Goal: Task Accomplishment & Management: Use online tool/utility

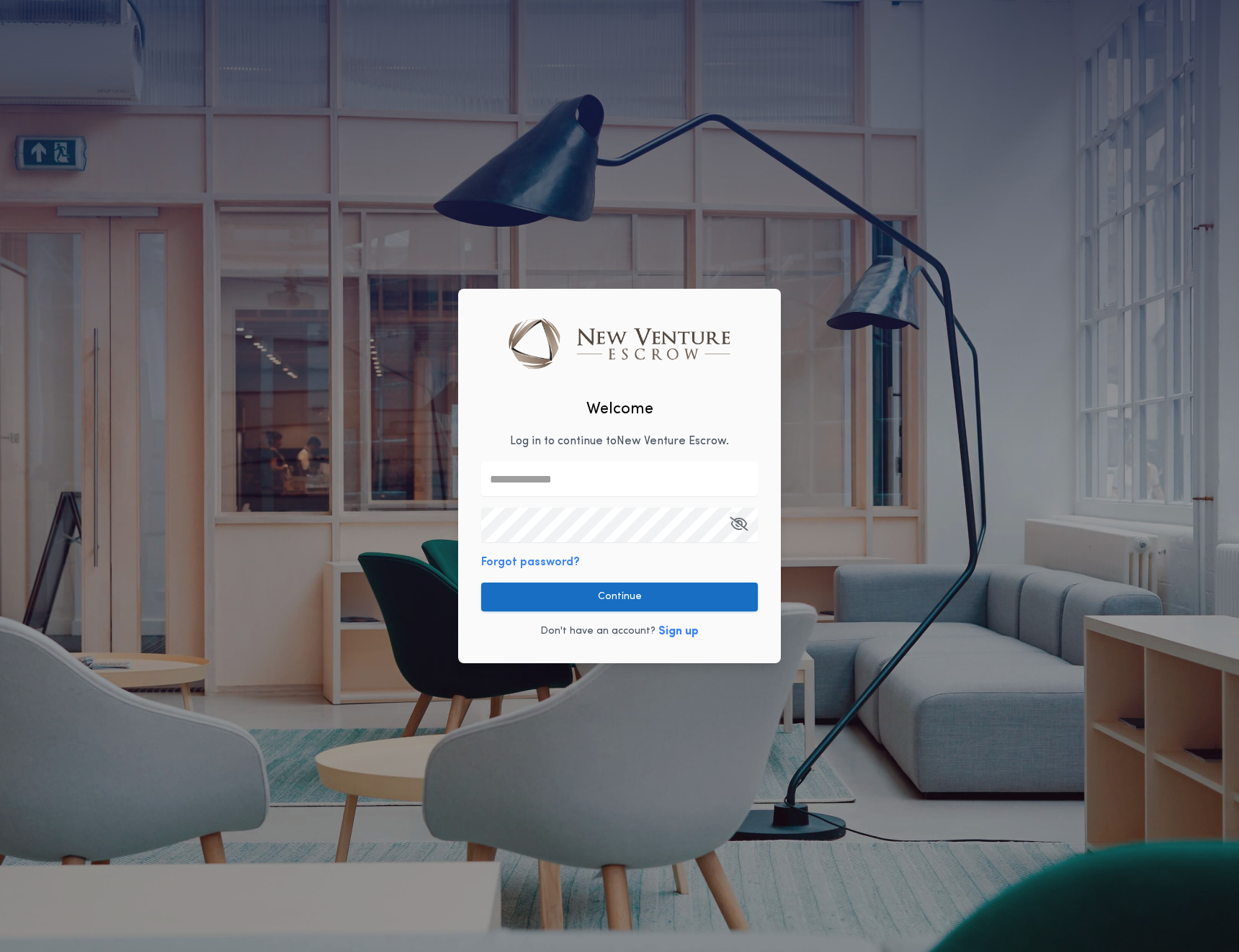
type input "**********"
click at [544, 606] on button "Continue" at bounding box center [619, 596] width 276 height 29
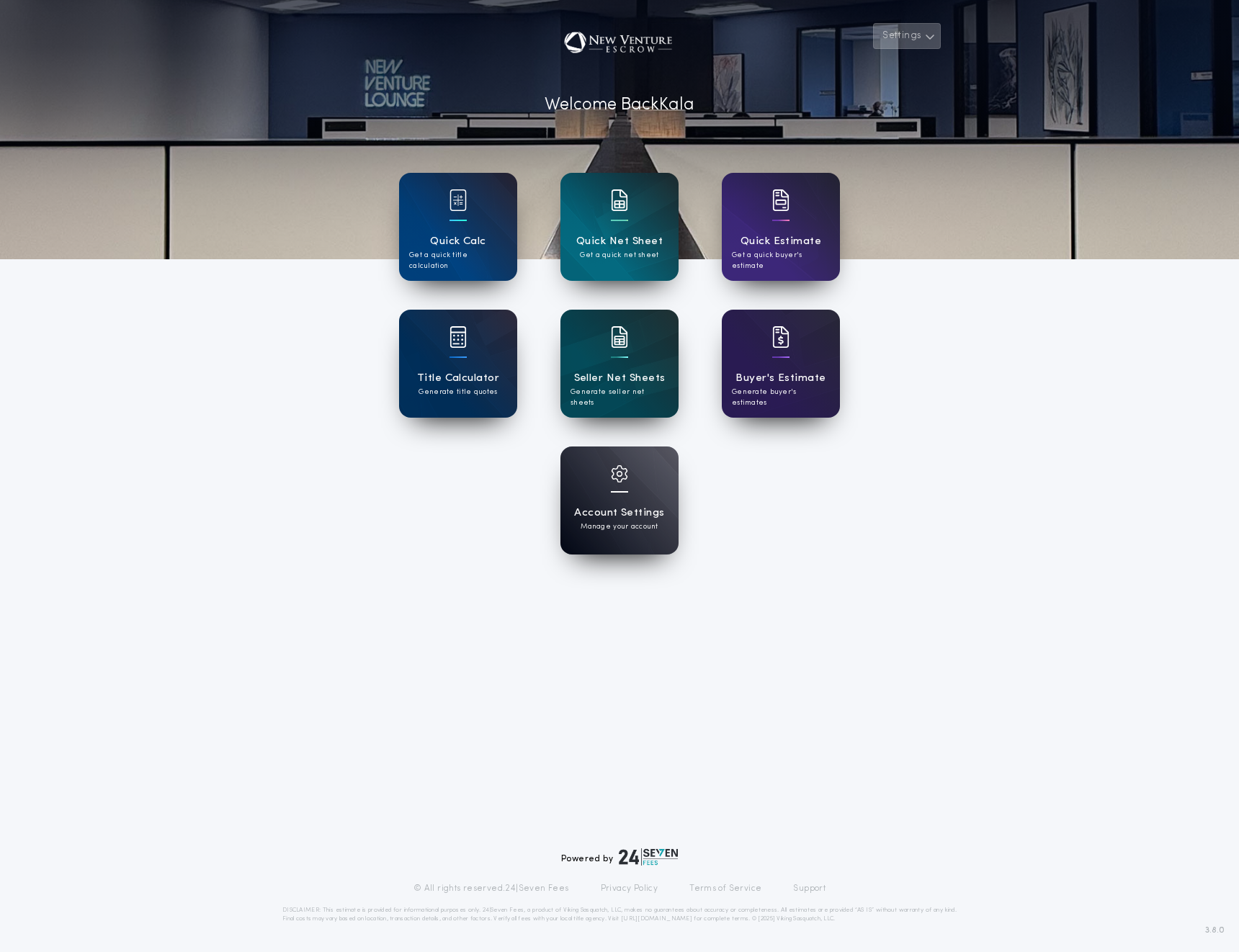
click at [907, 49] on button "Settings" at bounding box center [907, 37] width 67 height 26
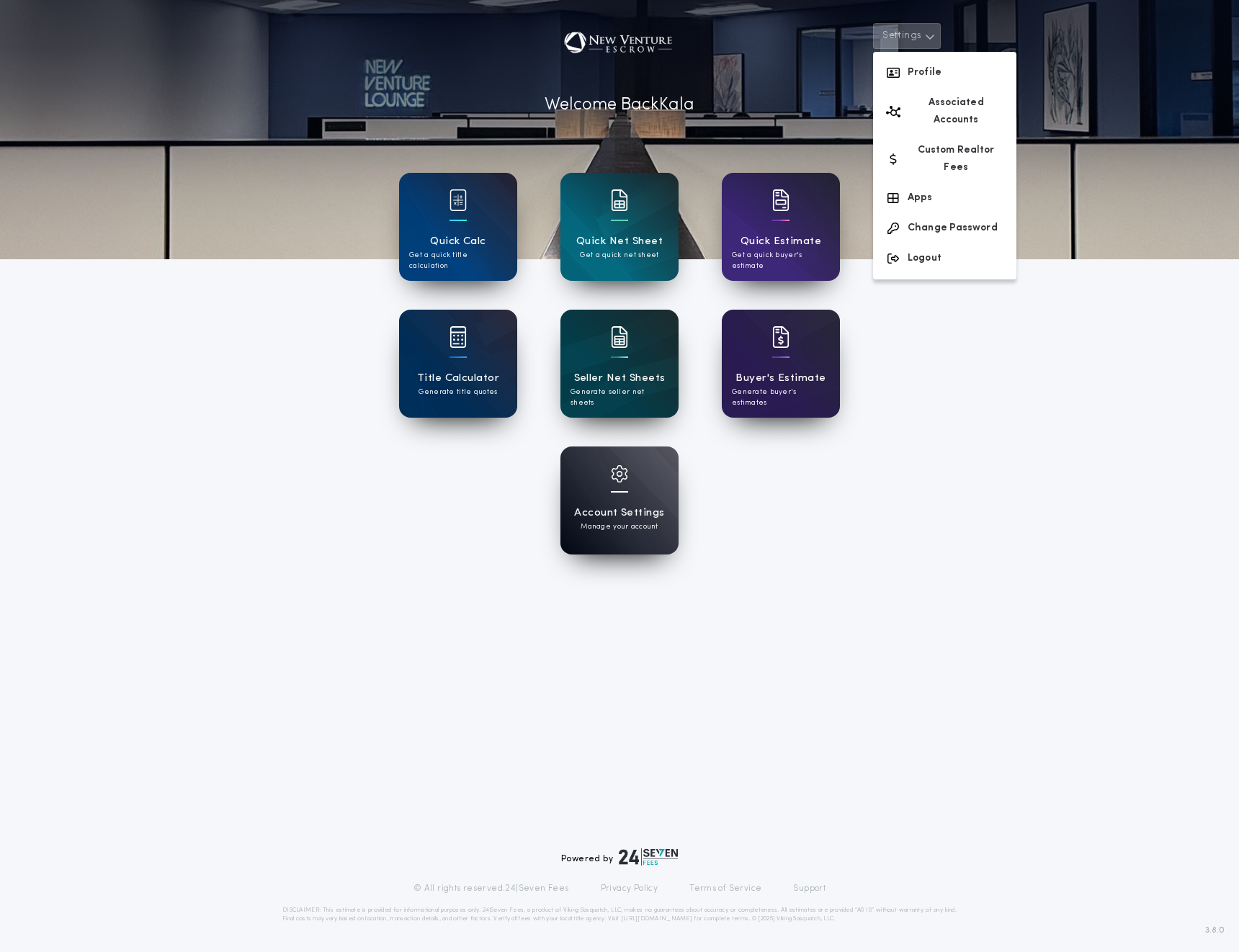
click at [605, 405] on div "Seller Net Sheets Generate seller net sheets" at bounding box center [619, 363] width 118 height 108
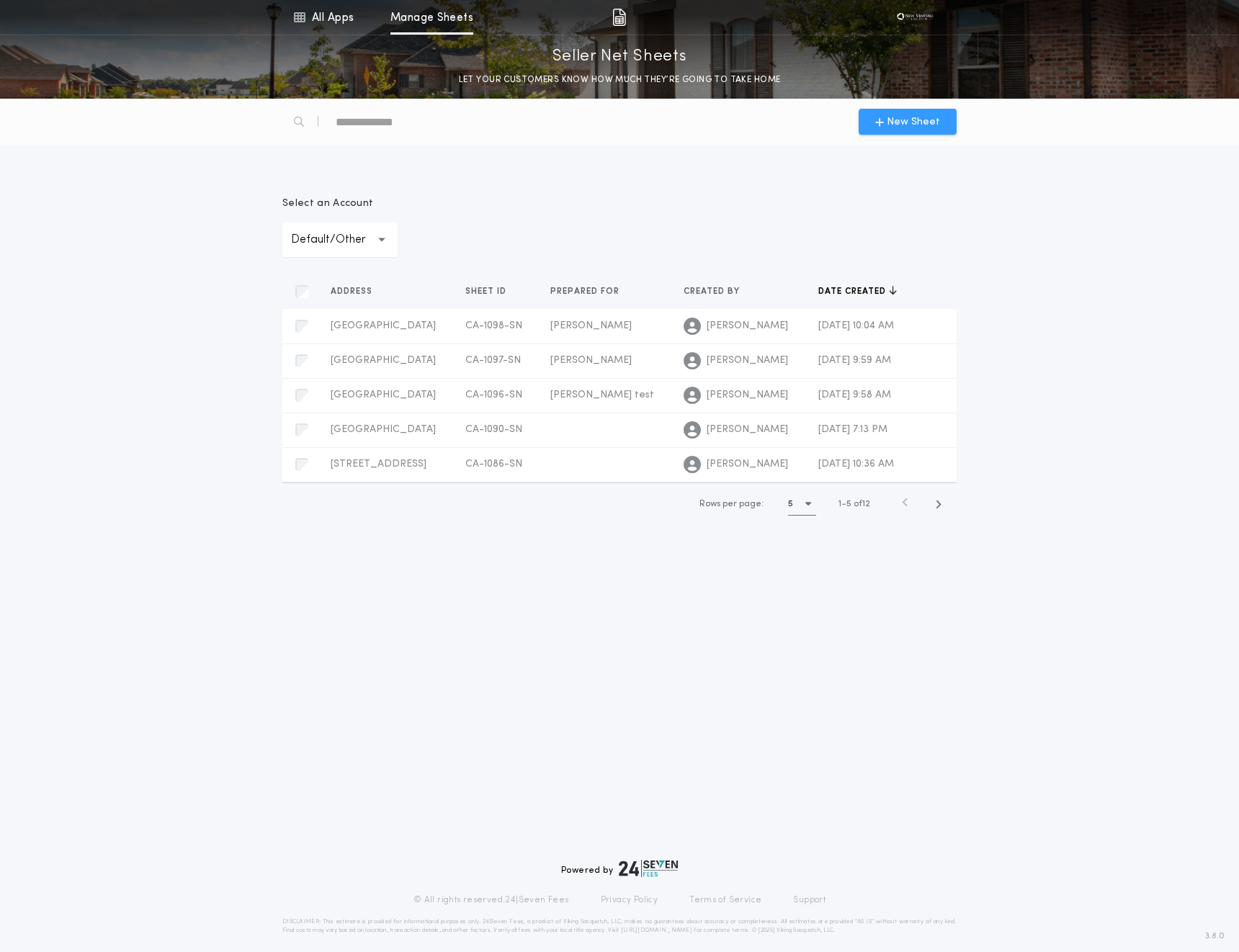
click at [885, 114] on span "New Sheet" at bounding box center [907, 122] width 65 height 15
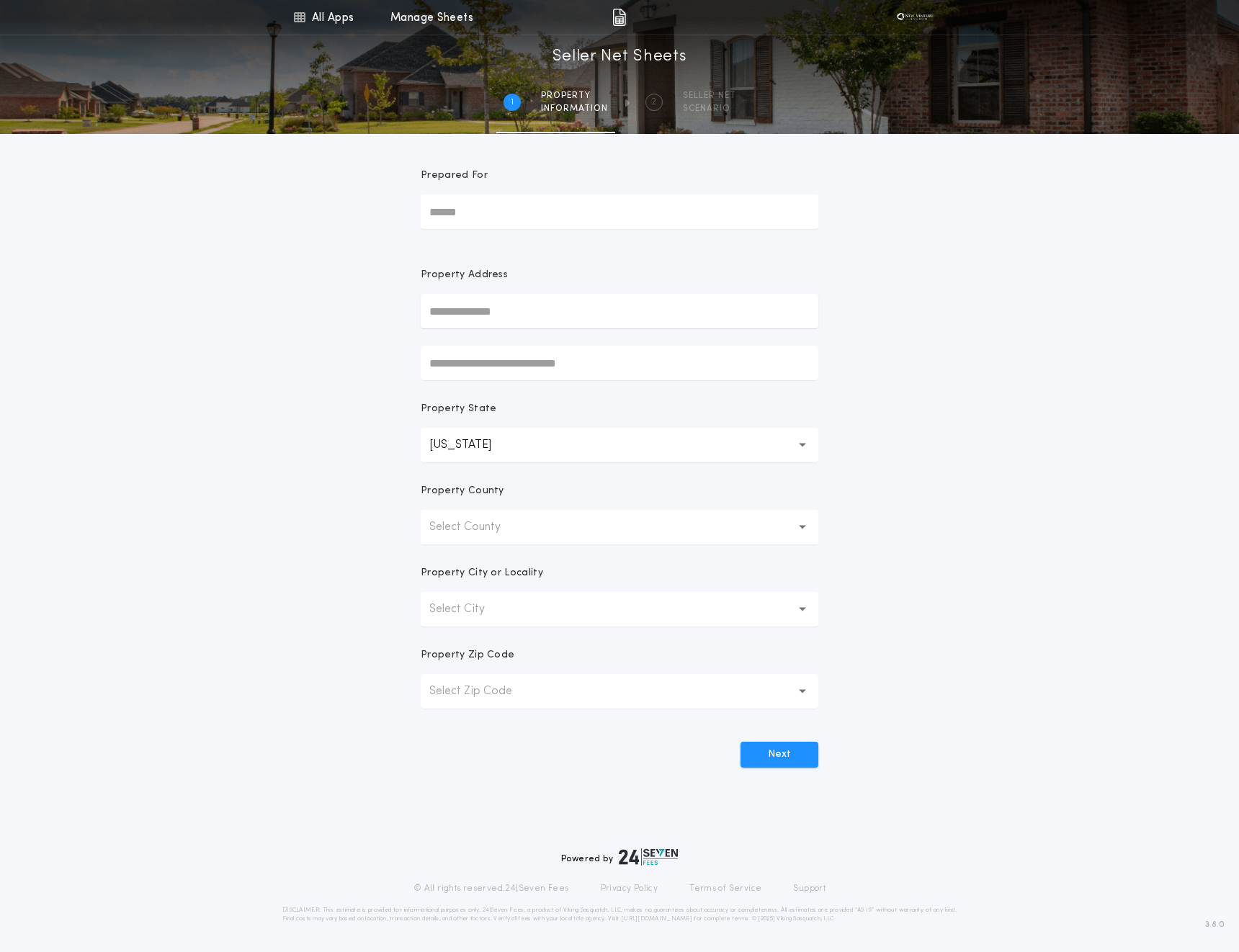
click at [538, 198] on input "Prepared For" at bounding box center [619, 212] width 398 height 35
type input "****"
click at [491, 309] on input "text" at bounding box center [619, 311] width 398 height 35
click at [344, 9] on link "All Apps" at bounding box center [323, 17] width 65 height 35
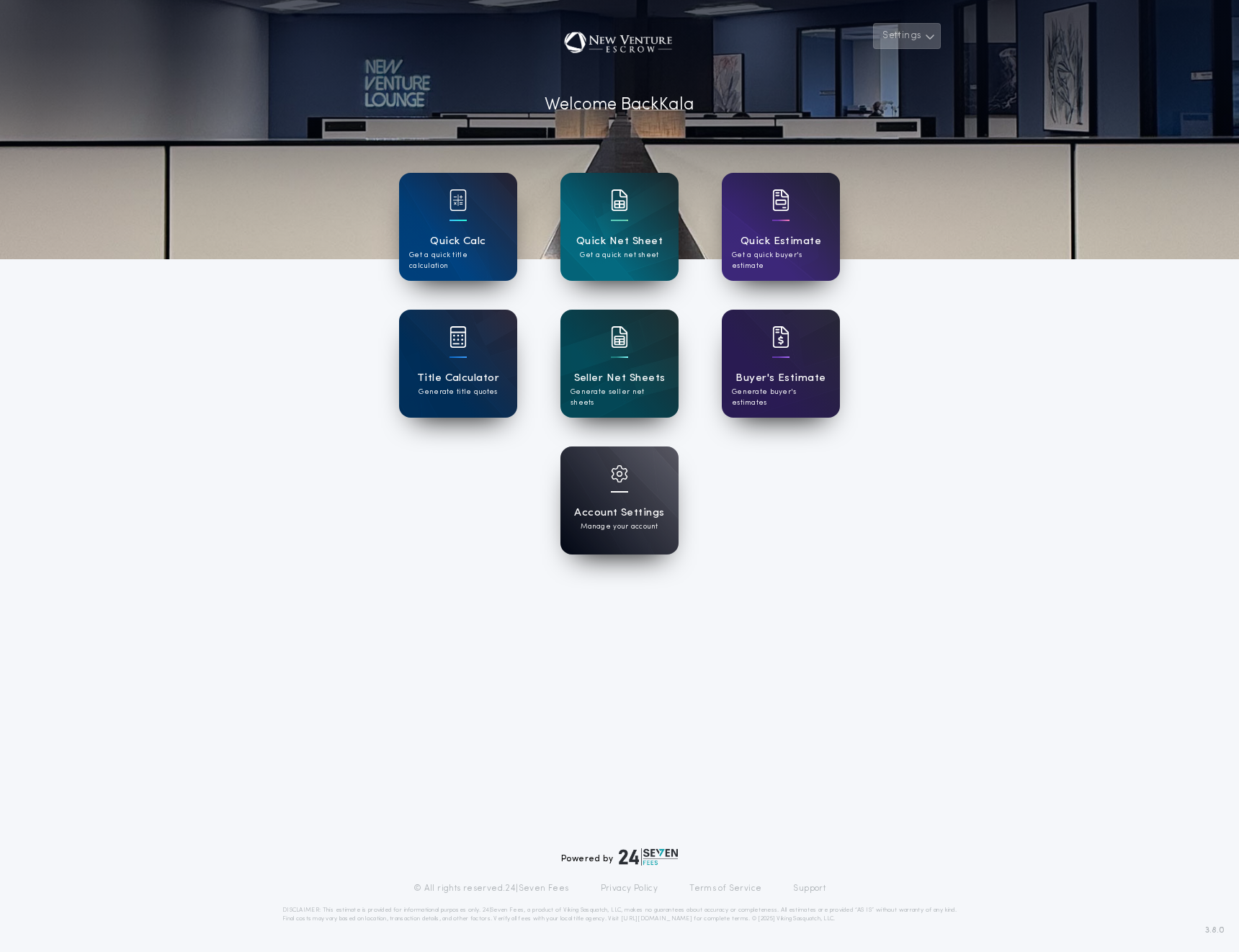
click at [899, 42] on button "Settings" at bounding box center [907, 37] width 67 height 26
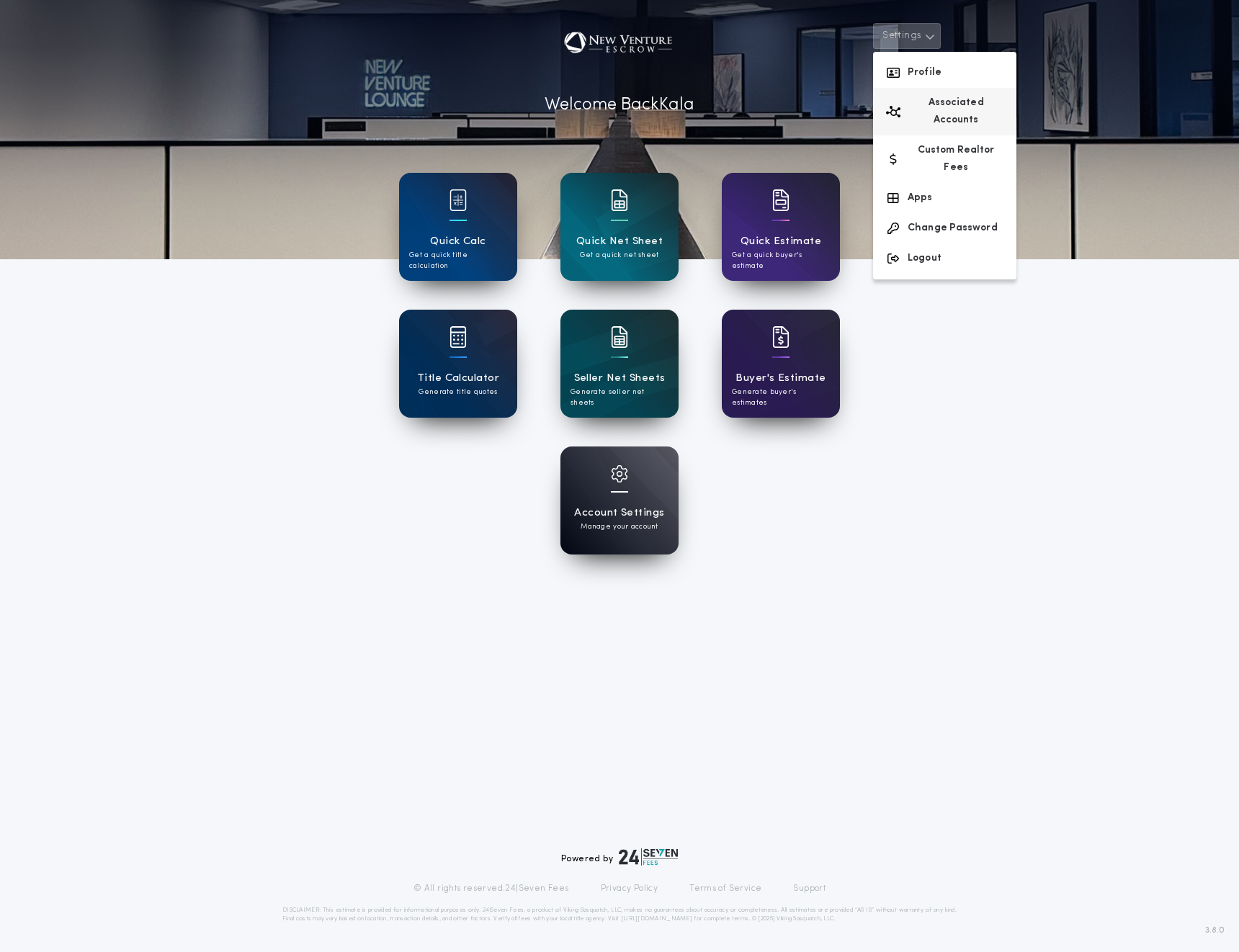
click at [915, 100] on button "Associated Accounts" at bounding box center [944, 111] width 143 height 48
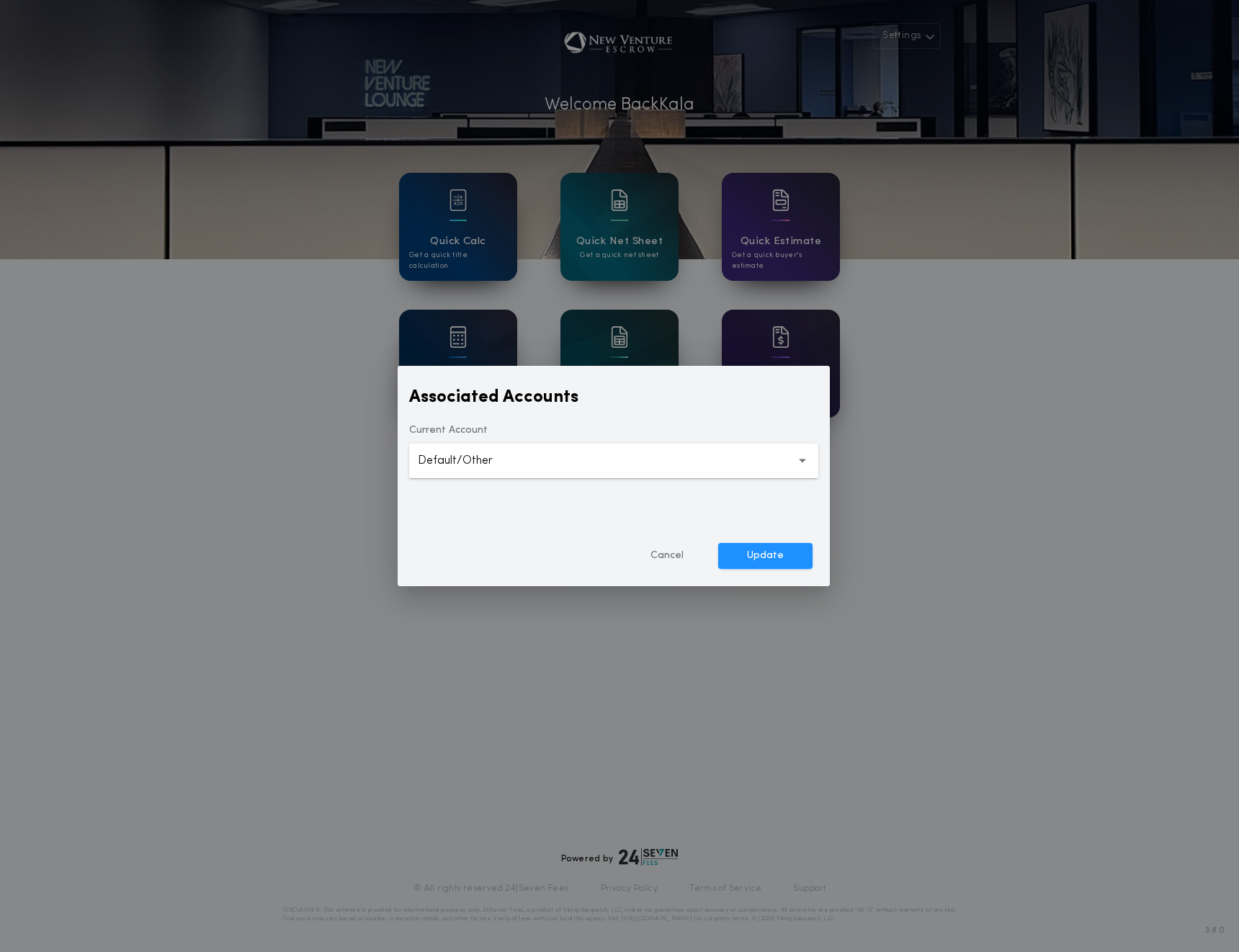
click at [632, 467] on button "**********" at bounding box center [613, 461] width 409 height 35
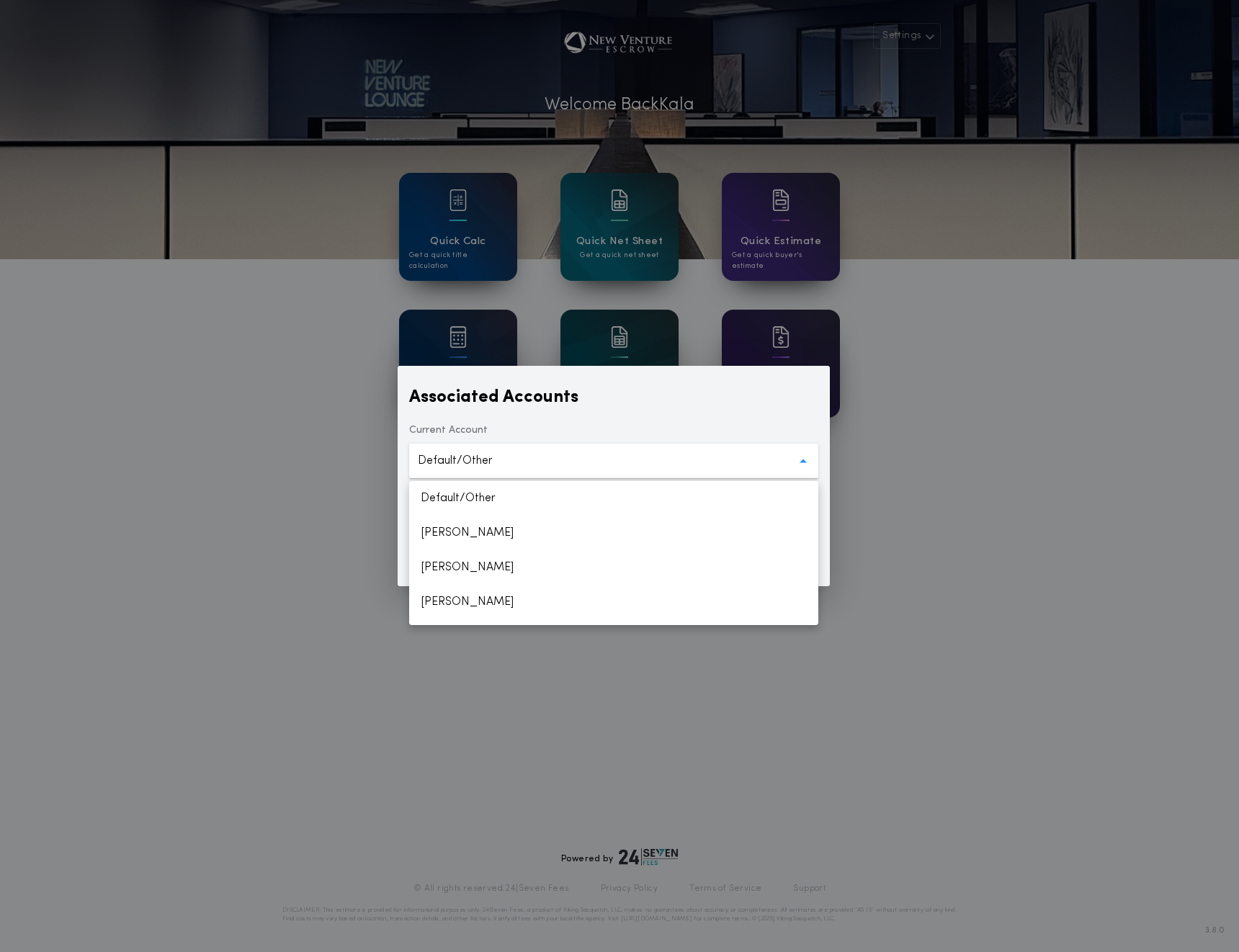
click at [1068, 213] on div "**********" at bounding box center [619, 476] width 1239 height 952
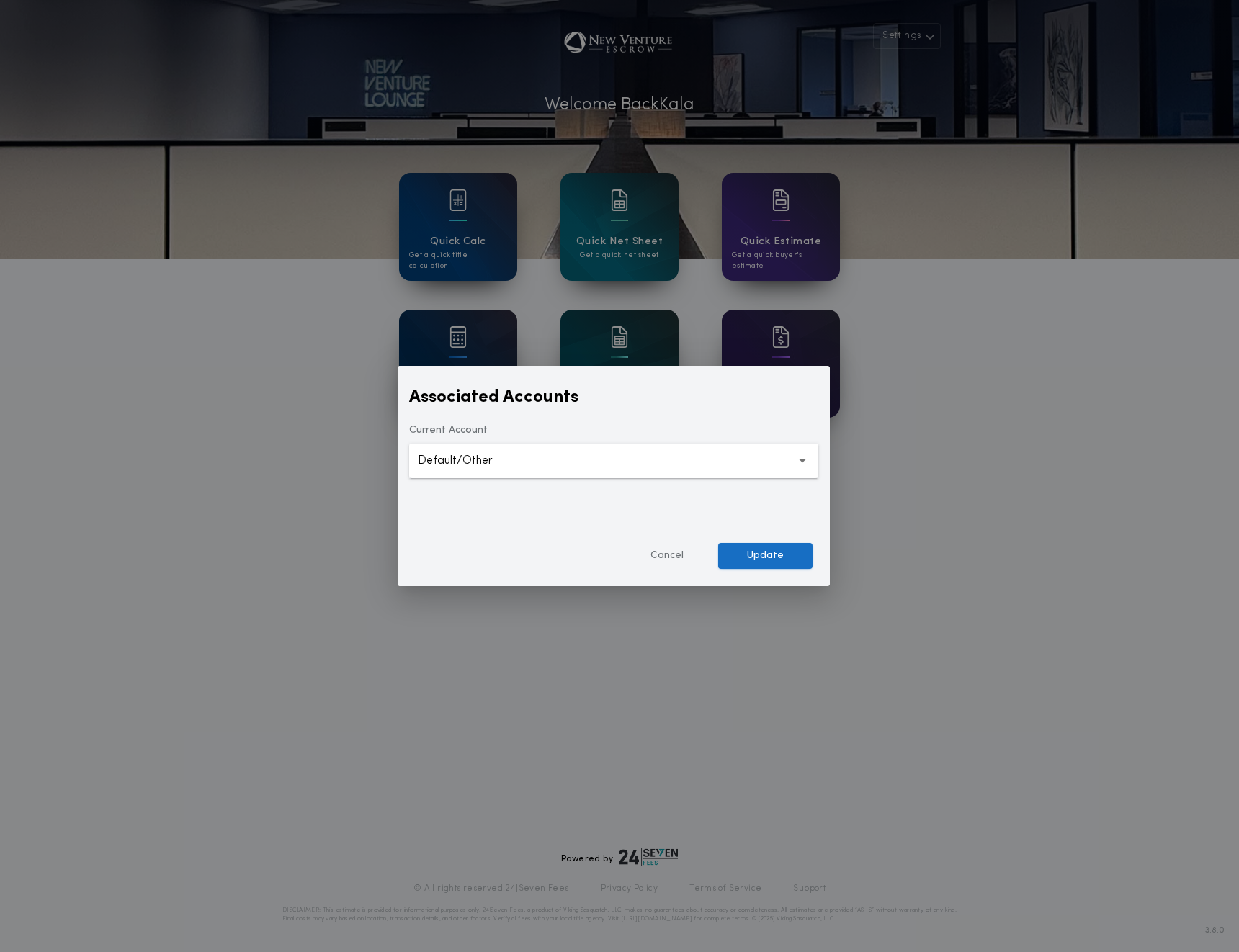
click at [757, 557] on button "Update" at bounding box center [765, 556] width 95 height 26
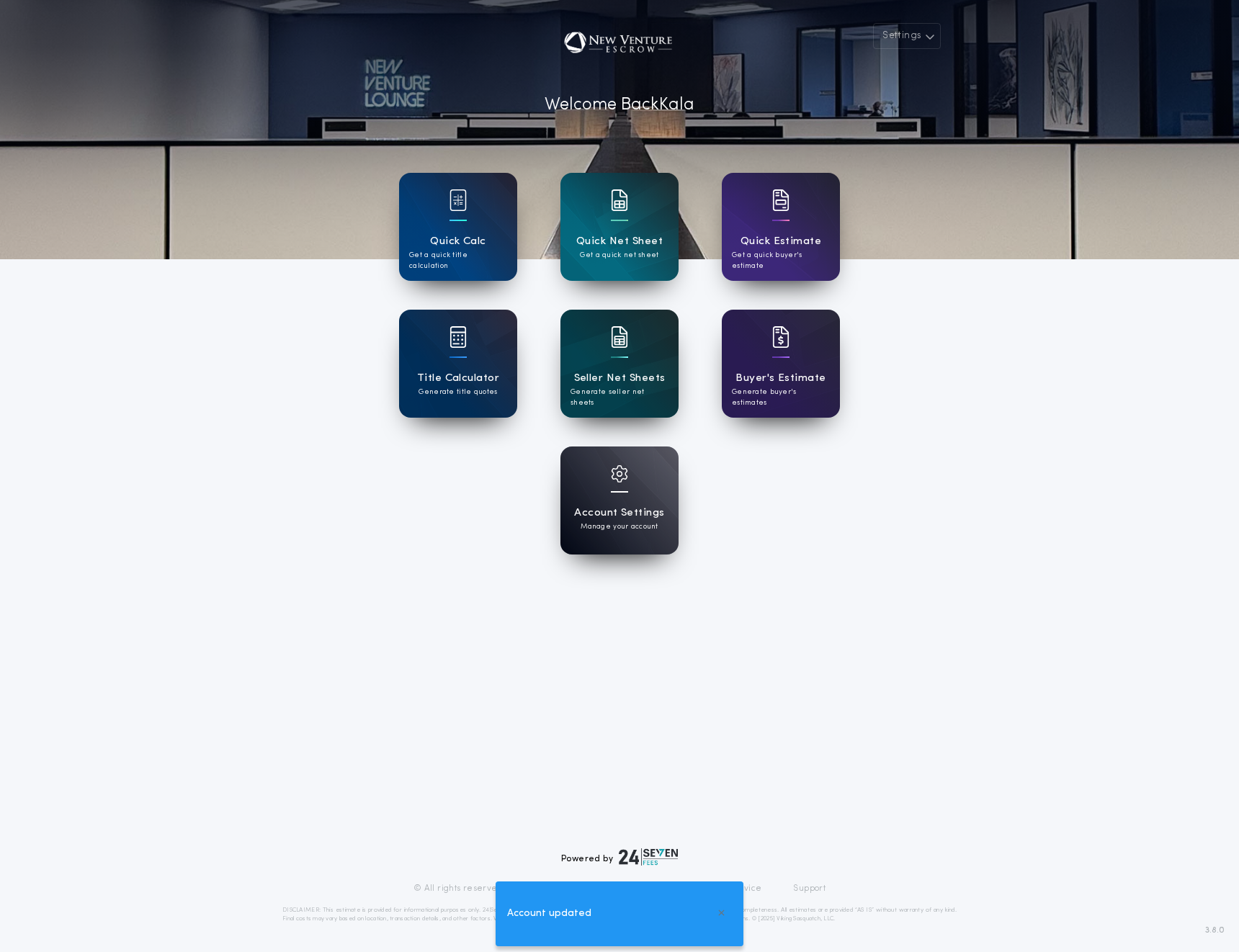
click at [607, 364] on div "Seller Net Sheets Generate seller net sheets" at bounding box center [619, 363] width 118 height 108
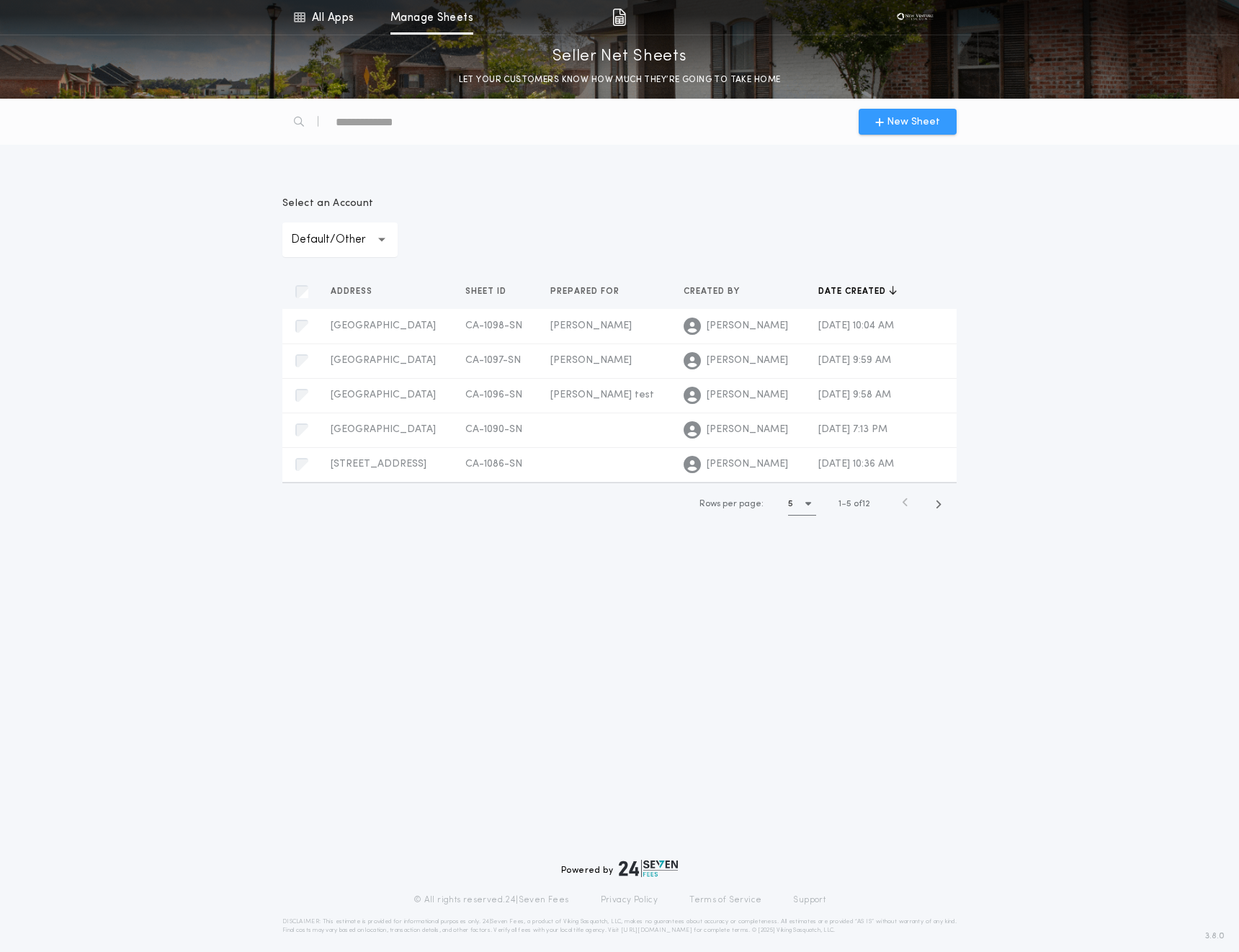
click at [923, 127] on span "New Sheet" at bounding box center [913, 122] width 53 height 15
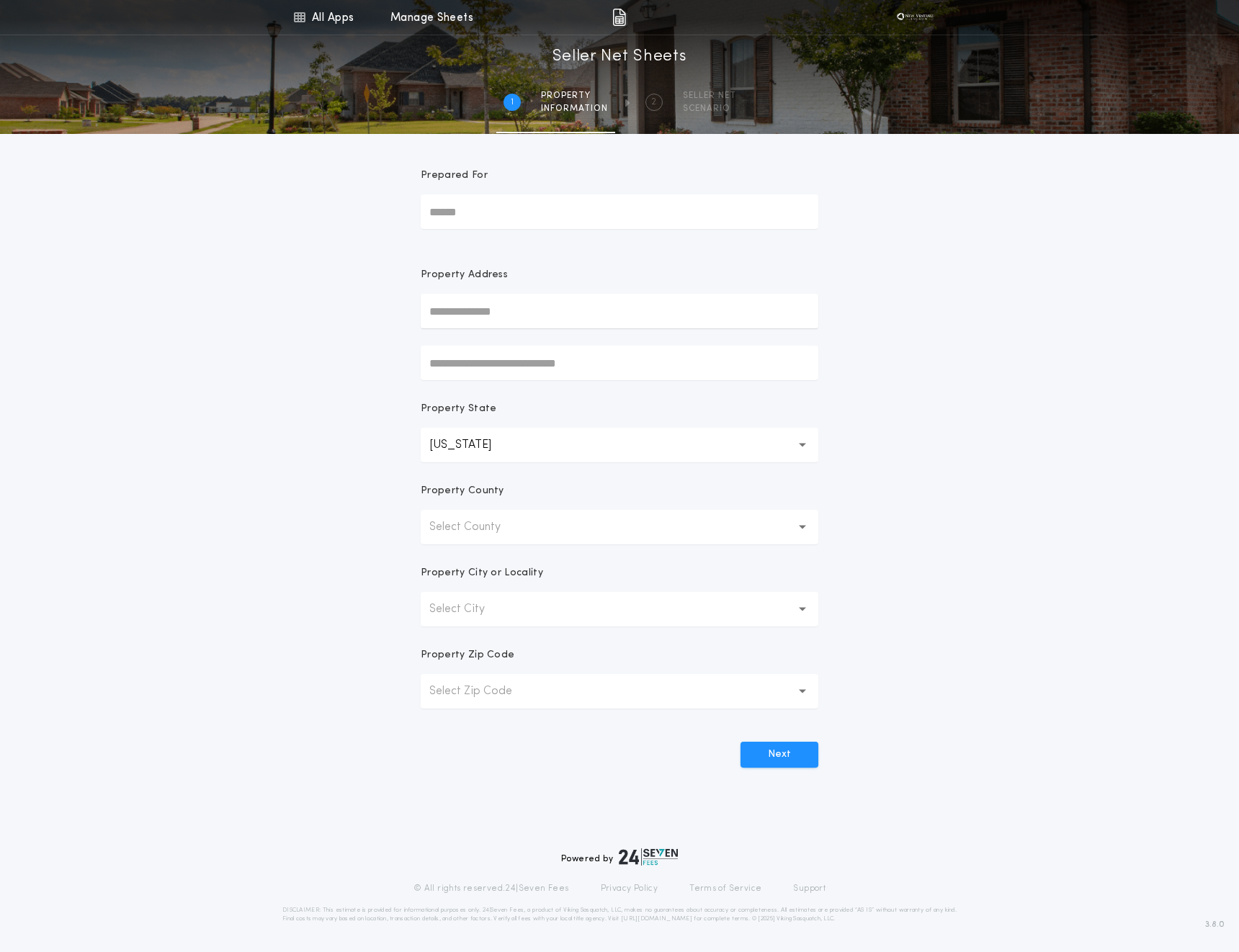
click at [477, 311] on input "text" at bounding box center [619, 311] width 398 height 35
paste input "**********"
click at [523, 334] on button "[STREET_ADDRESS]" at bounding box center [619, 340] width 398 height 22
type input "**********"
click at [489, 207] on input "Prepared For" at bounding box center [619, 212] width 398 height 35
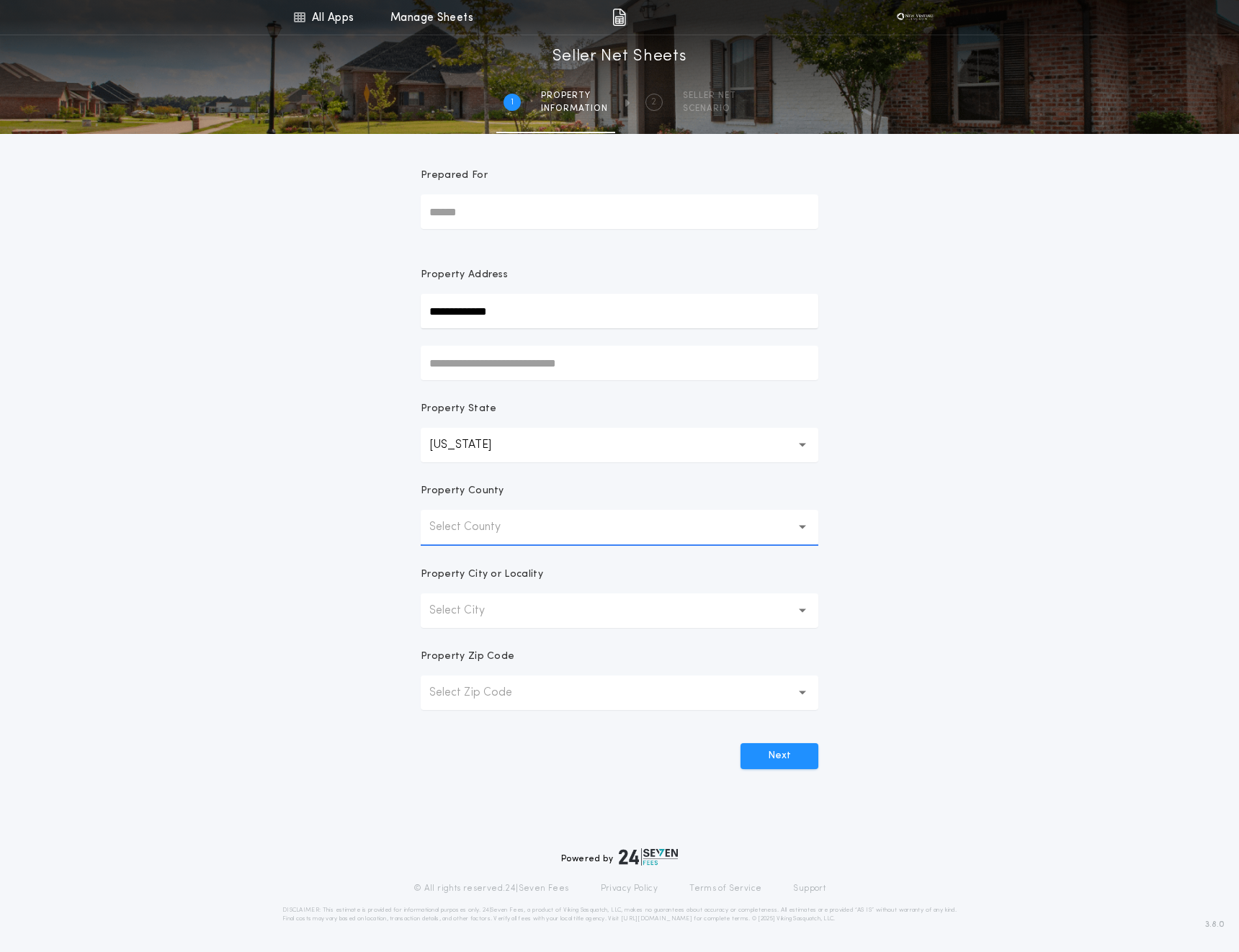
type input "**"
click at [757, 757] on button "Next" at bounding box center [779, 754] width 78 height 26
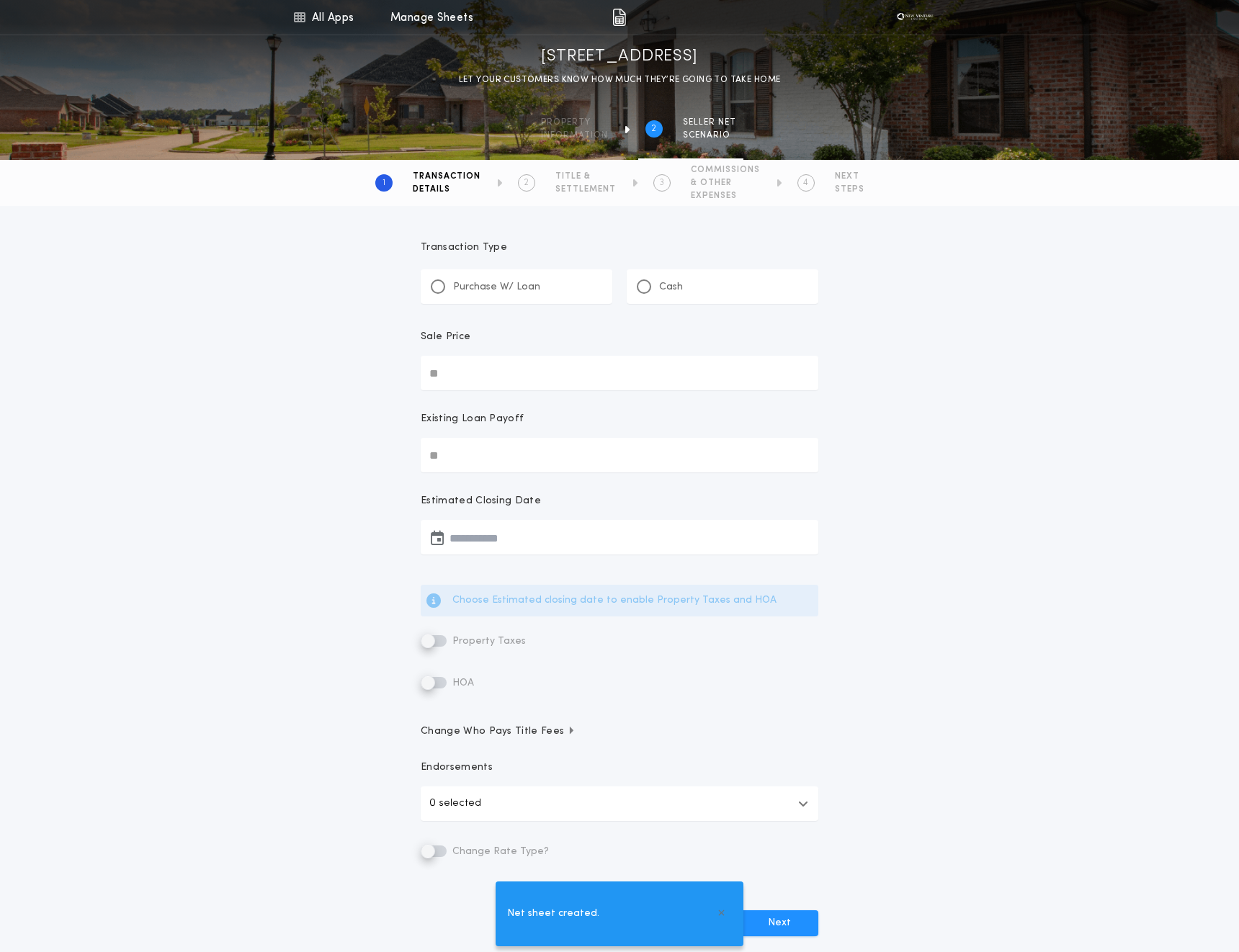
click at [535, 295] on div "Purchase W/ Loan" at bounding box center [516, 286] width 192 height 35
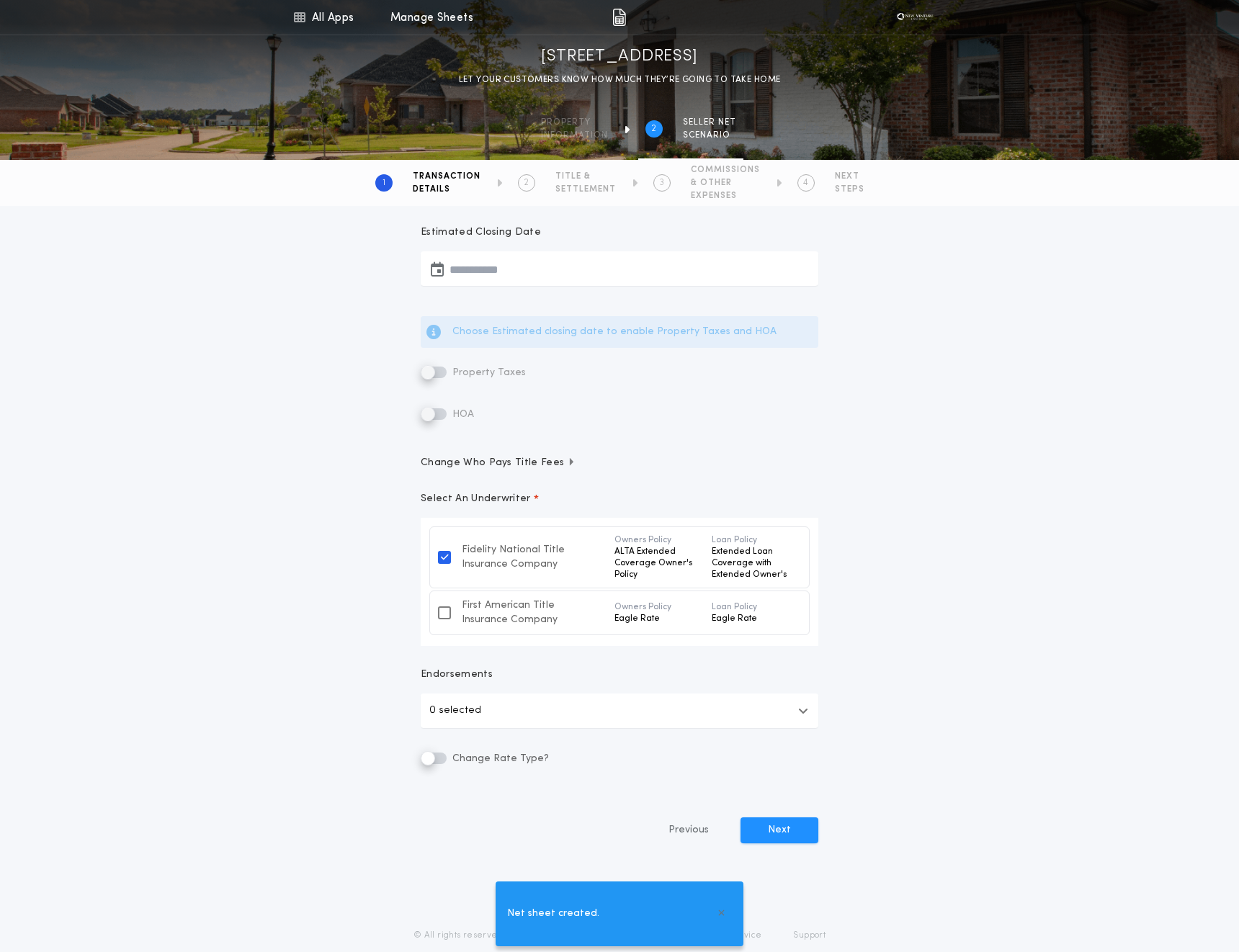
scroll to position [281, 0]
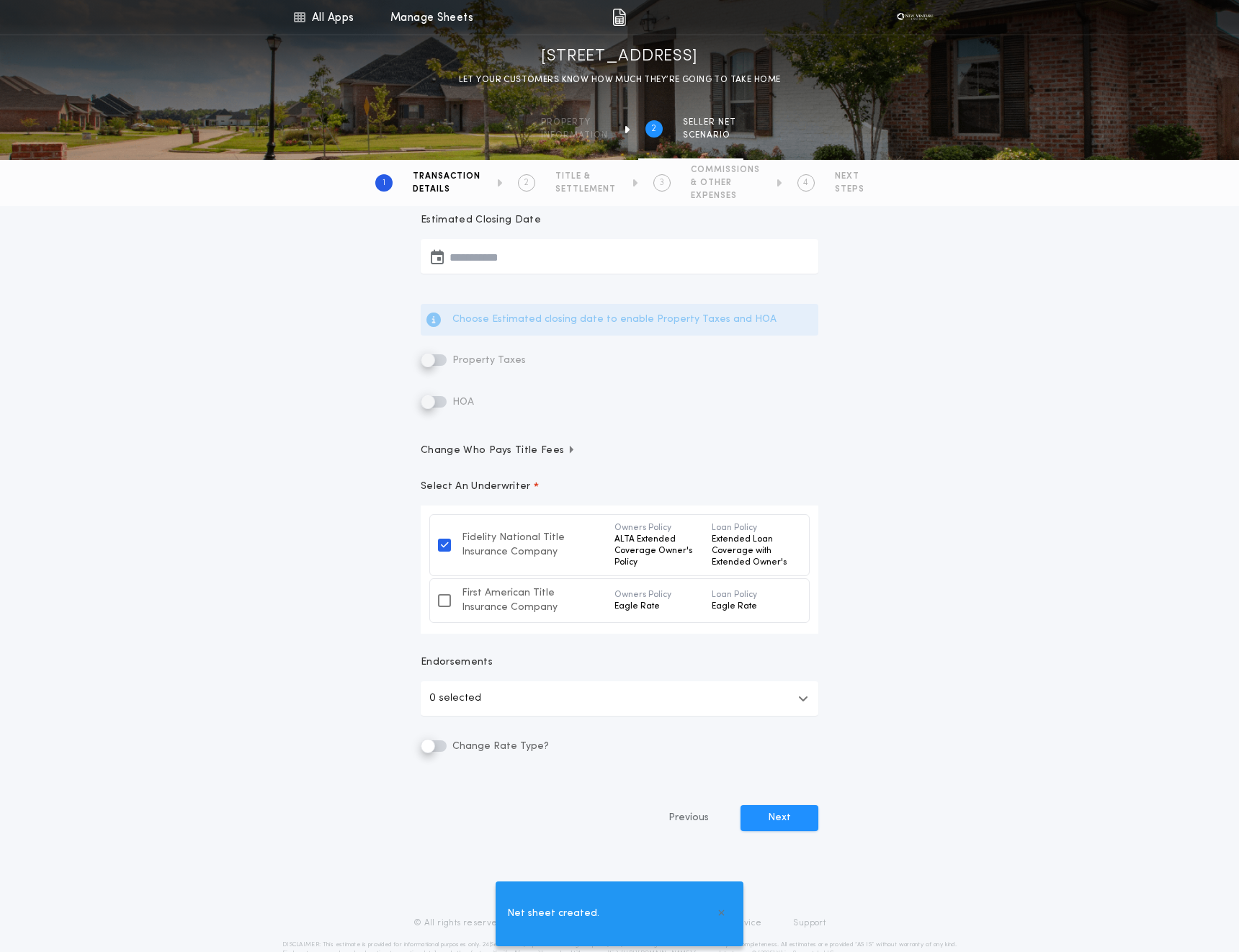
click at [499, 696] on button "0 selected" at bounding box center [619, 698] width 398 height 35
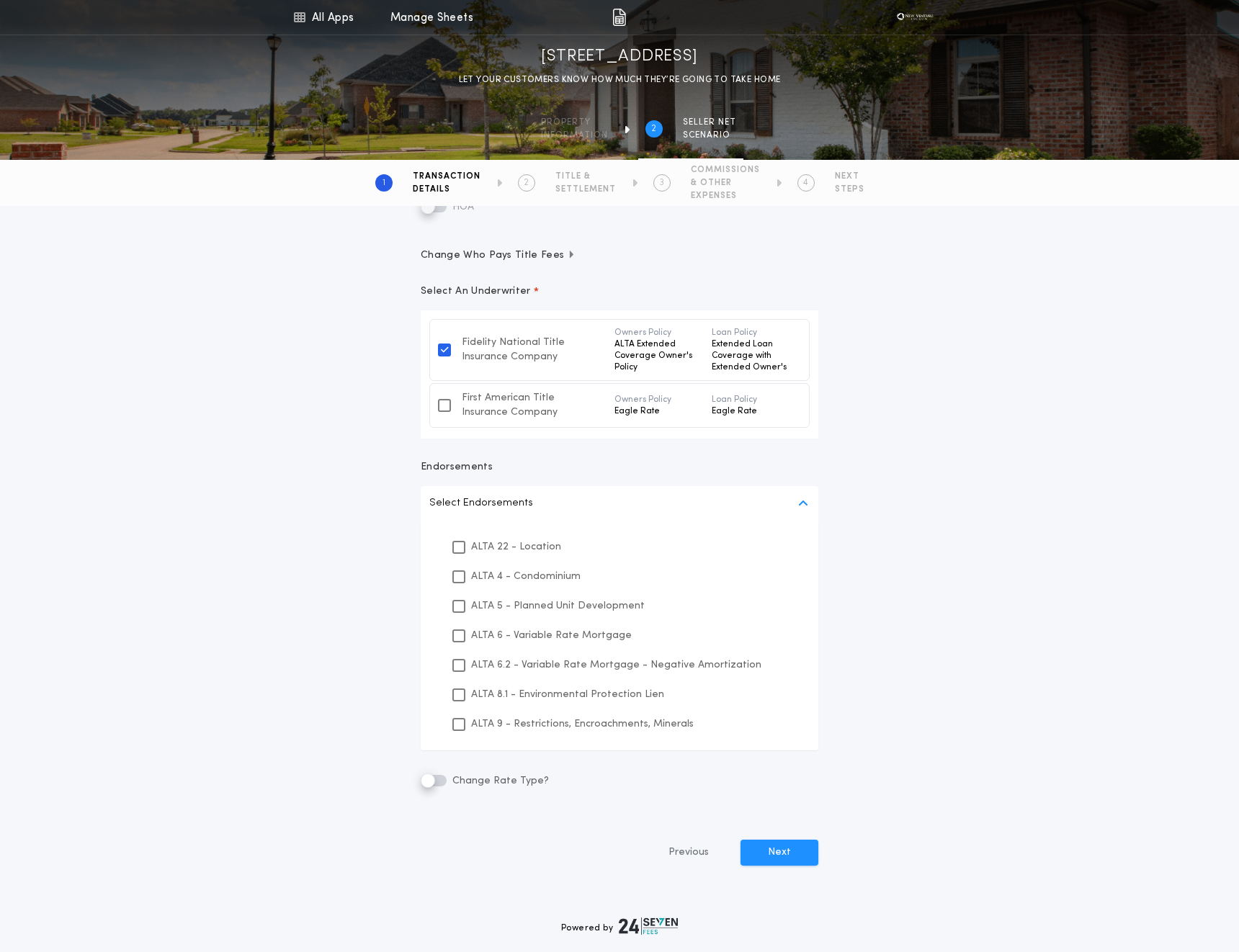
scroll to position [506, 0]
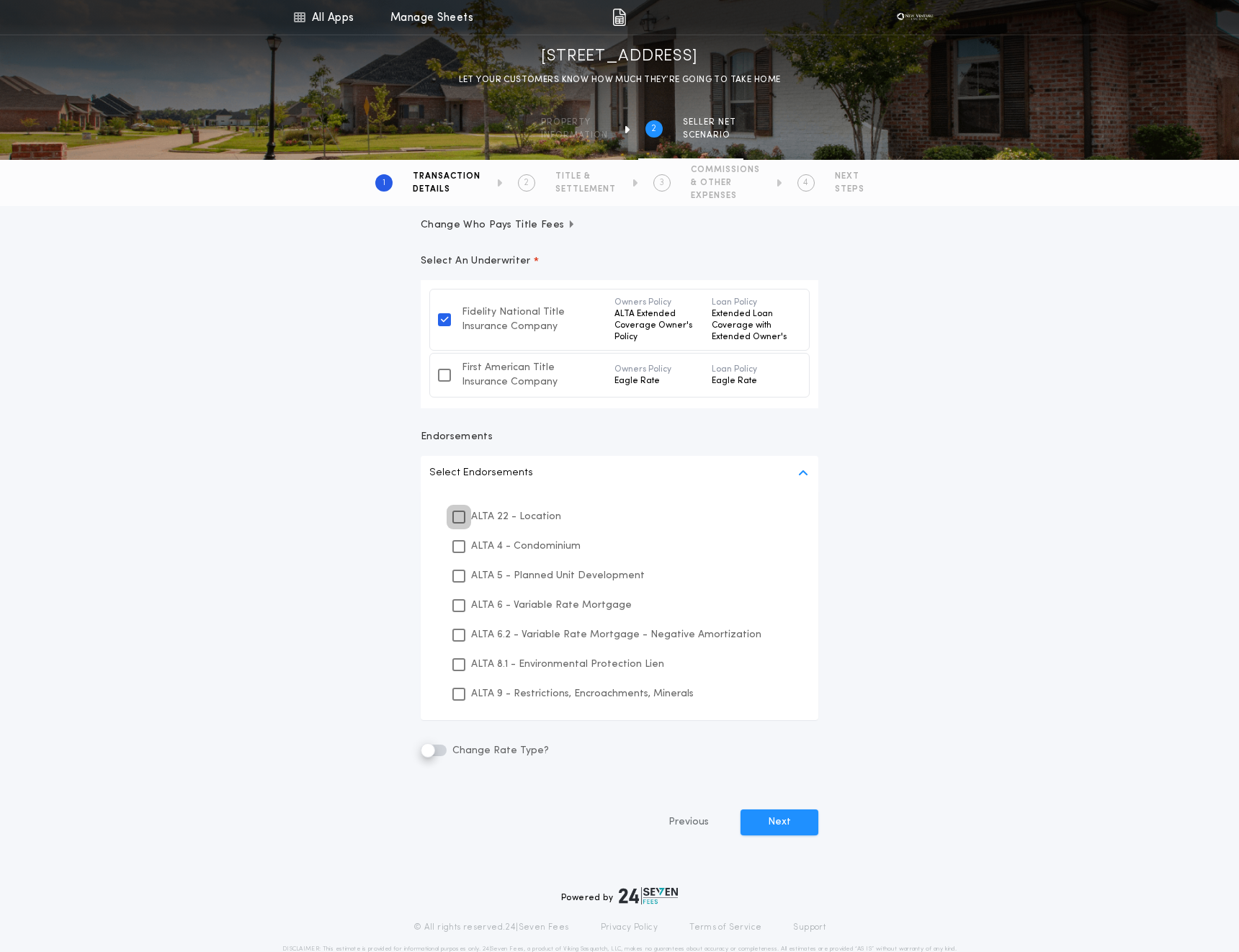
click at [455, 514] on icon at bounding box center [458, 517] width 8 height 10
click at [456, 545] on icon at bounding box center [458, 546] width 8 height 10
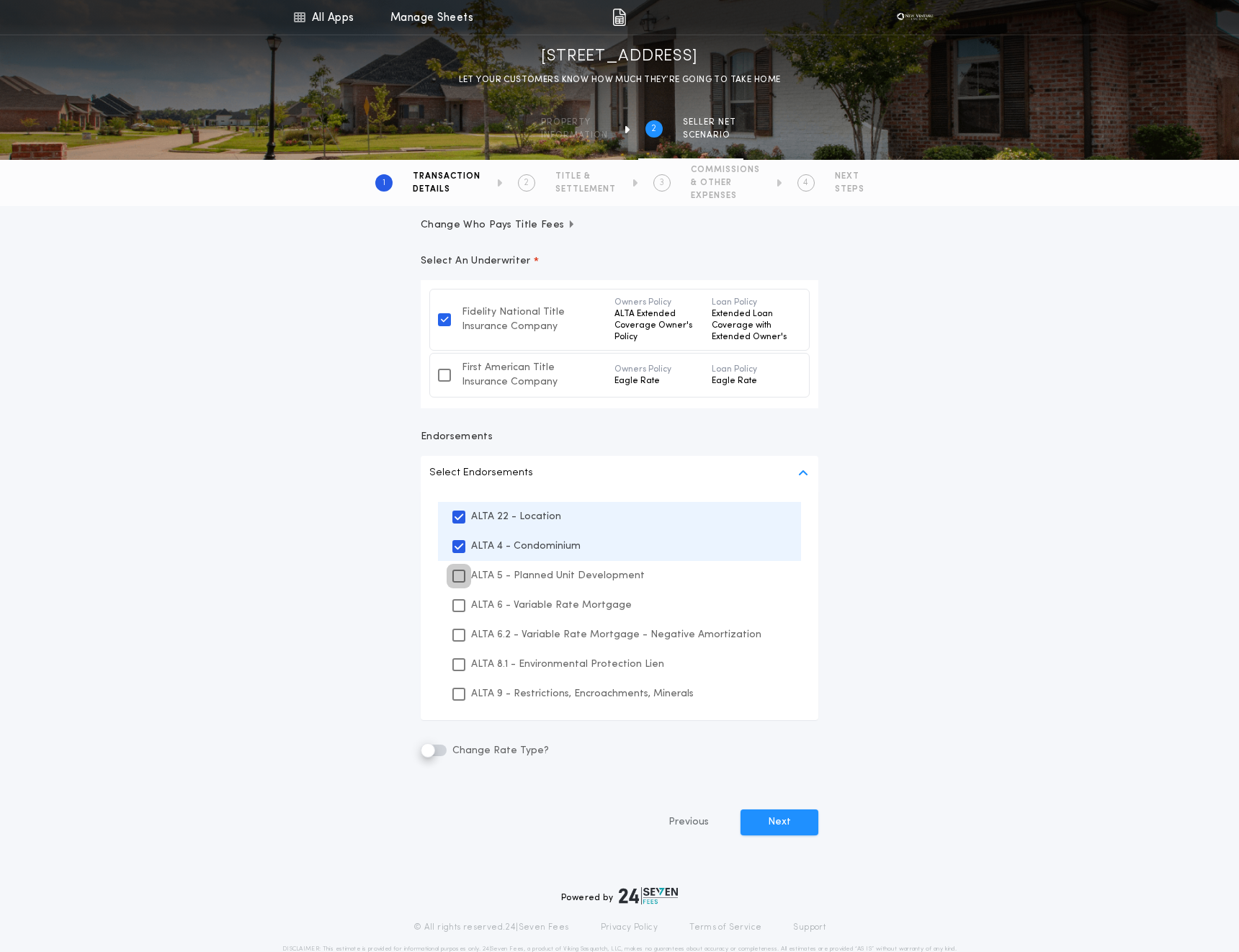
click at [456, 572] on icon at bounding box center [458, 576] width 8 height 10
click at [458, 601] on icon at bounding box center [458, 606] width 8 height 10
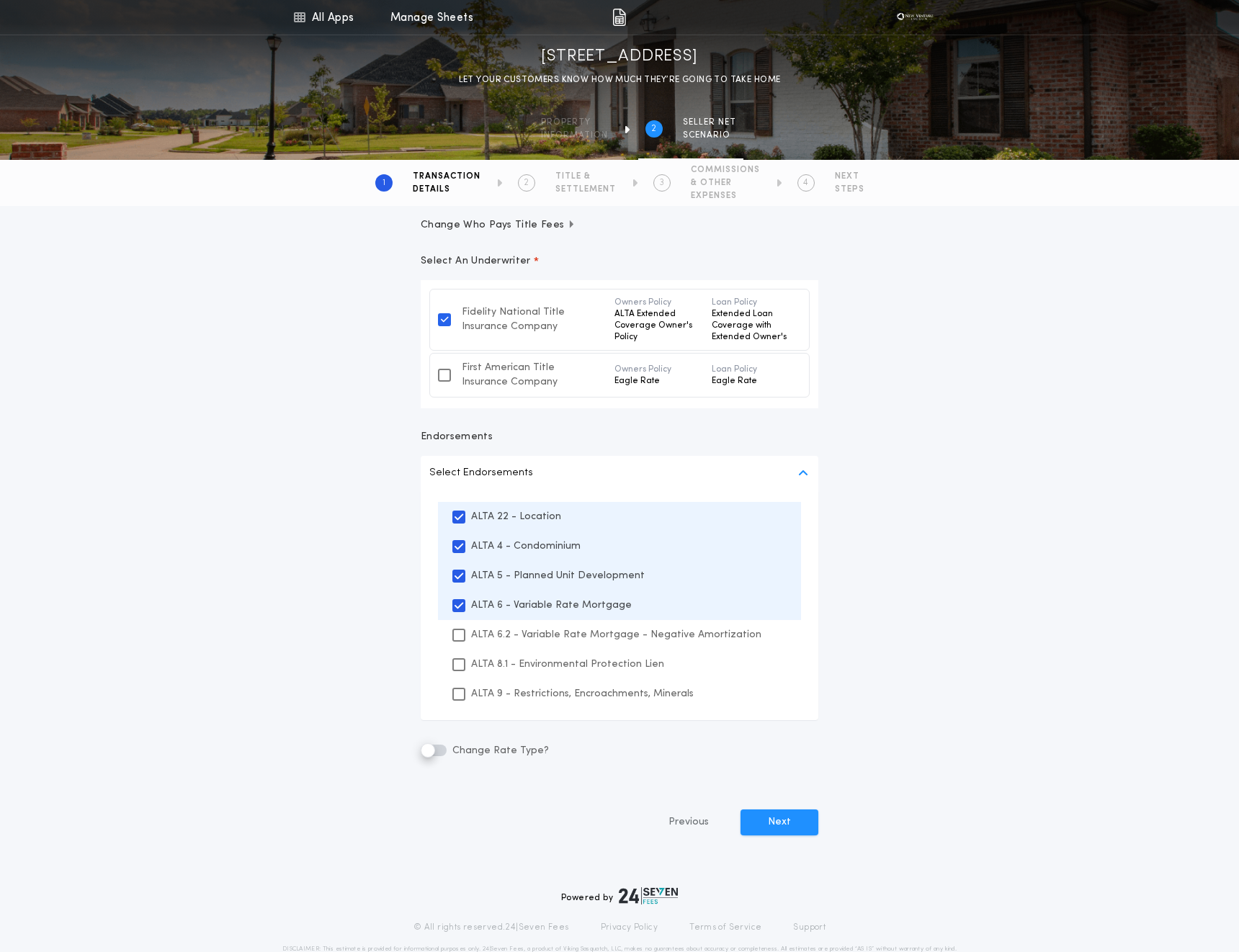
click at [457, 641] on div "ALTA 6.2 - Variable Rate Mortgage - Negative Amortization" at bounding box center [620, 635] width 363 height 30
click at [456, 669] on icon at bounding box center [458, 665] width 8 height 10
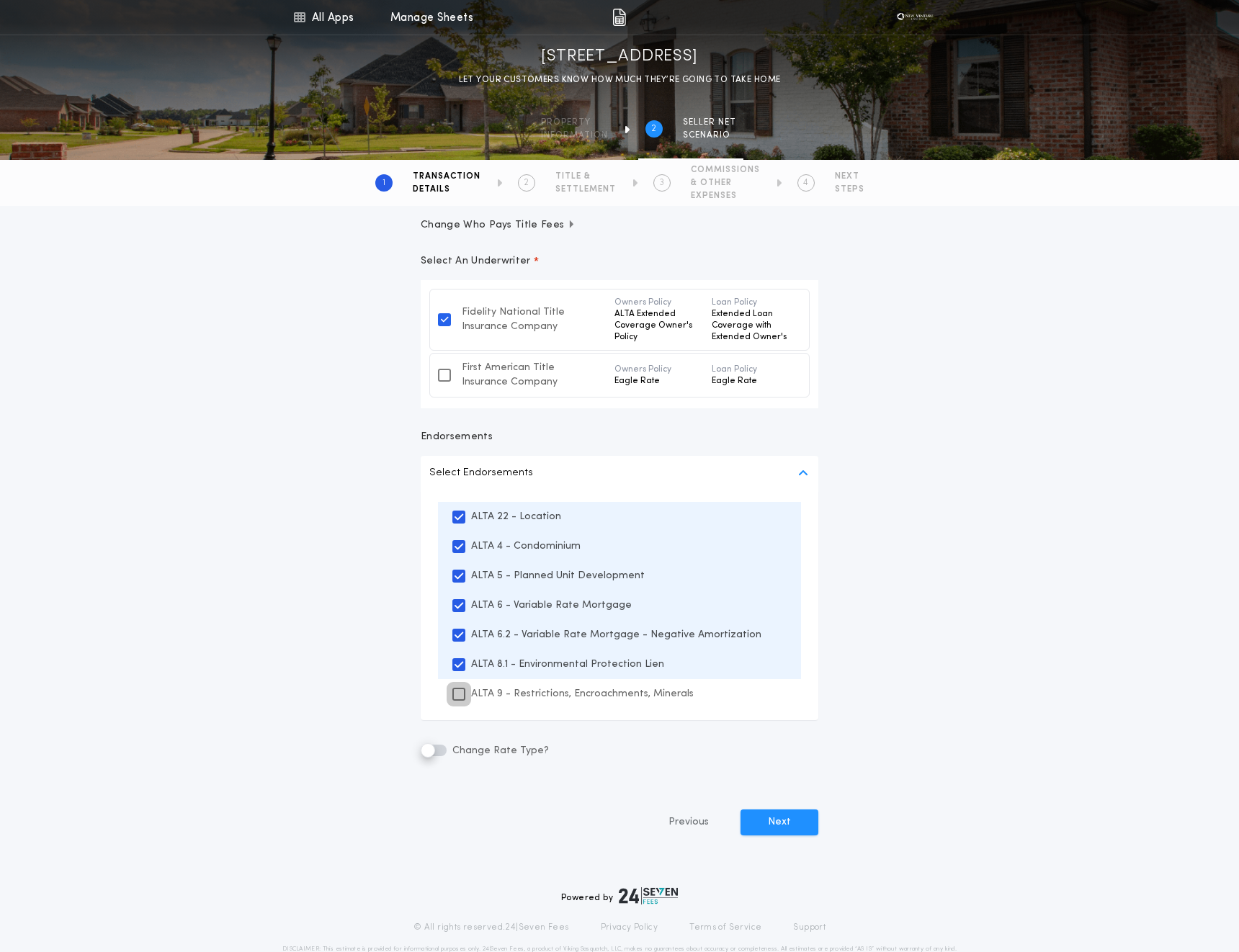
click at [456, 691] on icon at bounding box center [458, 694] width 8 height 10
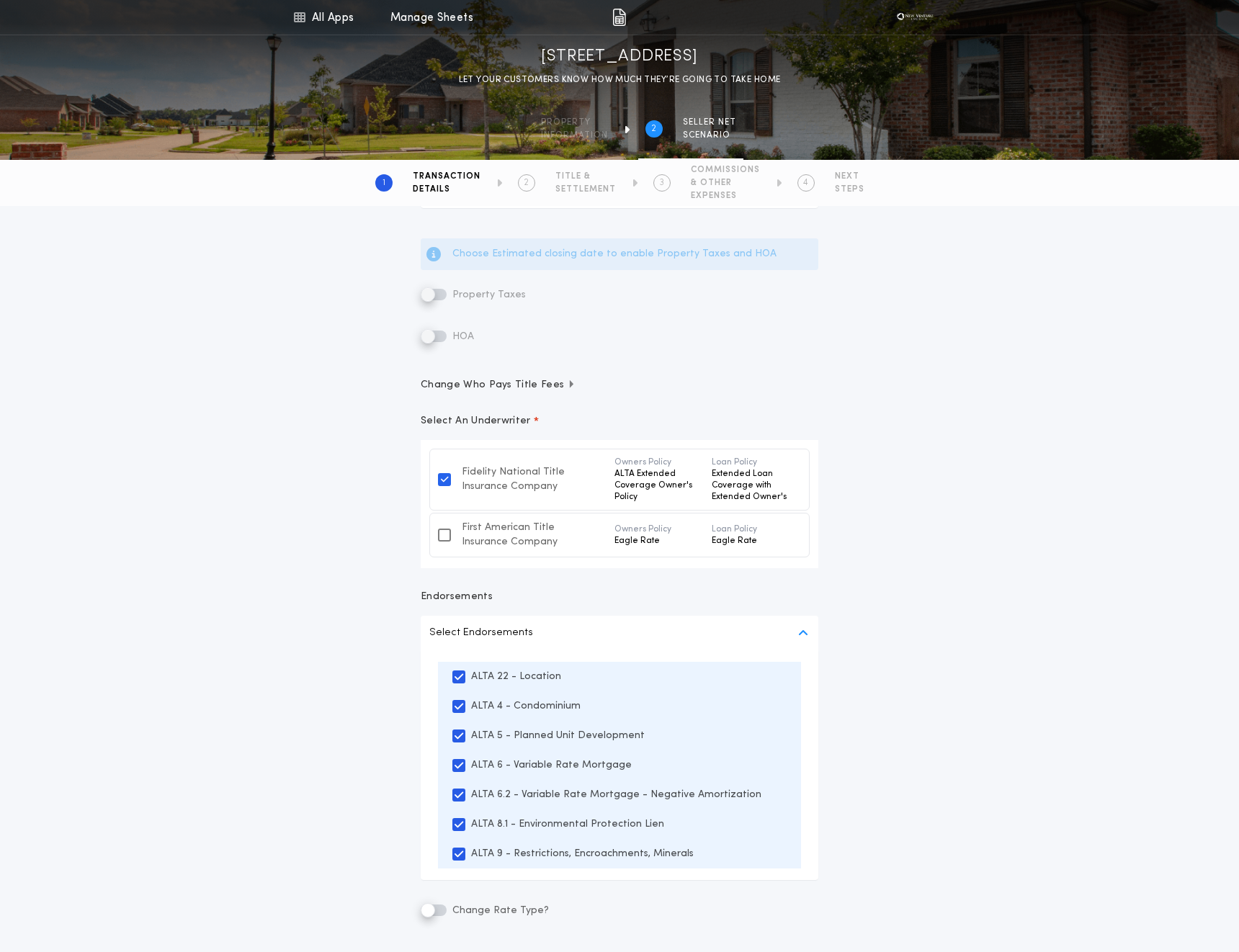
scroll to position [342, 0]
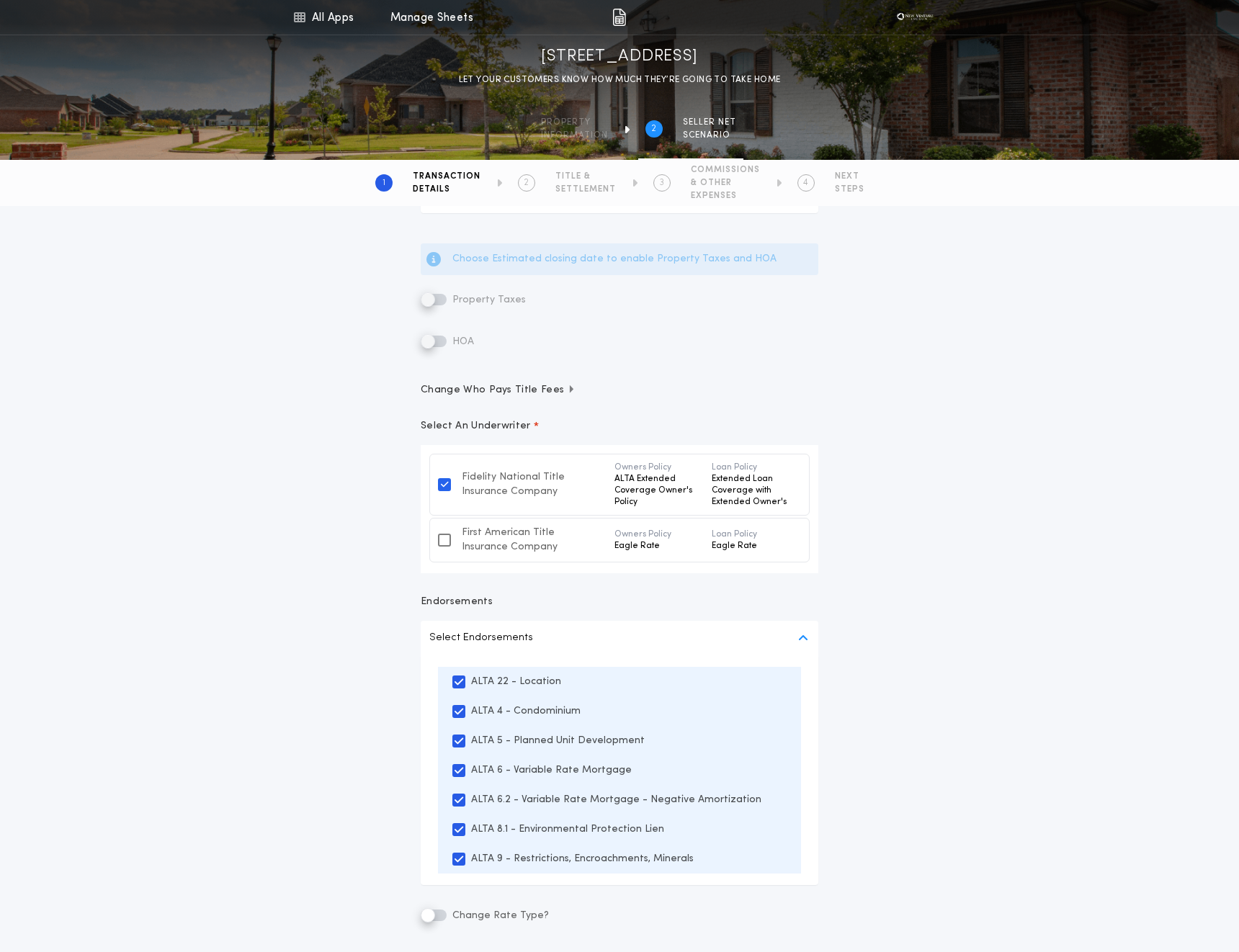
click at [447, 541] on icon at bounding box center [445, 540] width 7 height 11
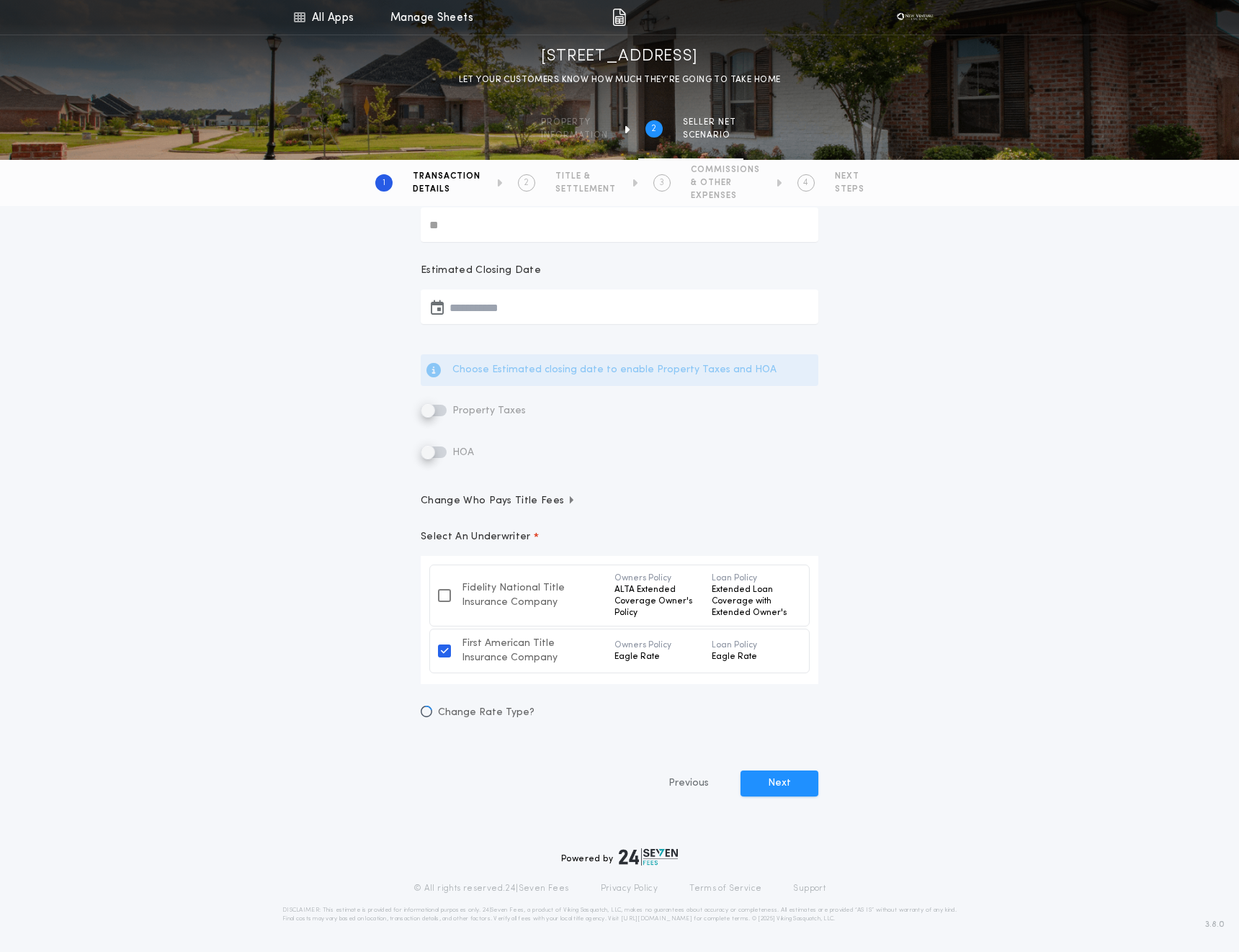
scroll to position [315, 0]
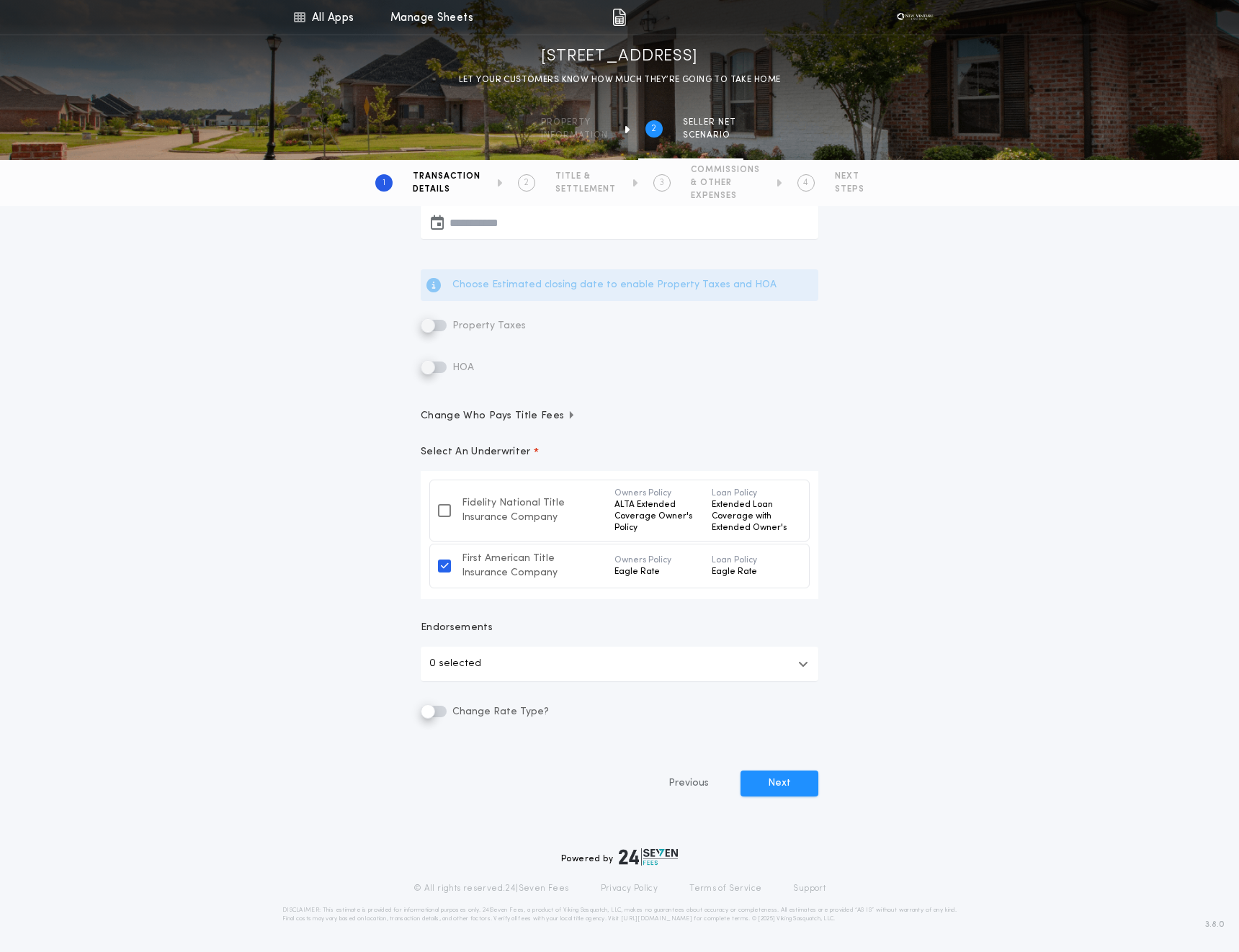
click at [454, 653] on button "0 selected" at bounding box center [619, 664] width 398 height 35
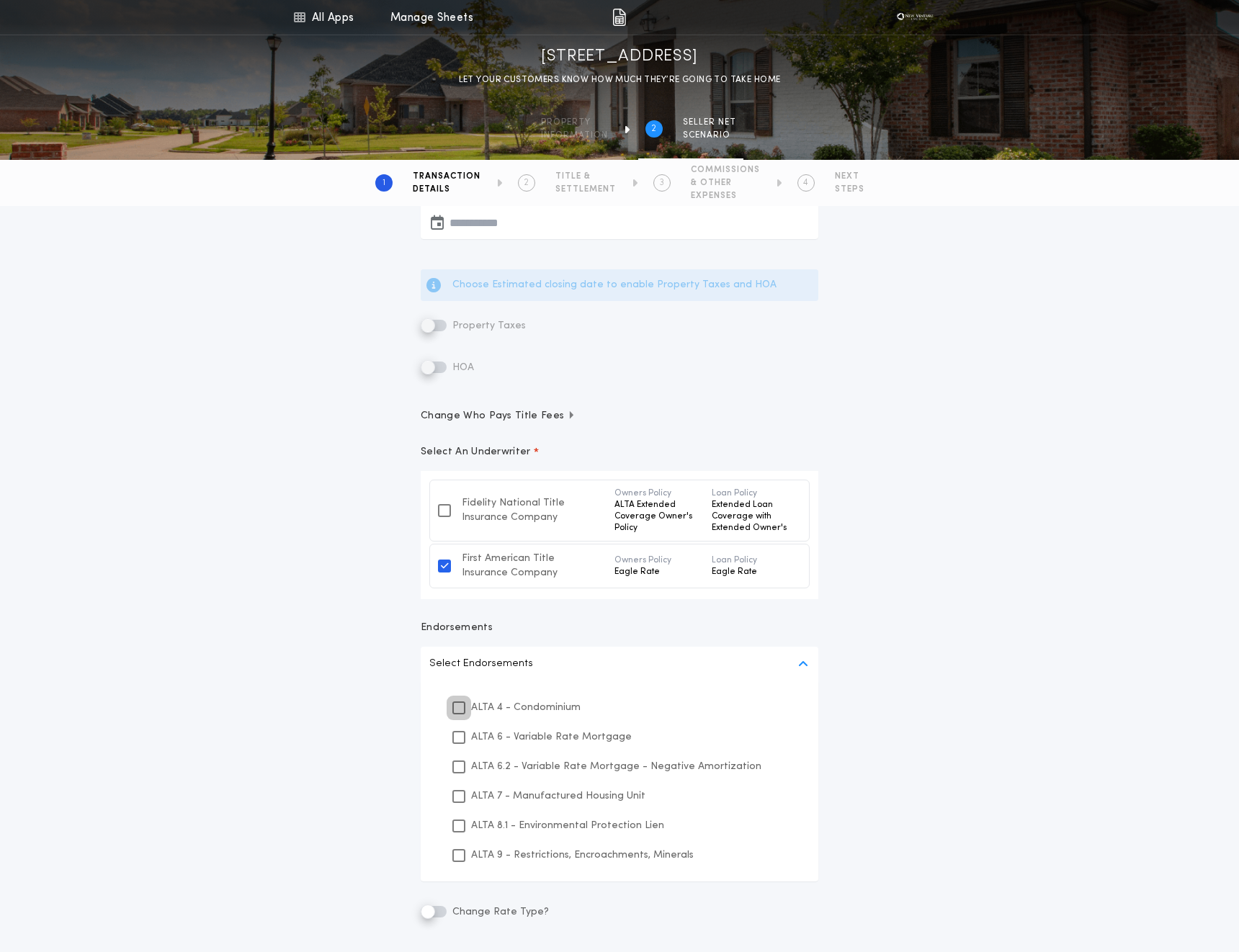
click at [454, 708] on icon at bounding box center [458, 708] width 8 height 10
click at [457, 751] on div "ALTA 6 - Variable Rate Mortgage" at bounding box center [620, 738] width 363 height 30
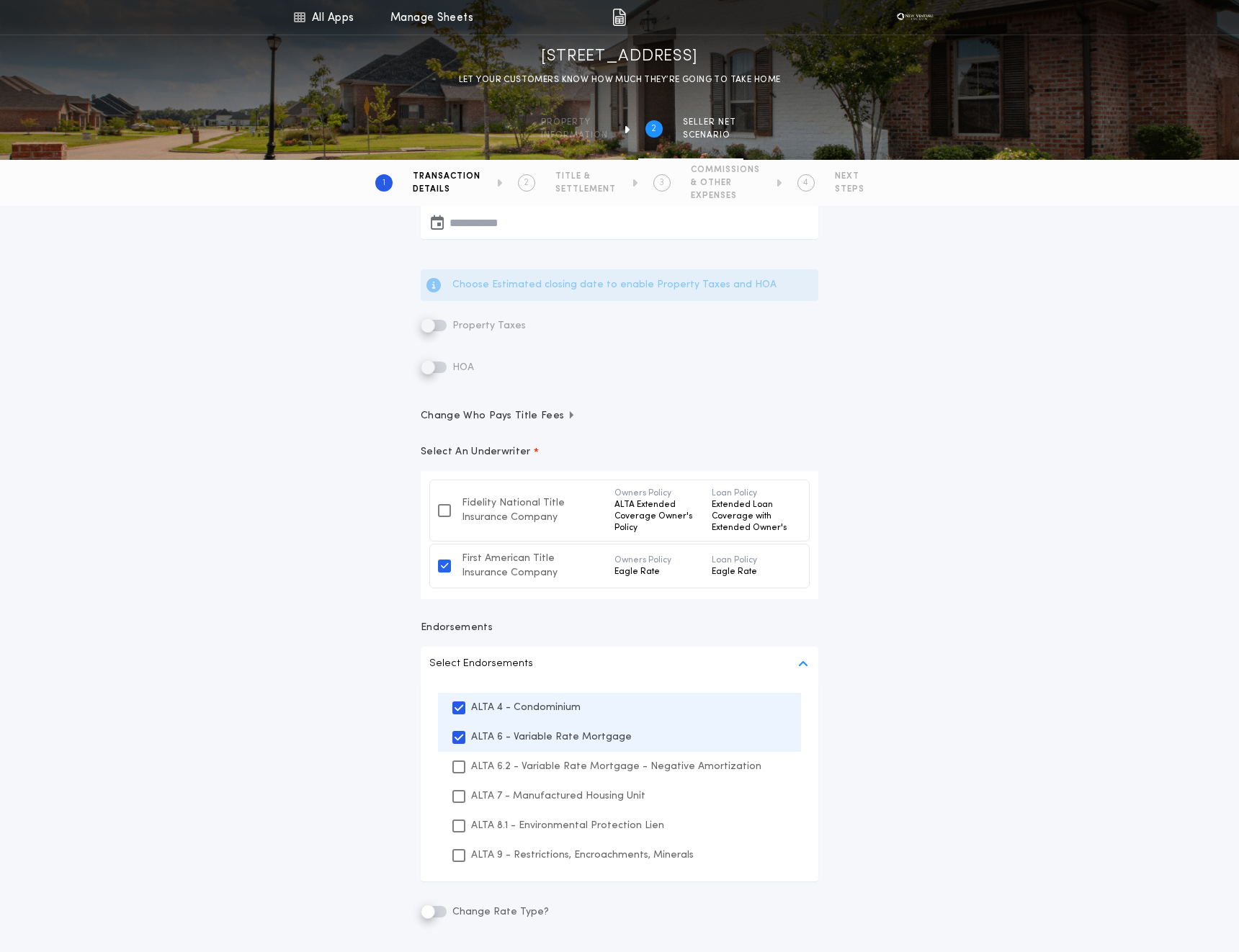
click at [458, 784] on div "ALTA 7 - Manufactured Housing Unit" at bounding box center [620, 797] width 363 height 30
click at [450, 839] on div "ALTA 8.1 - Environmental Protection Lien" at bounding box center [620, 826] width 363 height 30
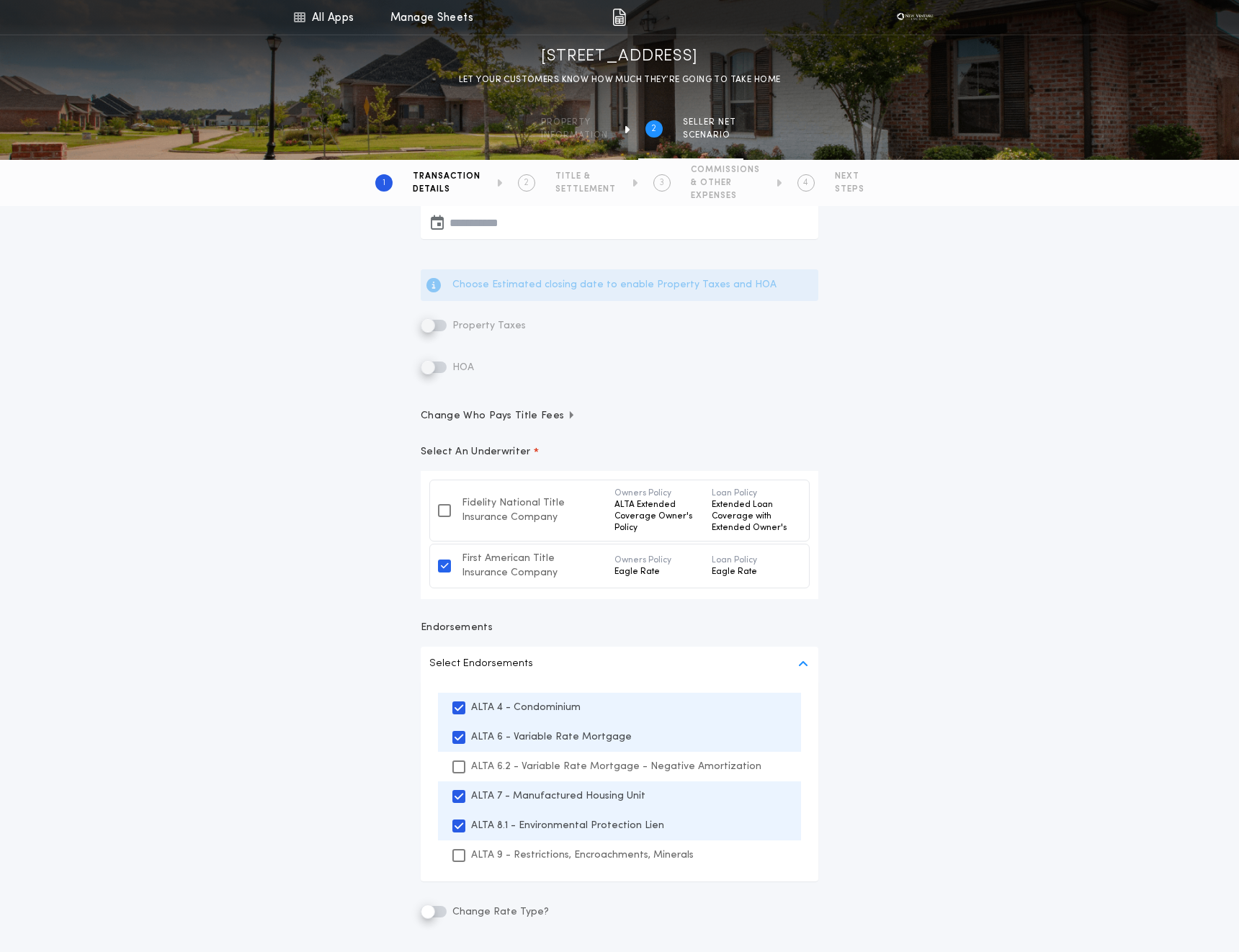
click at [455, 869] on div "ALTA 9 - Restrictions, Encroachments, Minerals" at bounding box center [620, 856] width 363 height 30
click at [457, 769] on icon at bounding box center [458, 767] width 8 height 10
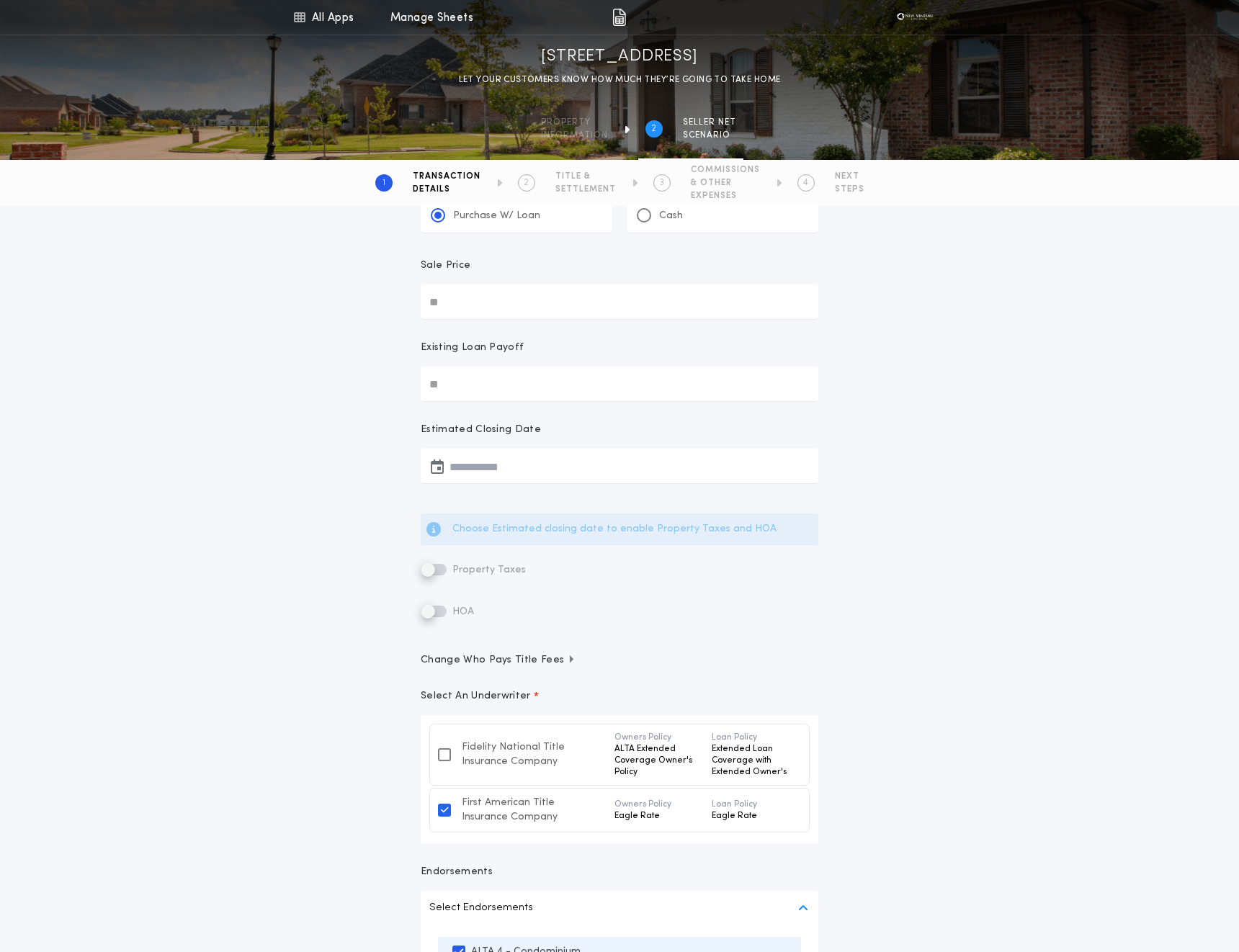
scroll to position [0, 0]
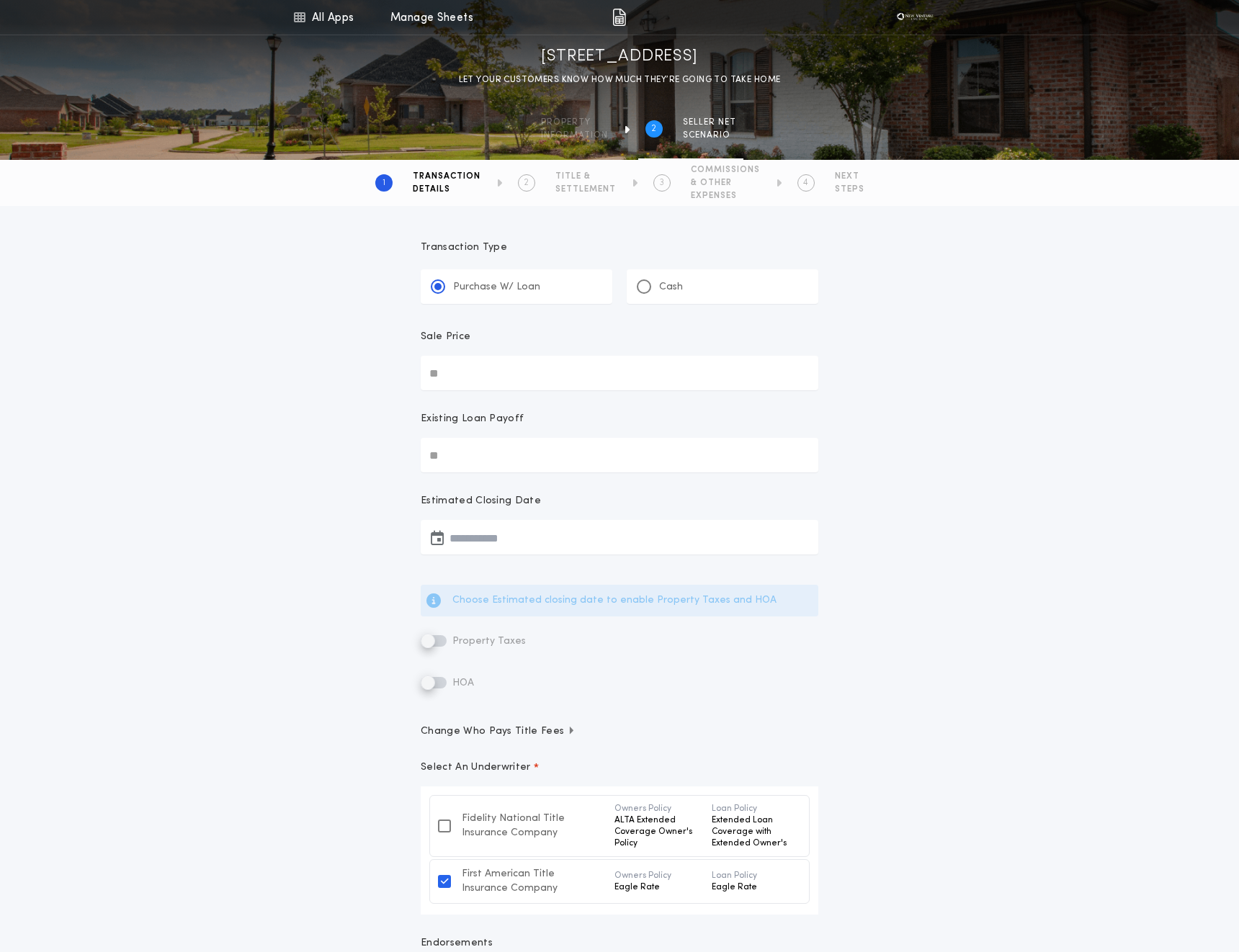
click at [483, 368] on input "Sale Price" at bounding box center [619, 373] width 398 height 35
type input "********"
click at [480, 474] on div "**********" at bounding box center [620, 687] width 433 height 929
click at [467, 460] on input "Existing Loan Payoff" at bounding box center [619, 455] width 398 height 35
type input "*******"
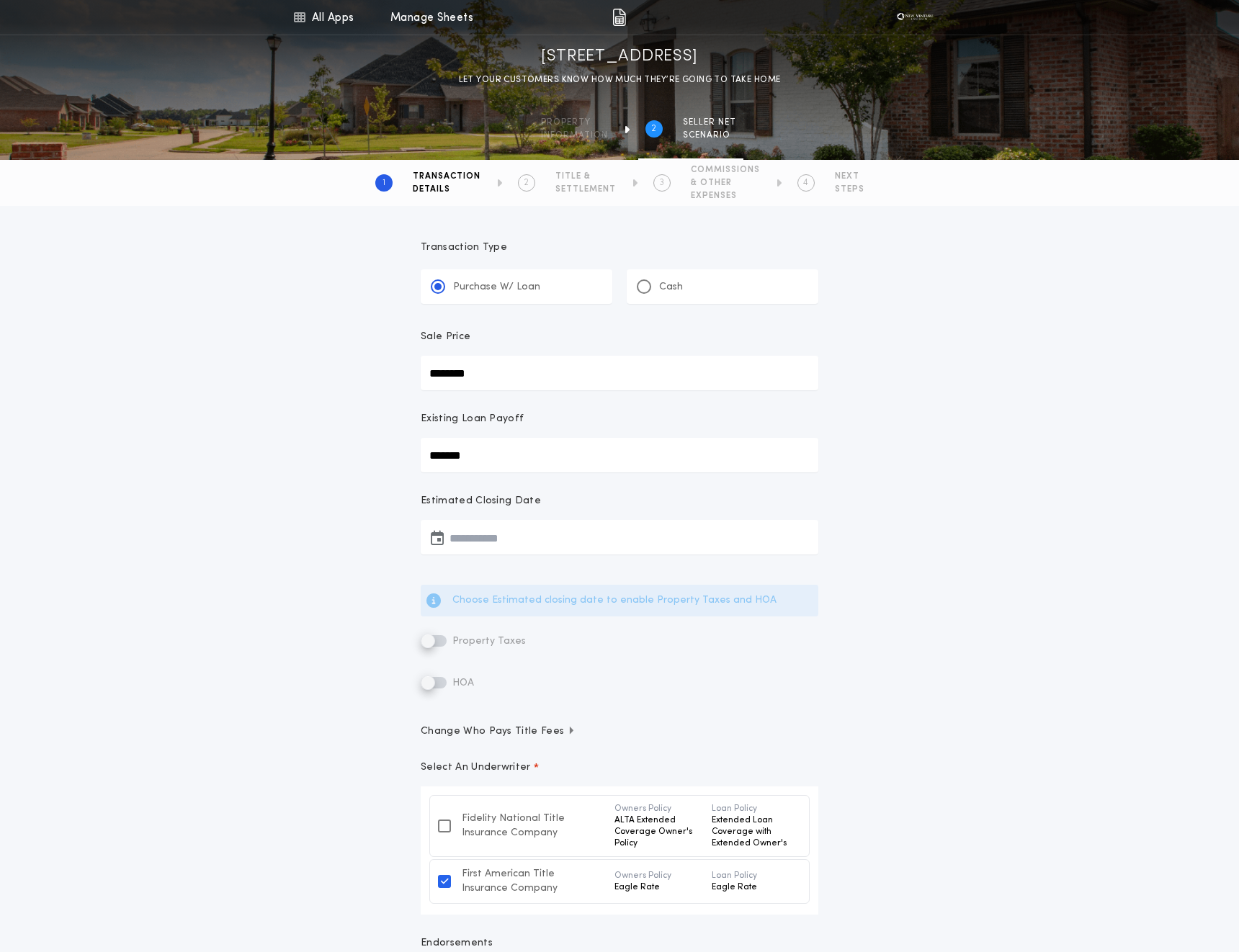
click at [339, 453] on div "**********" at bounding box center [619, 679] width 1239 height 946
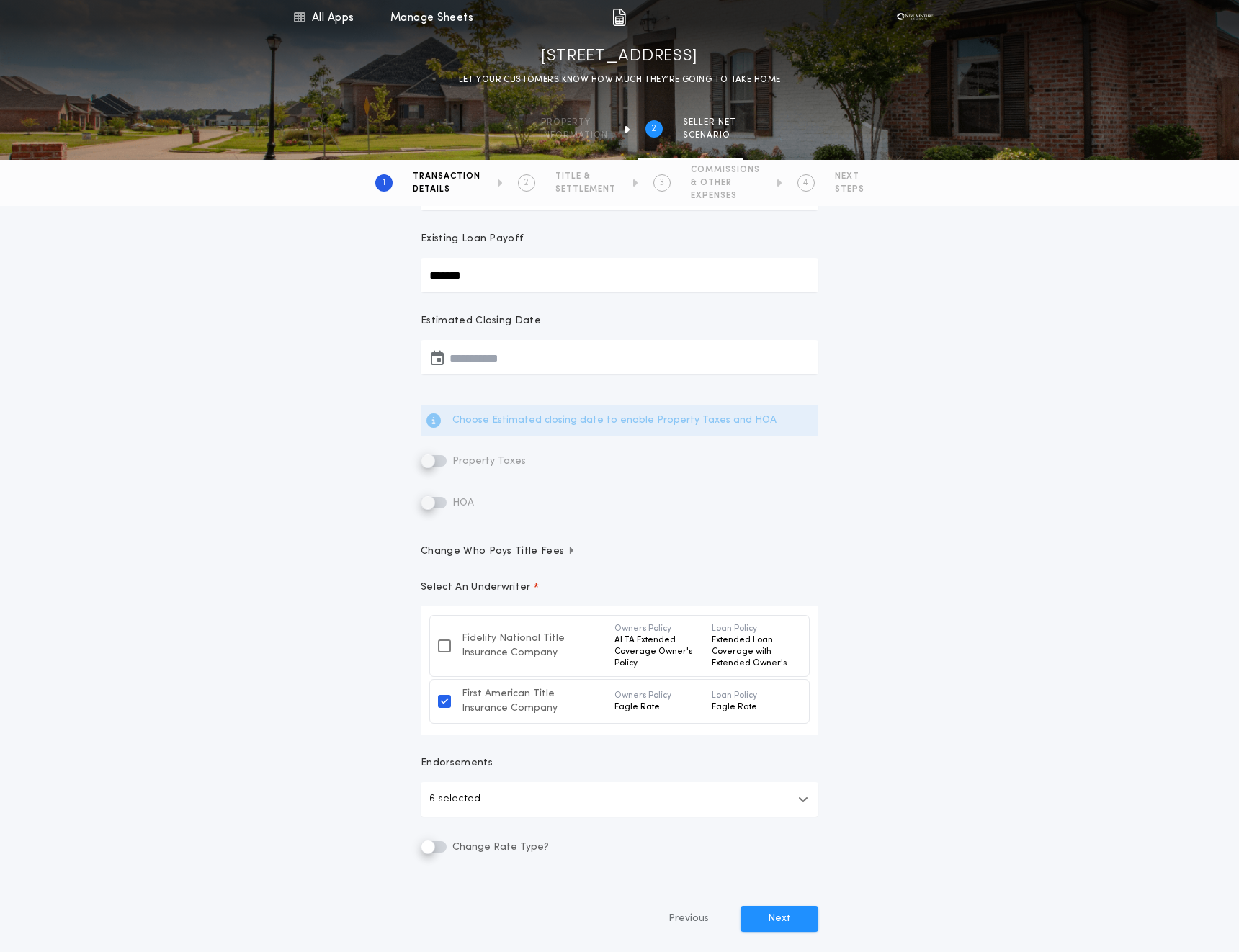
scroll to position [315, 0]
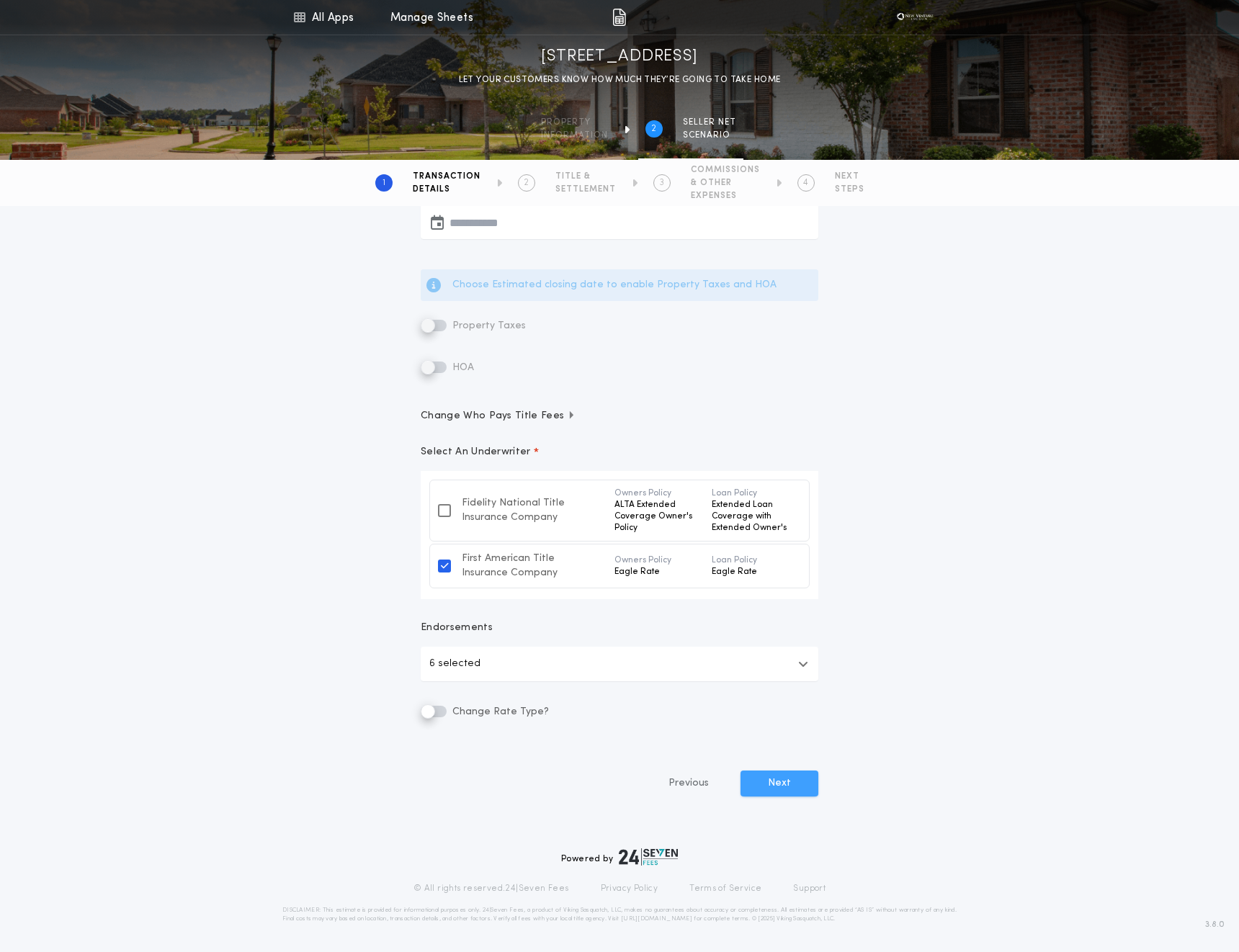
click at [787, 783] on button "Next" at bounding box center [779, 784] width 78 height 26
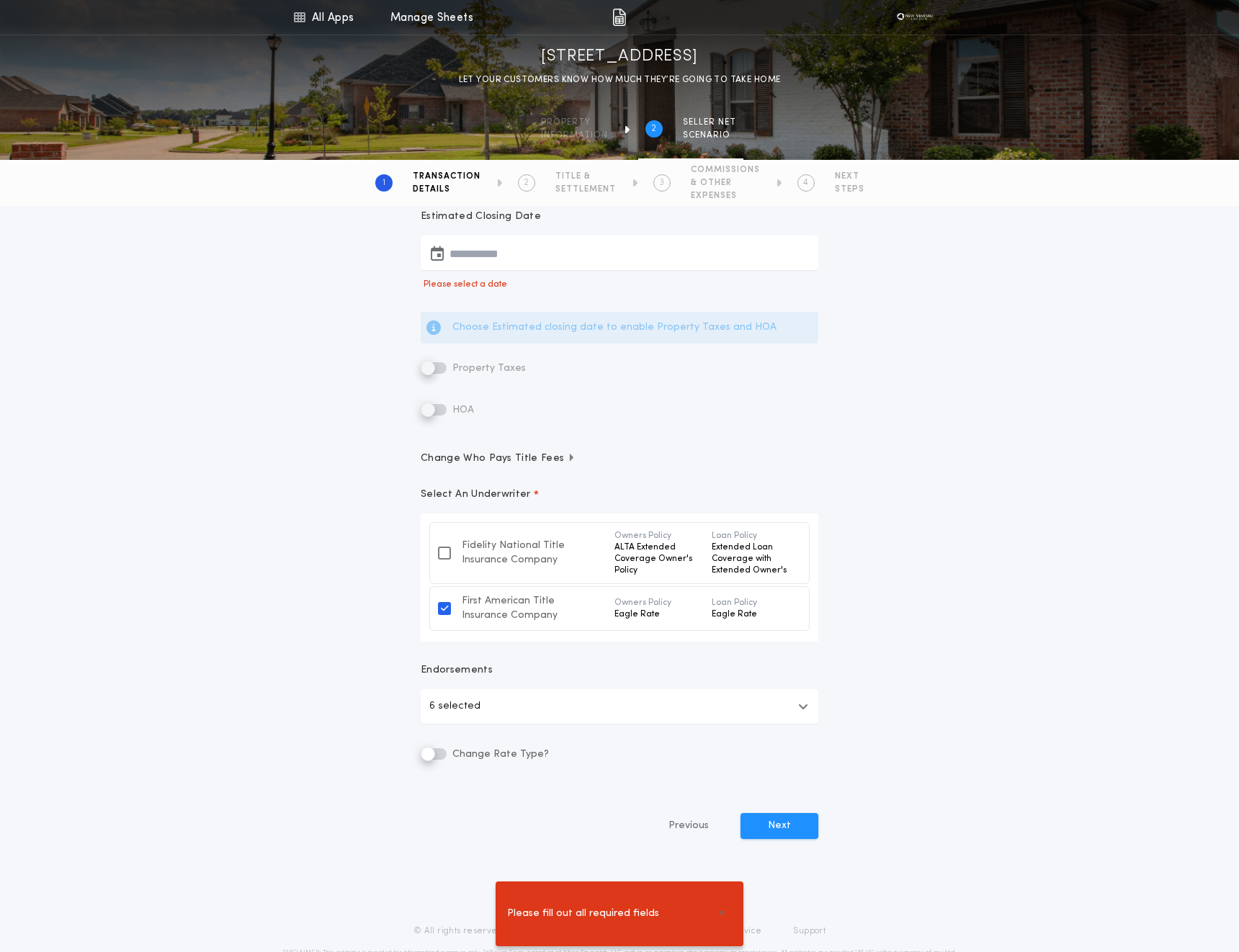
scroll to position [242, 0]
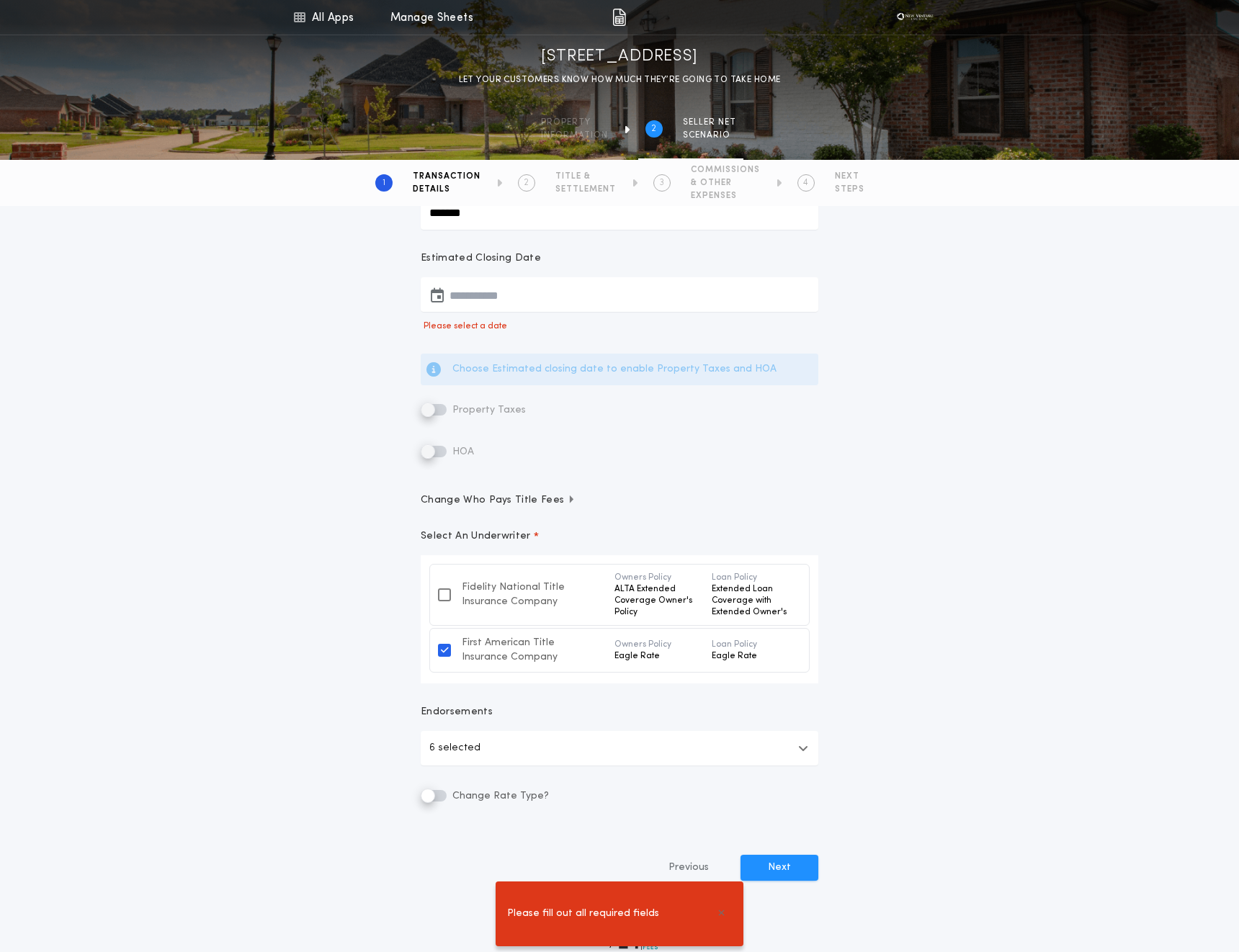
click at [470, 289] on button "button" at bounding box center [619, 294] width 398 height 35
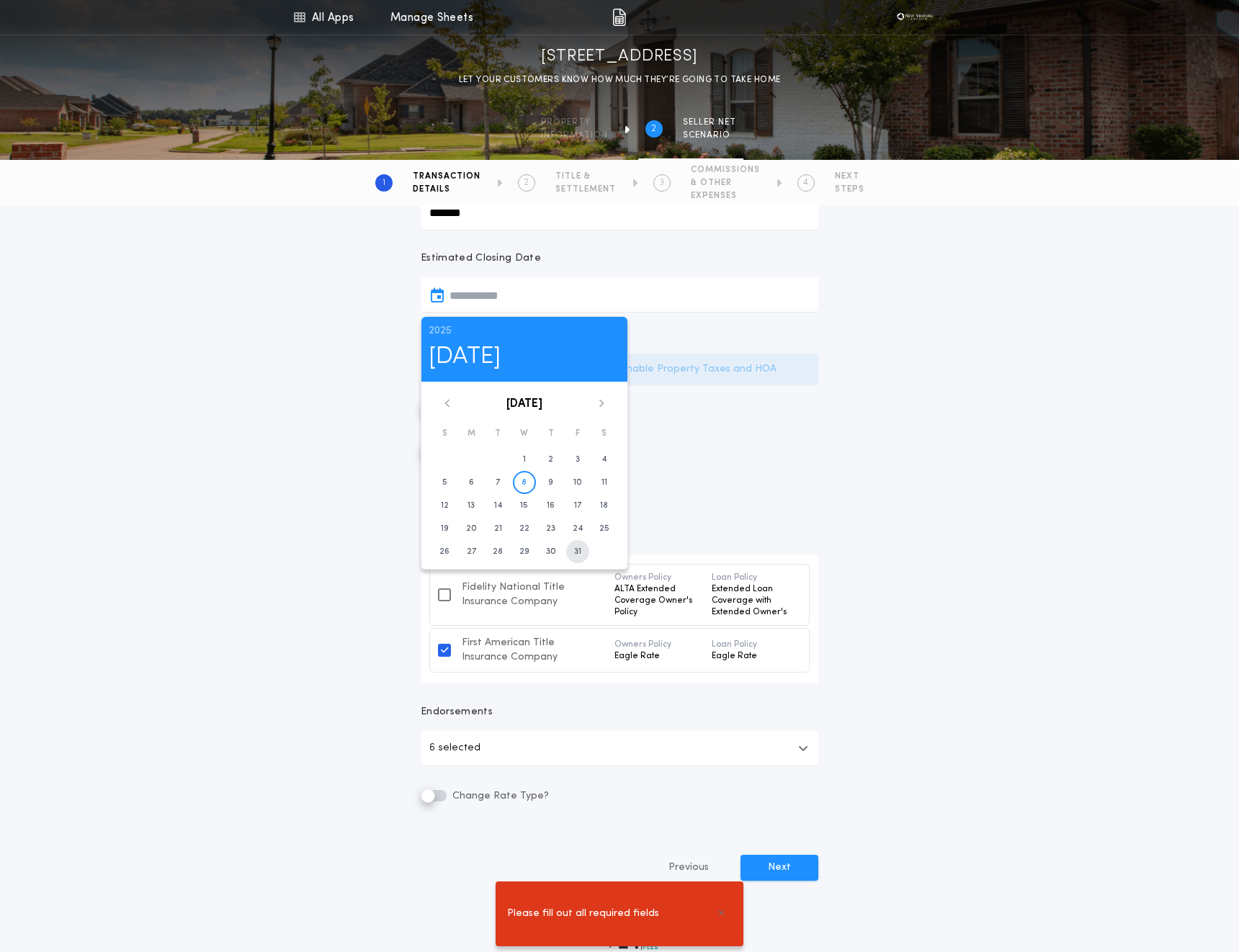
click at [575, 551] on time "31" at bounding box center [578, 551] width 7 height 11
type input "**********"
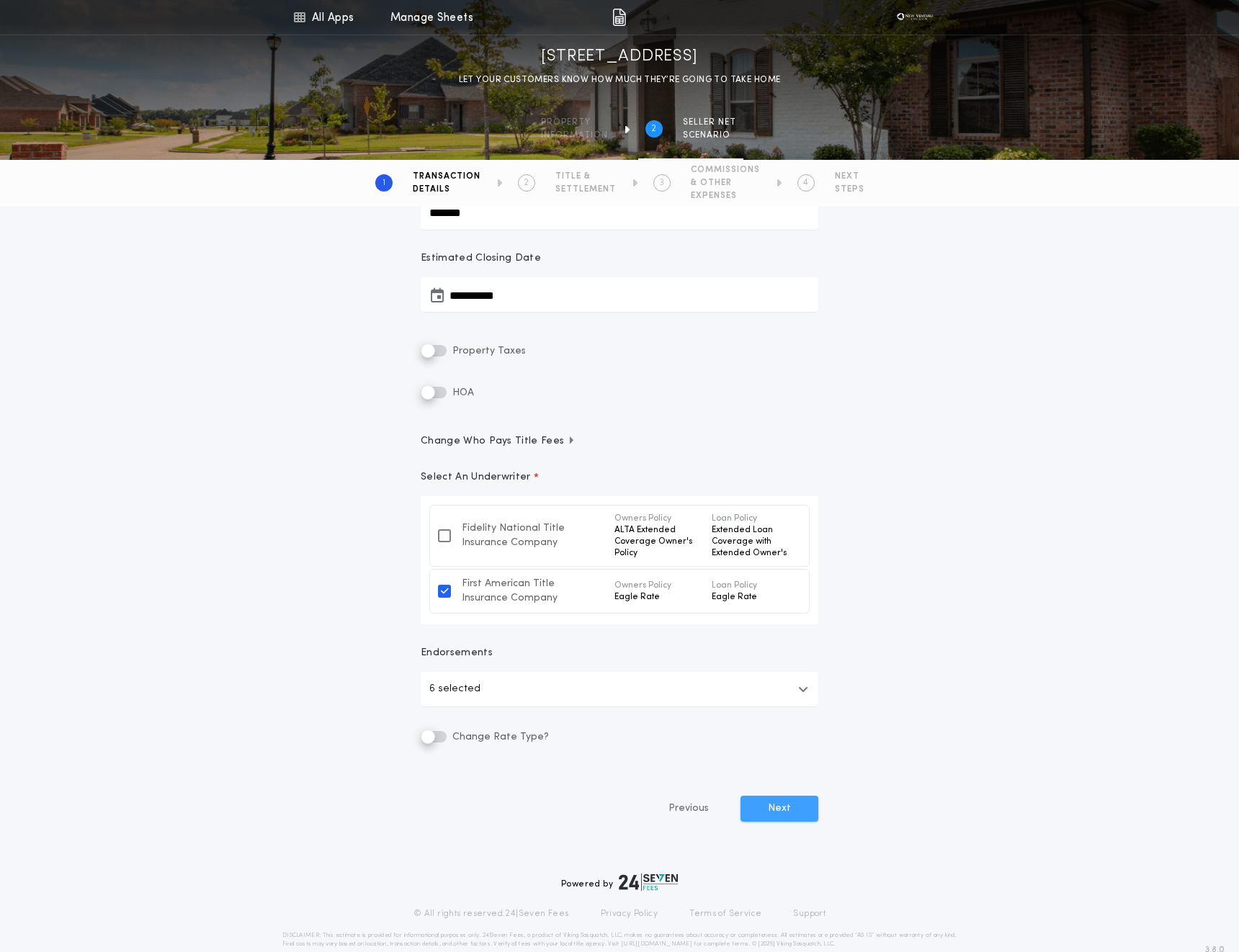
click at [767, 800] on button "Next" at bounding box center [779, 809] width 78 height 26
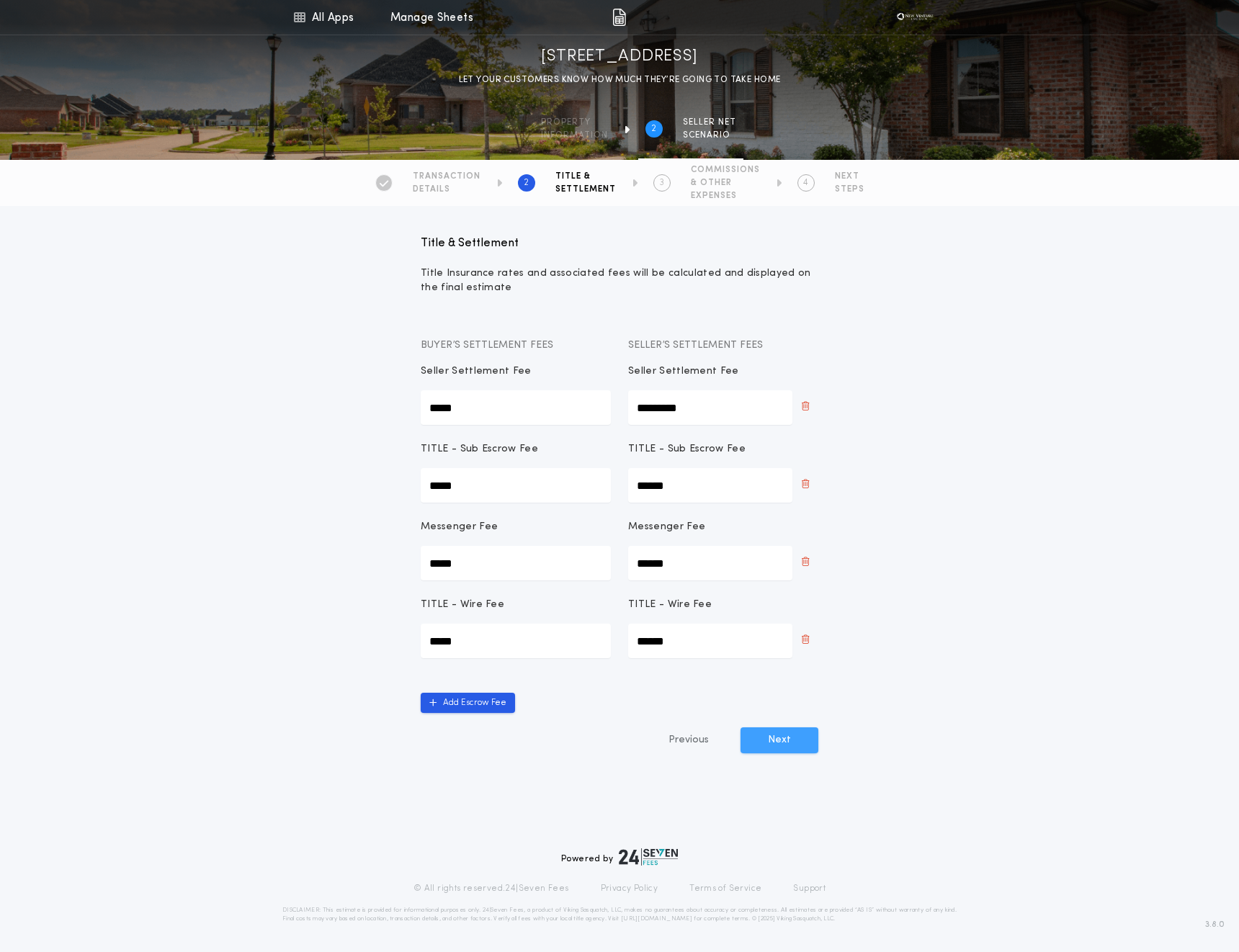
click at [773, 737] on button "Next" at bounding box center [779, 740] width 78 height 26
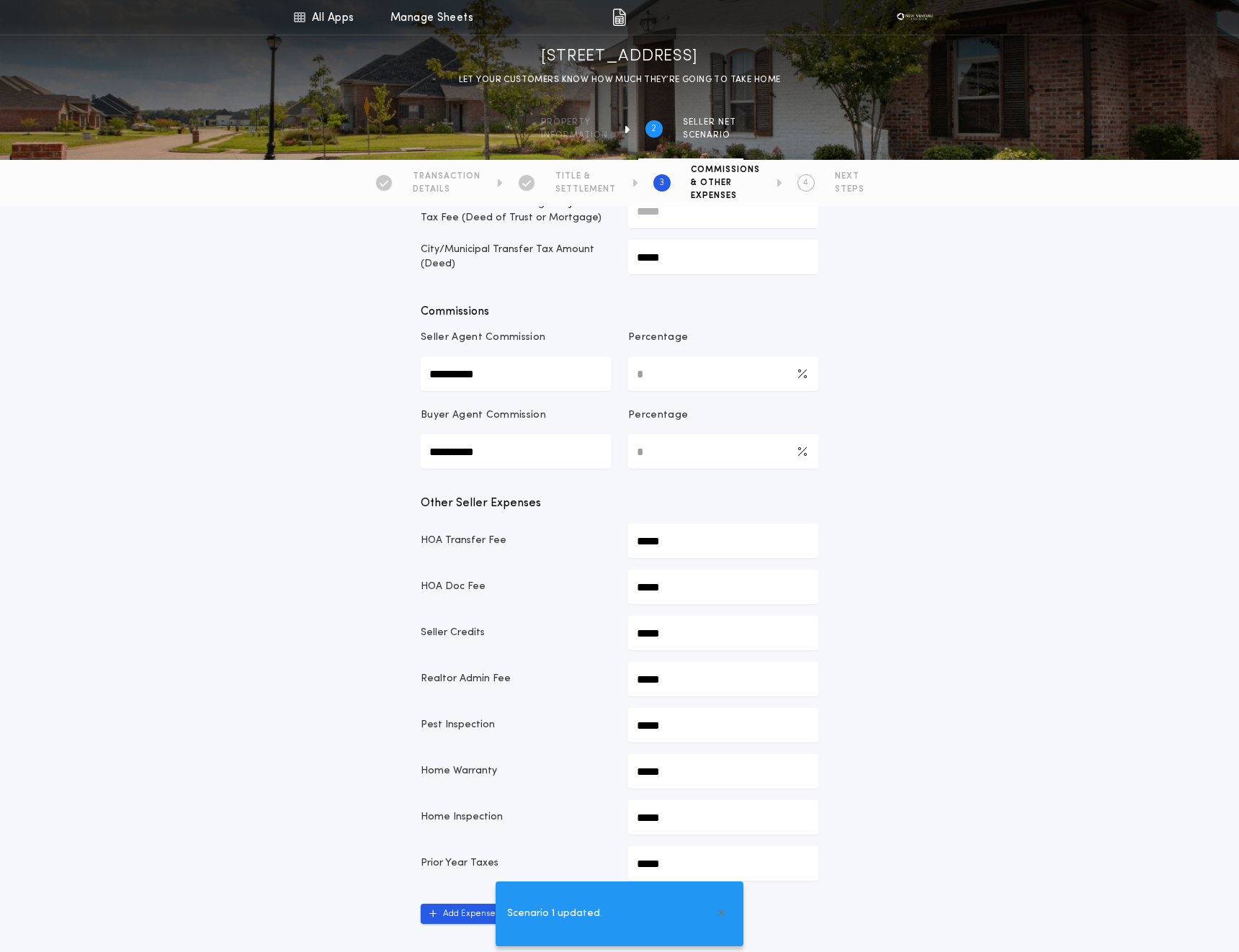
scroll to position [598, 0]
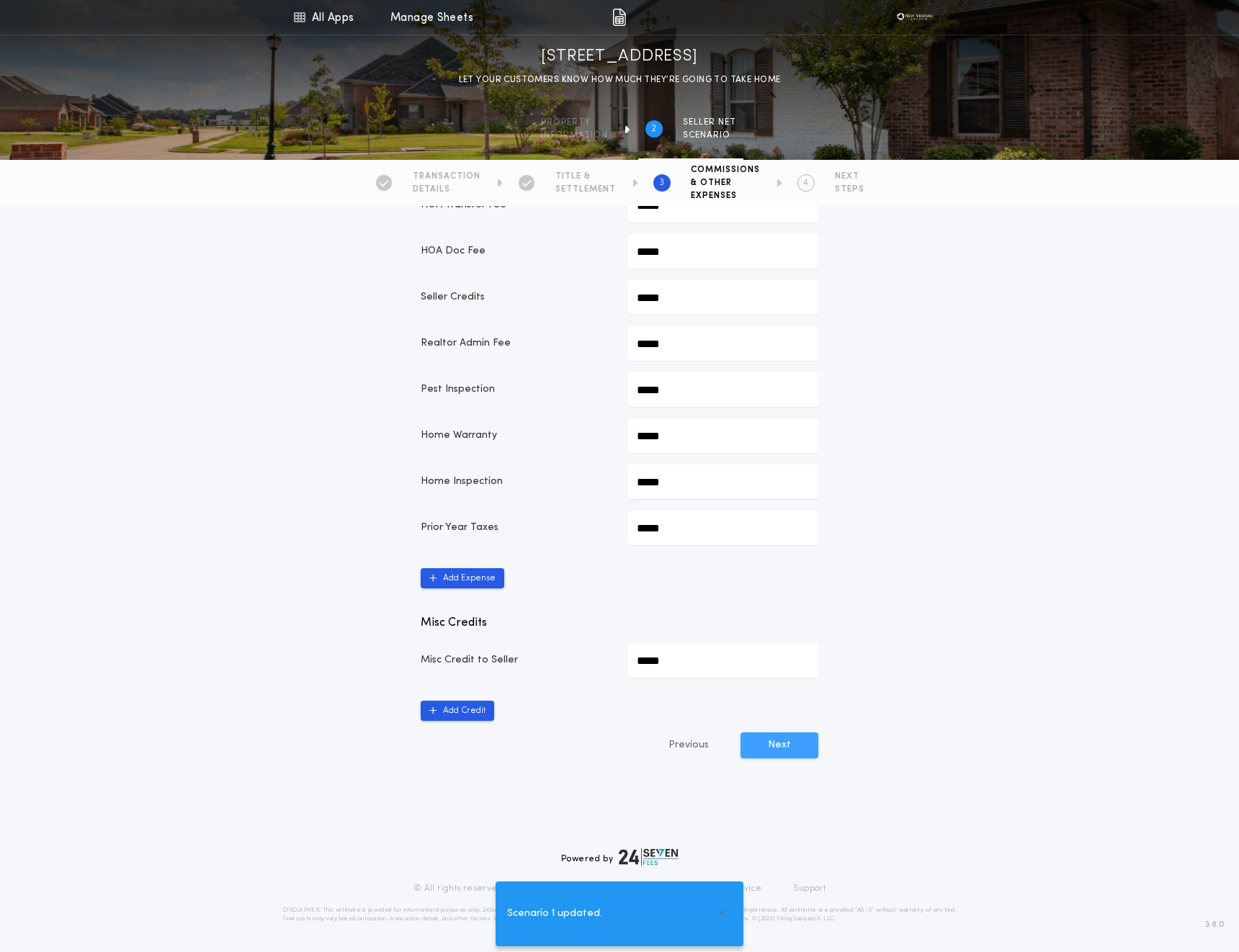
click at [775, 751] on button "Next" at bounding box center [779, 745] width 78 height 26
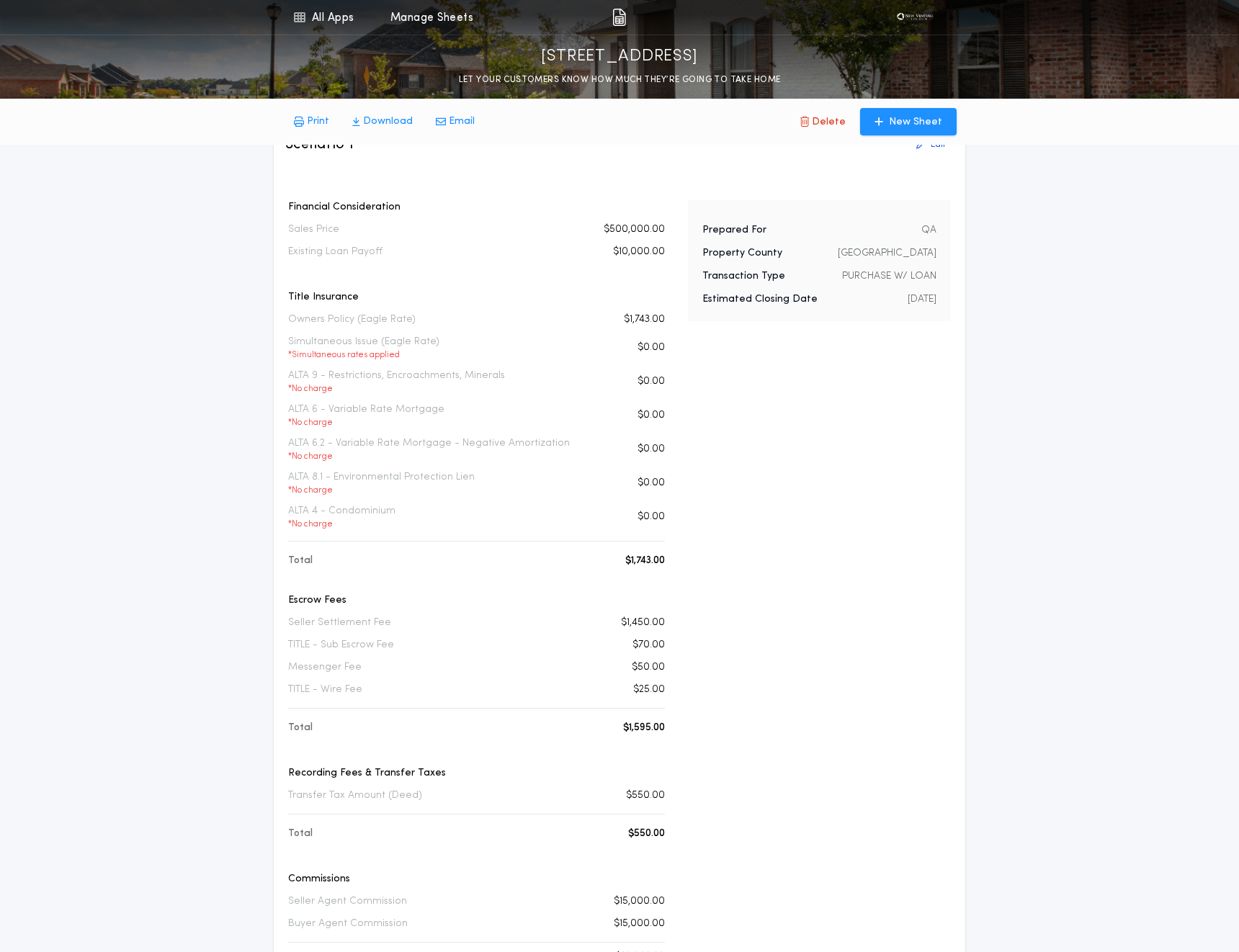
scroll to position [72, 0]
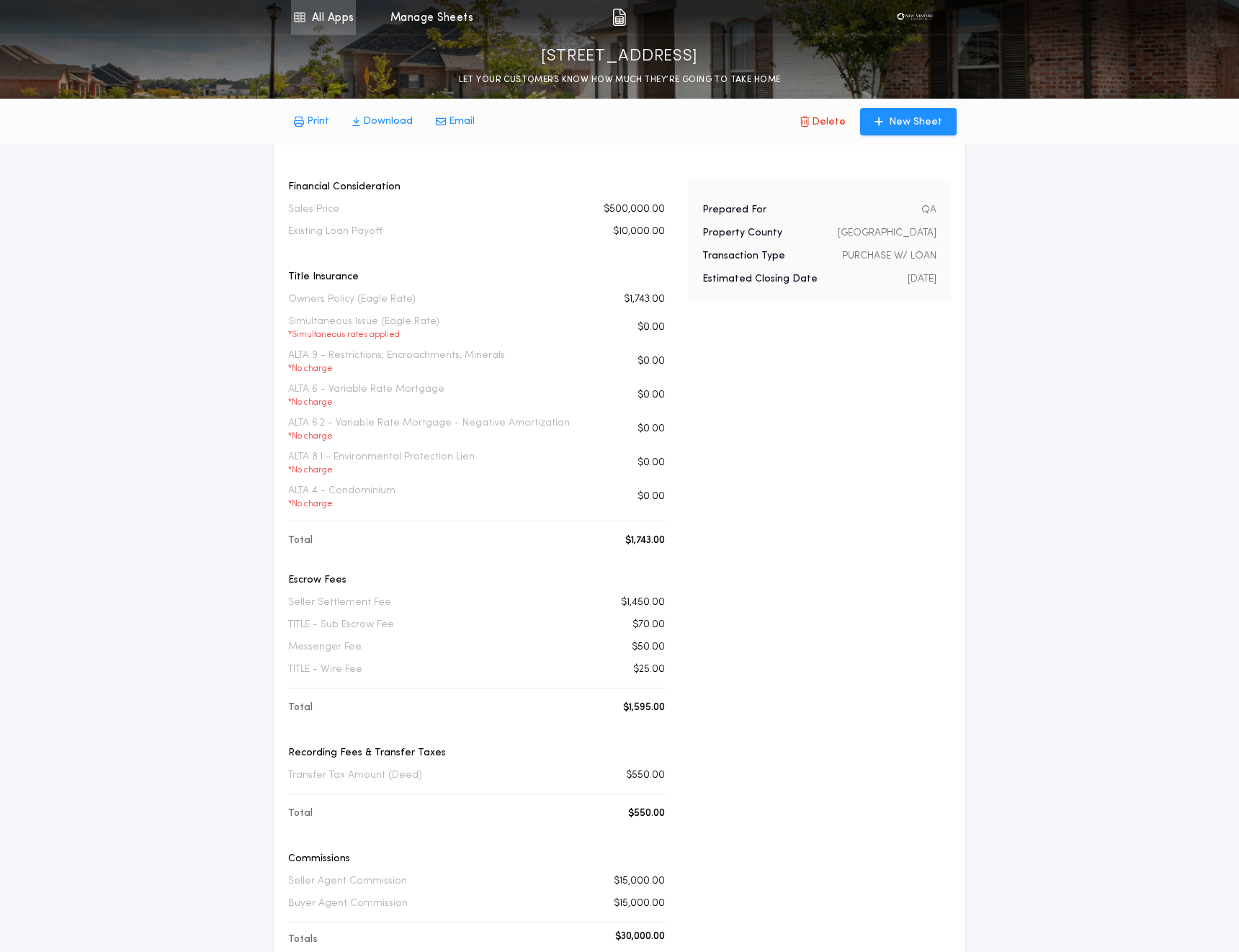
click at [312, 30] on link "All Apps" at bounding box center [323, 17] width 65 height 35
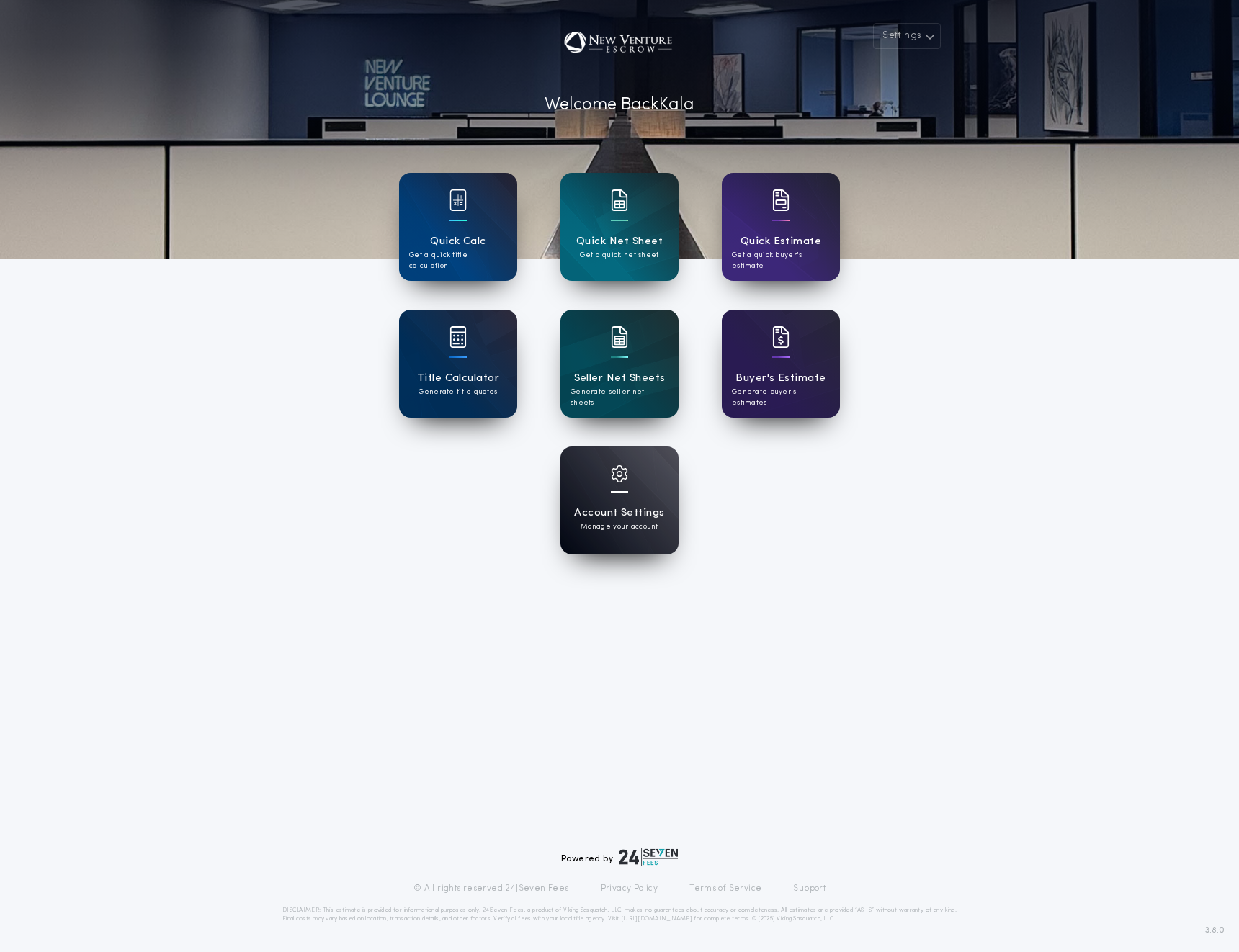
click at [605, 501] on div "Account Settings Manage your account" at bounding box center [619, 500] width 118 height 108
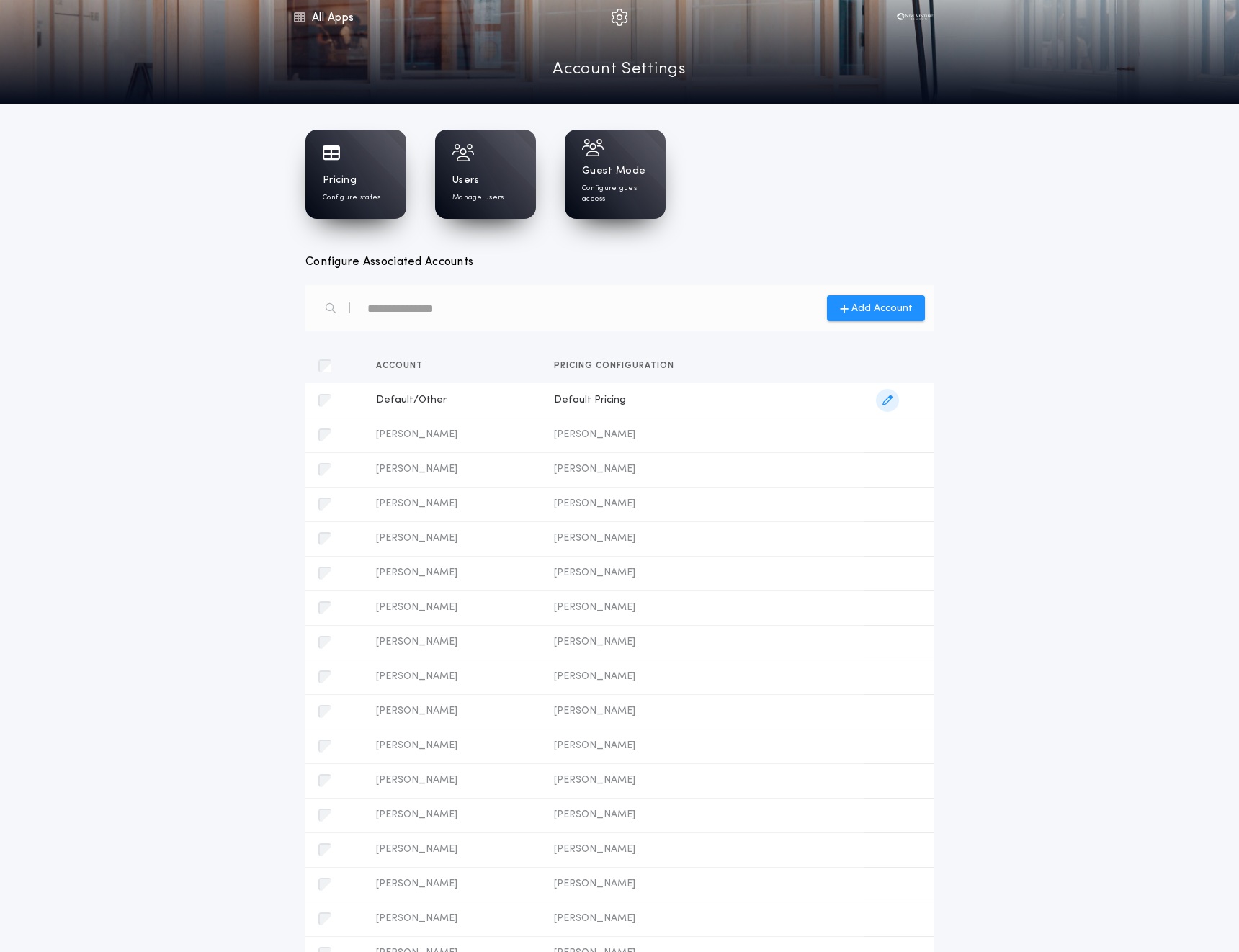
click at [509, 399] on span "Default/Other" at bounding box center [453, 400] width 155 height 14
click at [333, 179] on h1 "Pricing" at bounding box center [340, 180] width 34 height 14
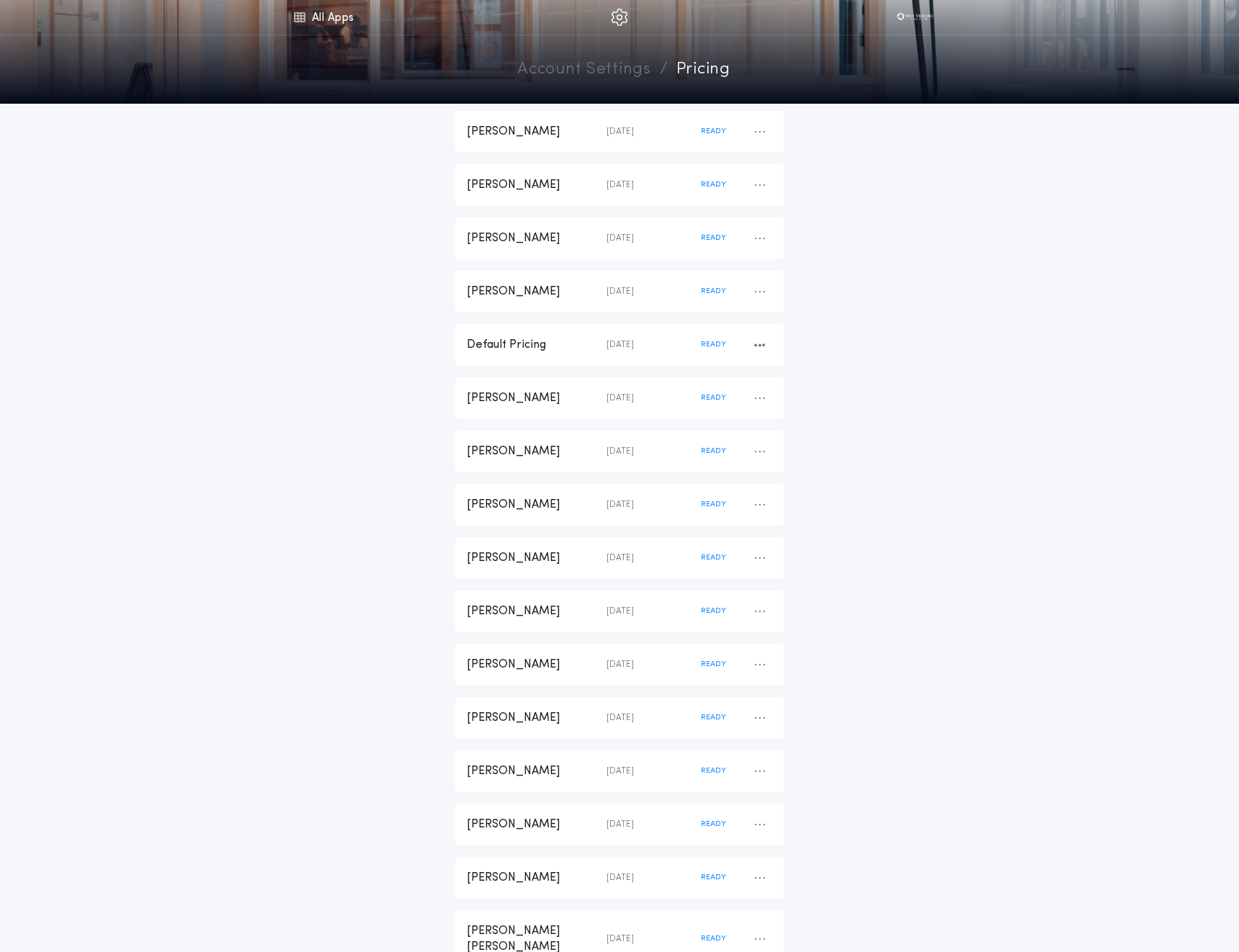
scroll to position [371, 0]
click at [752, 344] on div "button" at bounding box center [760, 344] width 26 height 26
click at [536, 340] on div "Default Pricing" at bounding box center [536, 344] width 140 height 16
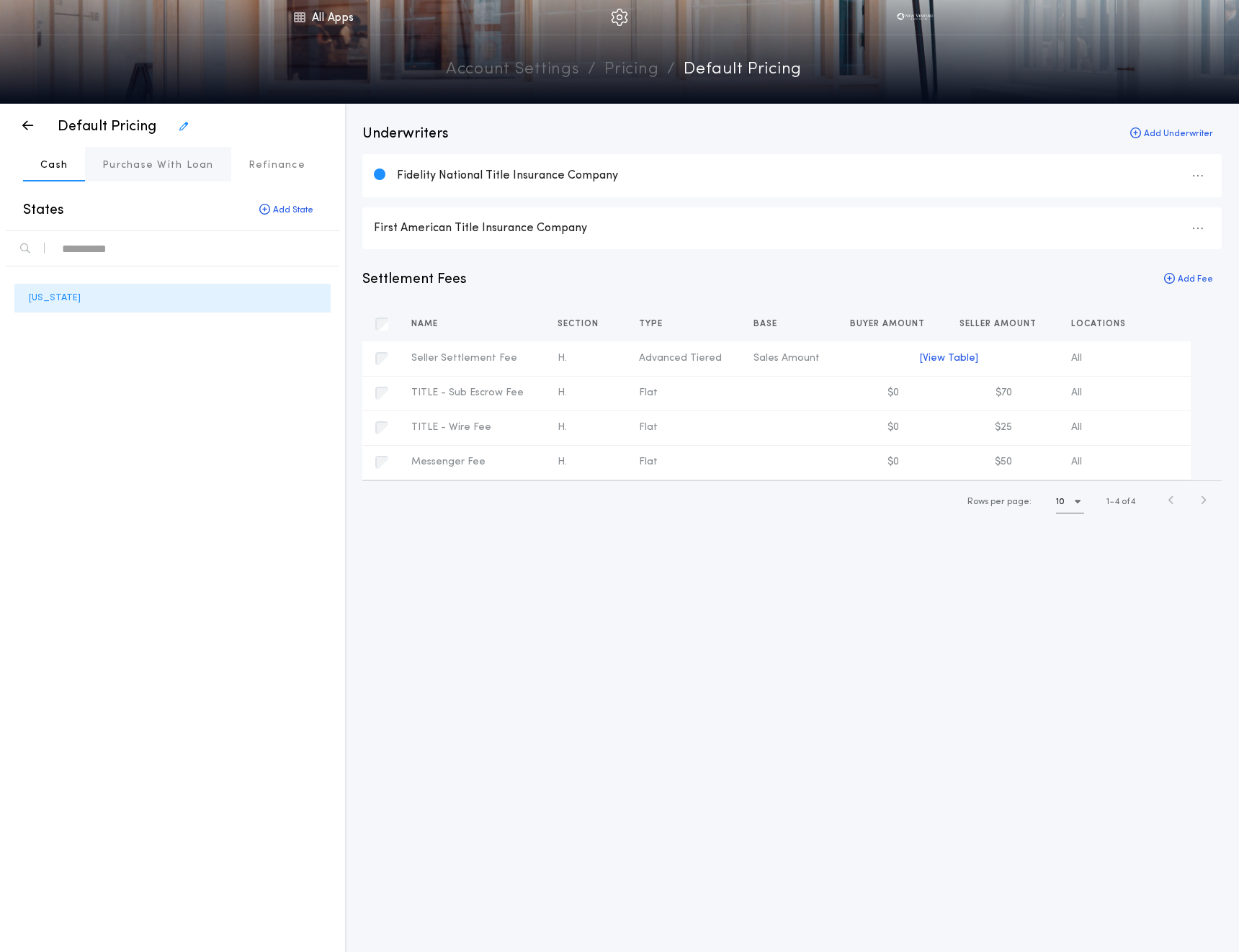
click at [139, 164] on p "Purchase With Loan" at bounding box center [157, 165] width 111 height 14
click at [52, 166] on p "Cash" at bounding box center [53, 165] width 27 height 14
click at [570, 172] on div "Fidelity National Title Insurance Company" at bounding box center [804, 175] width 813 height 16
click at [1204, 174] on div "button" at bounding box center [1198, 176] width 26 height 26
click at [1168, 244] on button "Edit Underwriter" at bounding box center [1172, 237] width 113 height 29
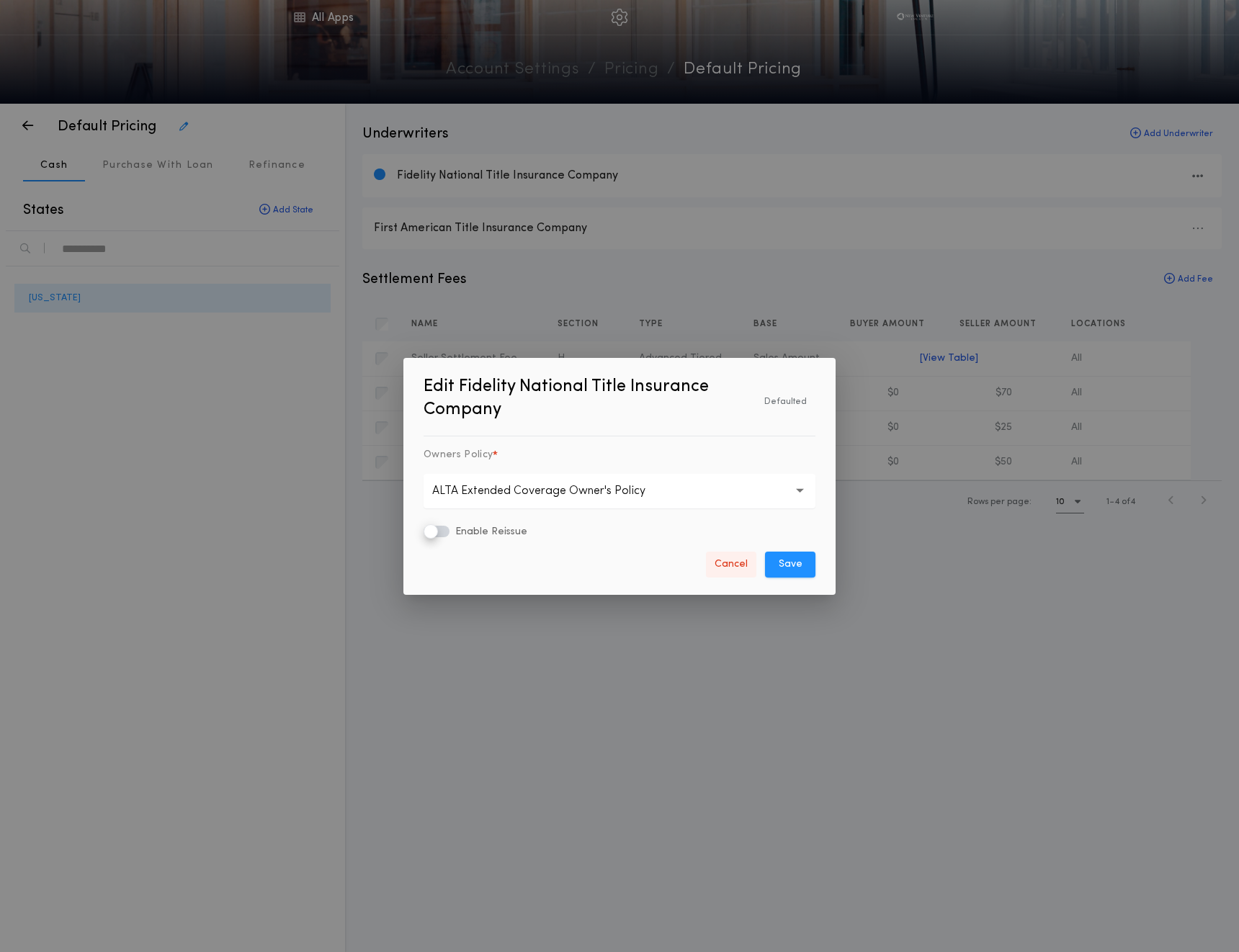
click at [734, 572] on button "Cancel" at bounding box center [731, 564] width 51 height 26
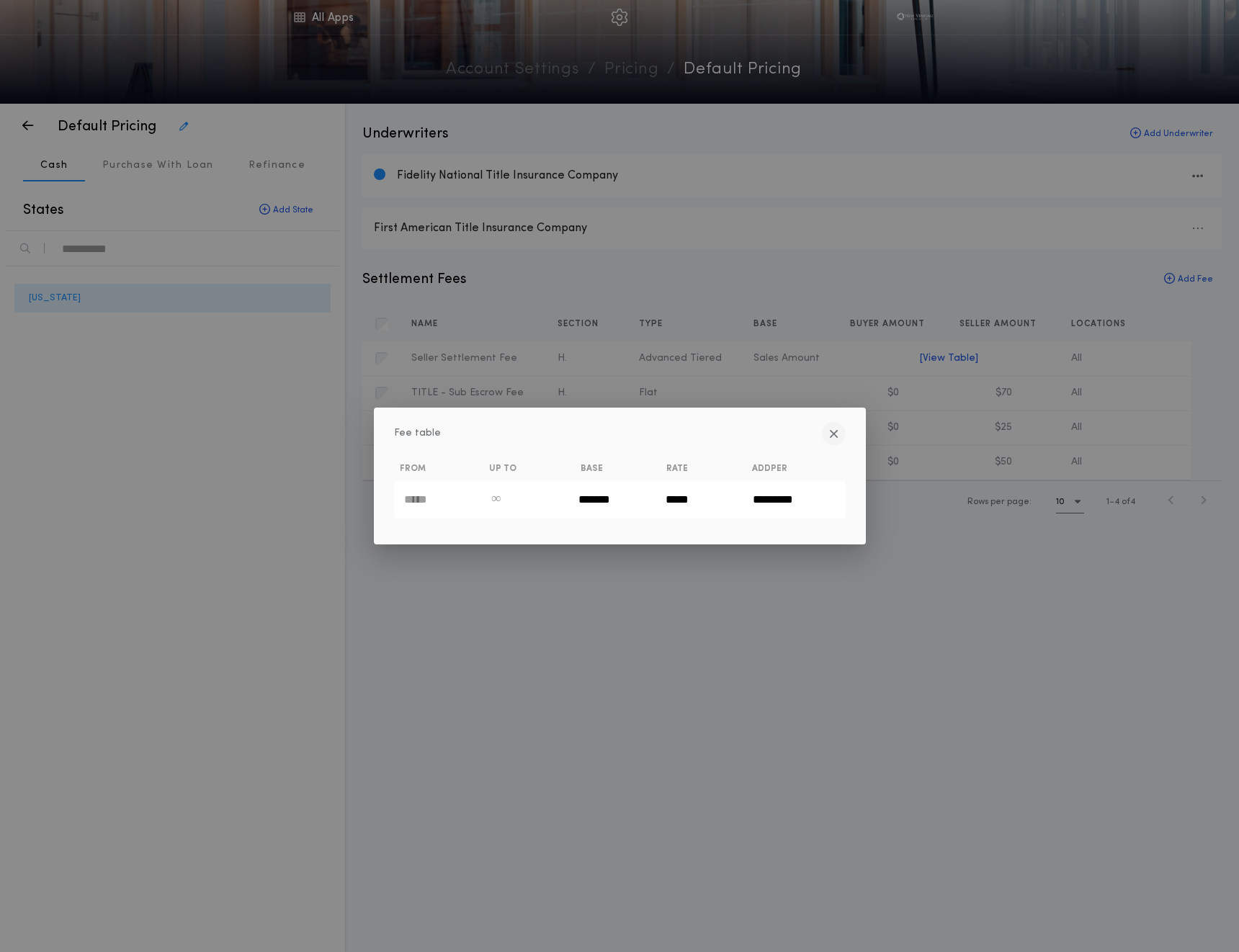
click at [829, 433] on icon "button" at bounding box center [833, 433] width 9 height 1
type input "*****"
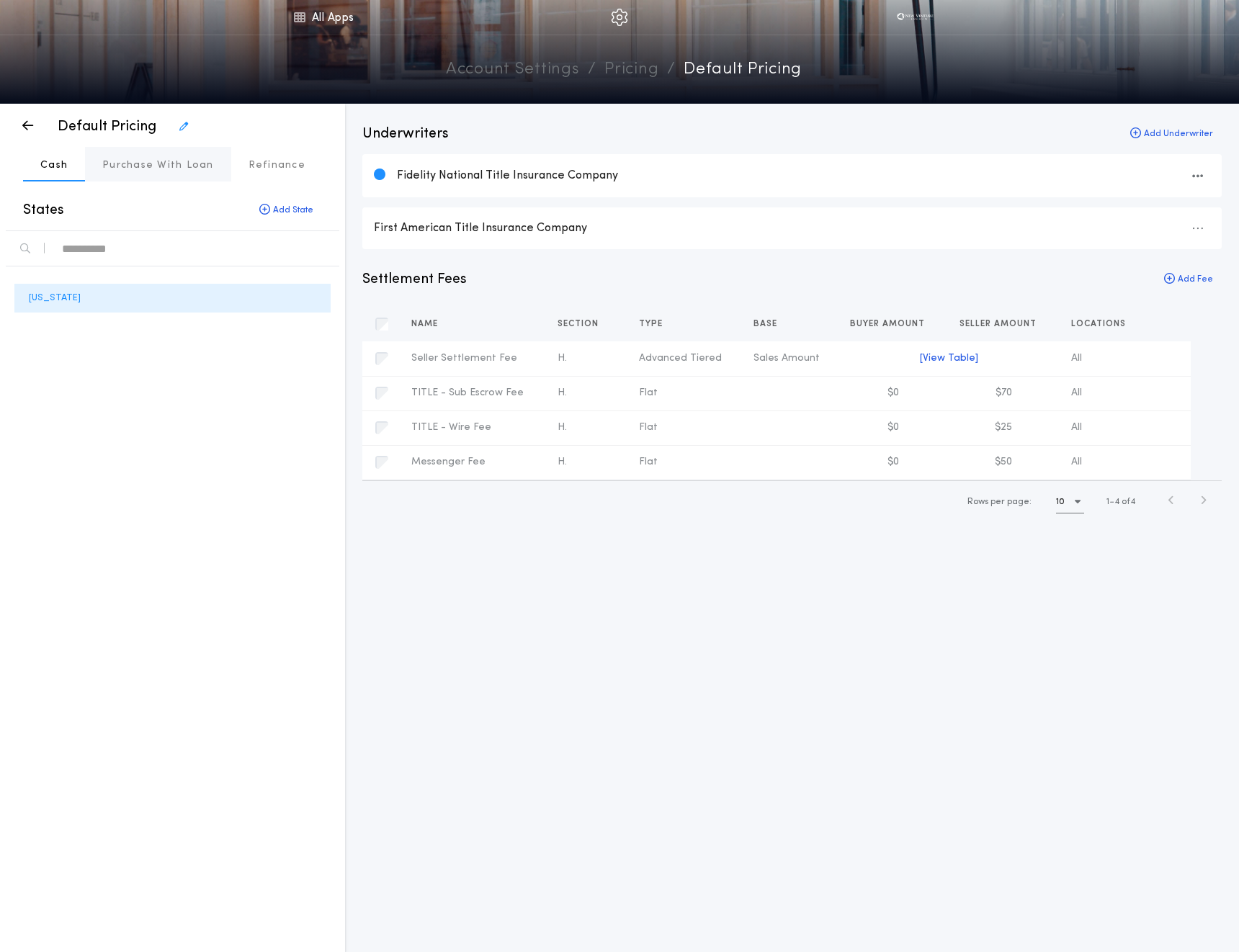
click at [152, 163] on p "Purchase With Loan" at bounding box center [157, 165] width 111 height 14
click at [22, 126] on icon "button" at bounding box center [28, 125] width 11 height 1
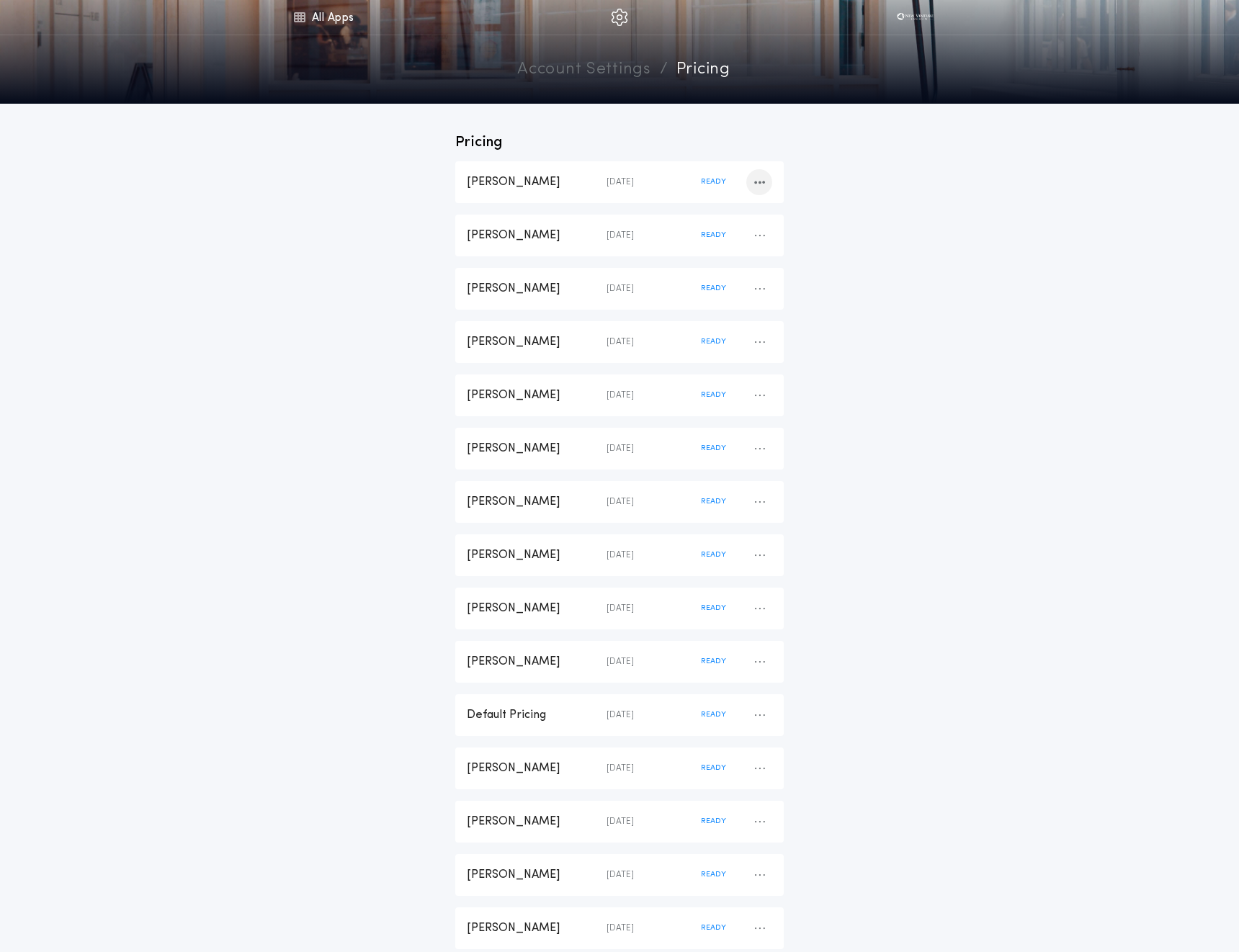
click at [764, 183] on icon "button" at bounding box center [760, 183] width 11 height 1
click at [552, 182] on div "[PERSON_NAME]" at bounding box center [536, 182] width 140 height 16
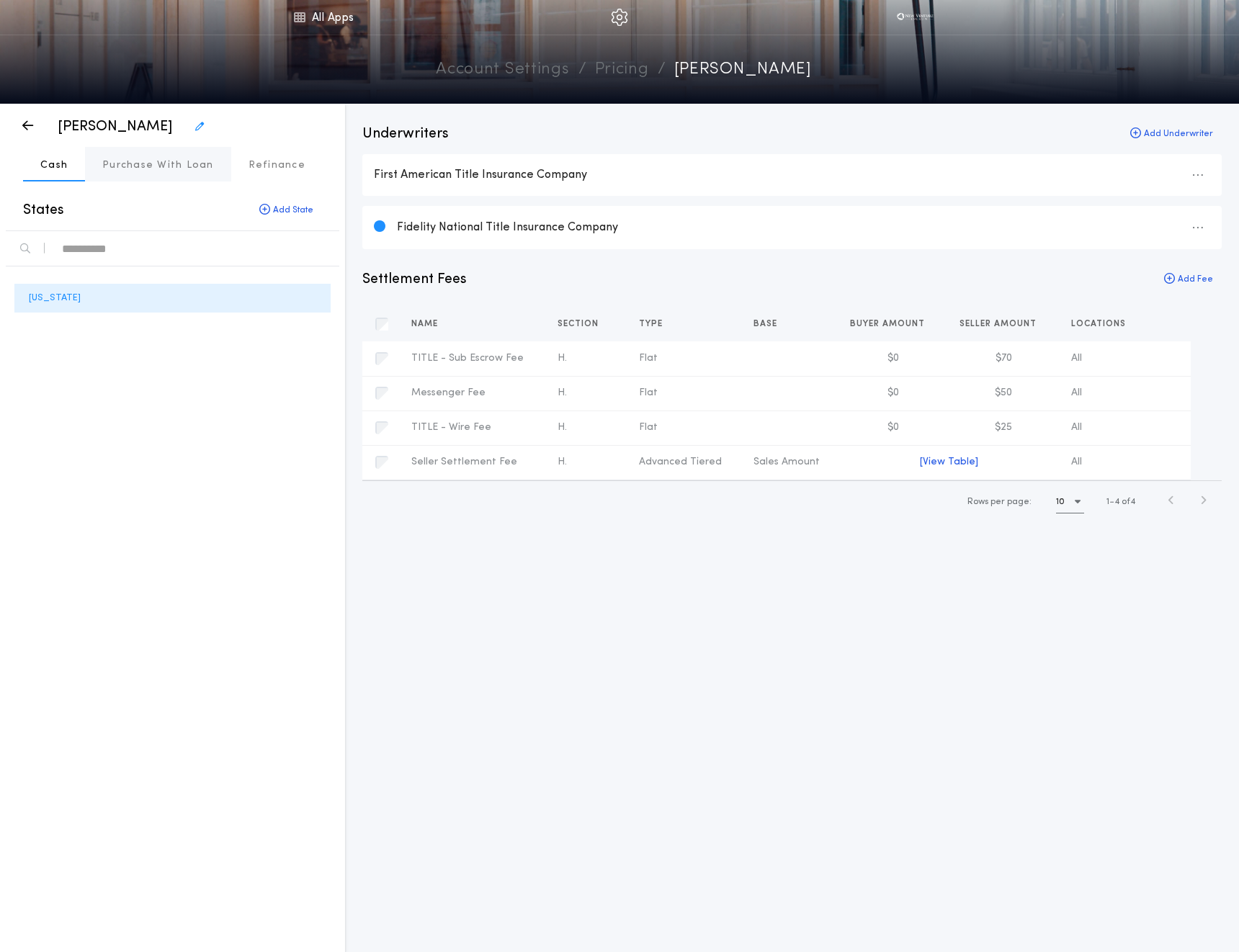
click at [190, 168] on p "Purchase With Loan" at bounding box center [157, 165] width 111 height 14
click at [342, 14] on link "All Apps" at bounding box center [323, 17] width 65 height 35
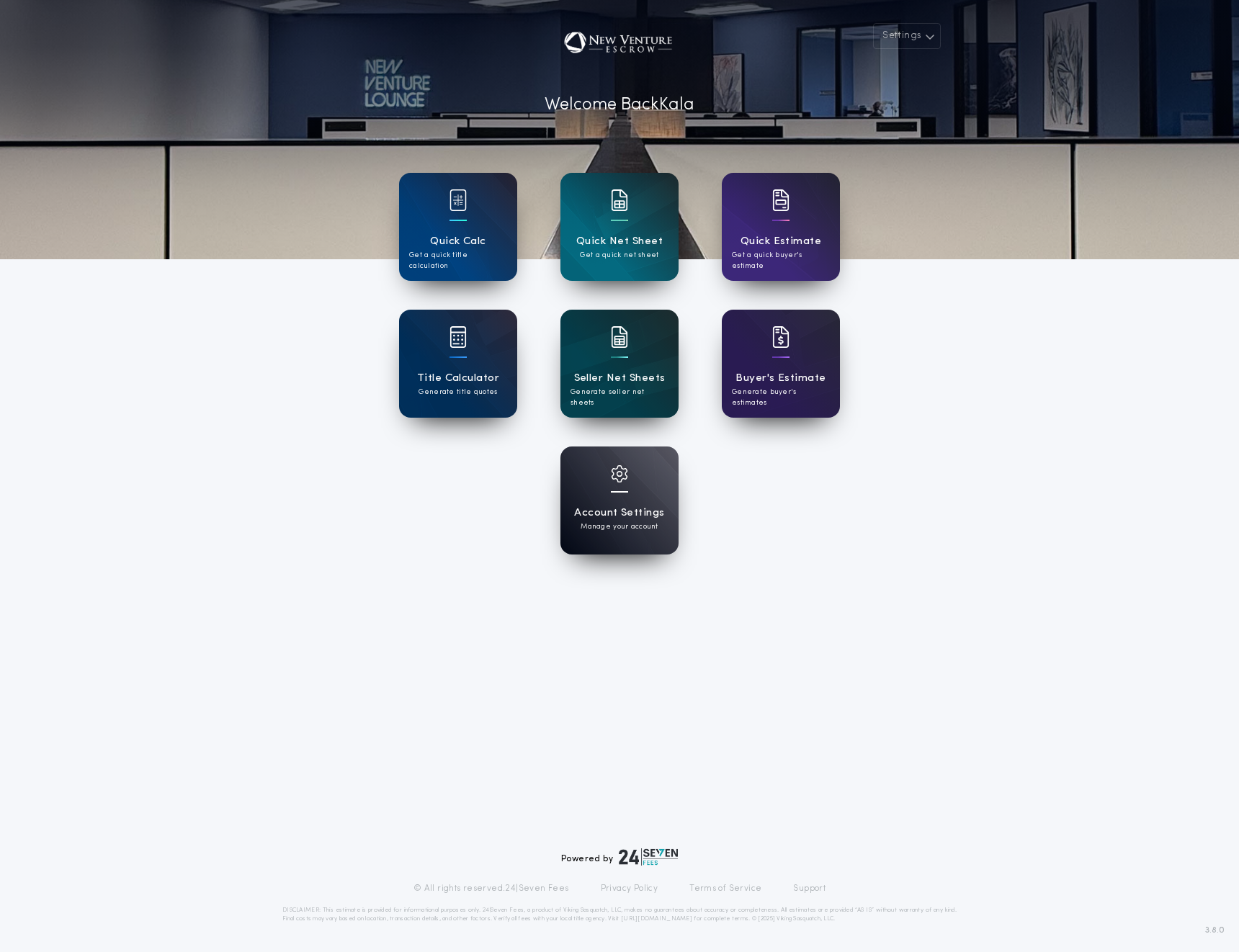
click at [613, 376] on h1 "Seller Net Sheets" at bounding box center [620, 378] width 92 height 17
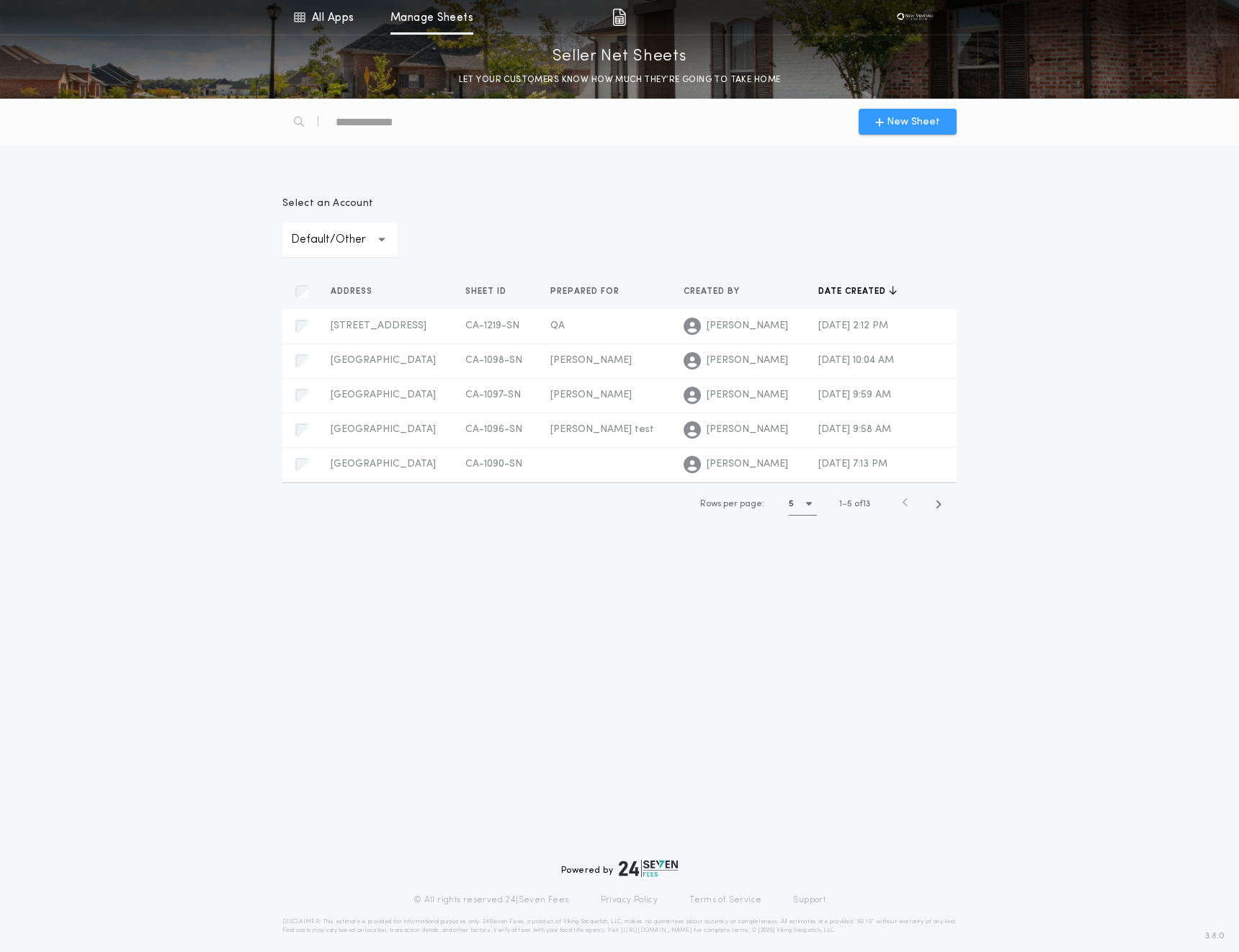
click at [886, 124] on span "New Sheet" at bounding box center [907, 122] width 65 height 15
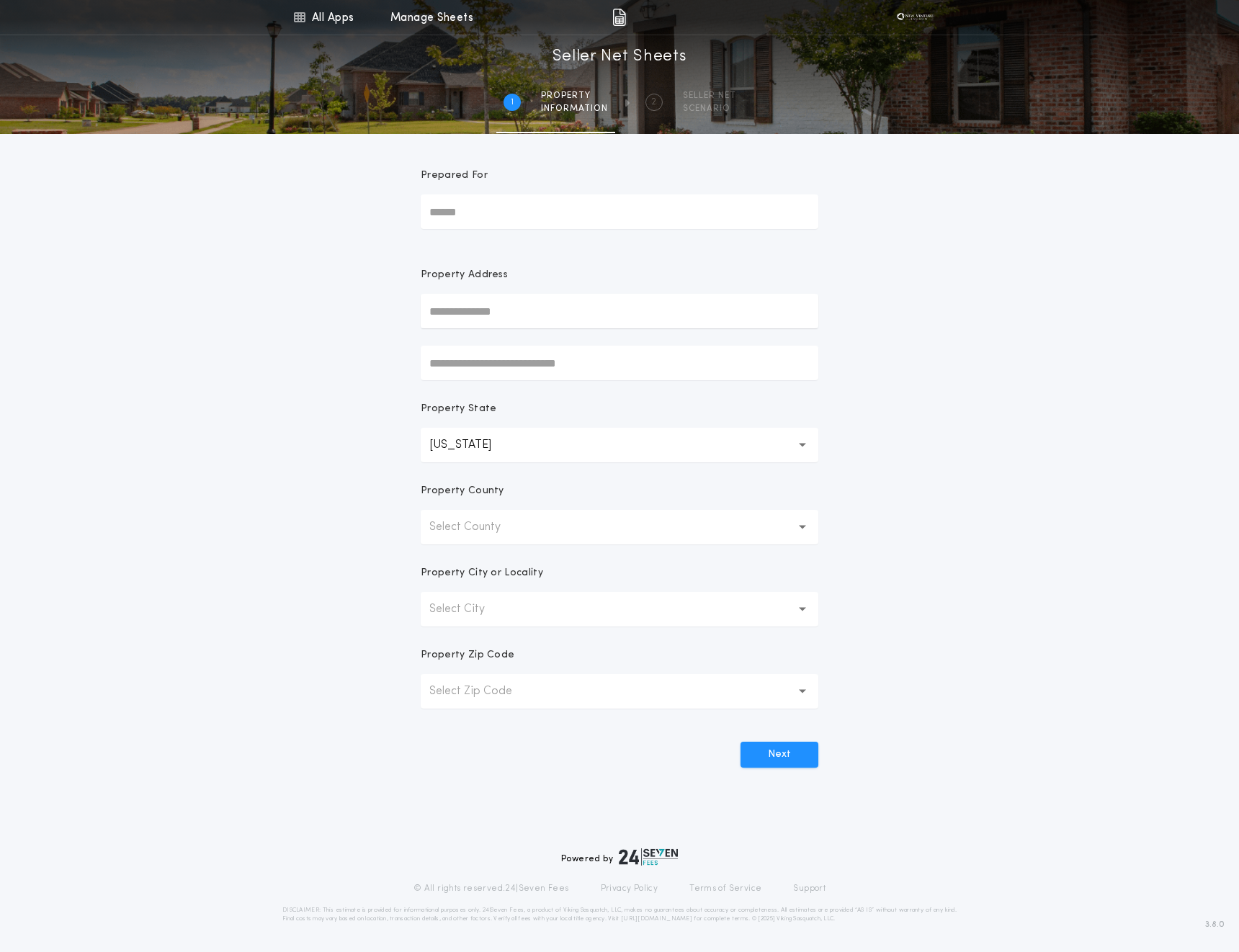
click at [465, 331] on div "Property Address" at bounding box center [619, 324] width 398 height 112
click at [459, 318] on input "text" at bounding box center [619, 311] width 398 height 35
paste input "**********"
click at [601, 342] on button "[STREET_ADDRESS]" at bounding box center [619, 340] width 398 height 22
type input "**********"
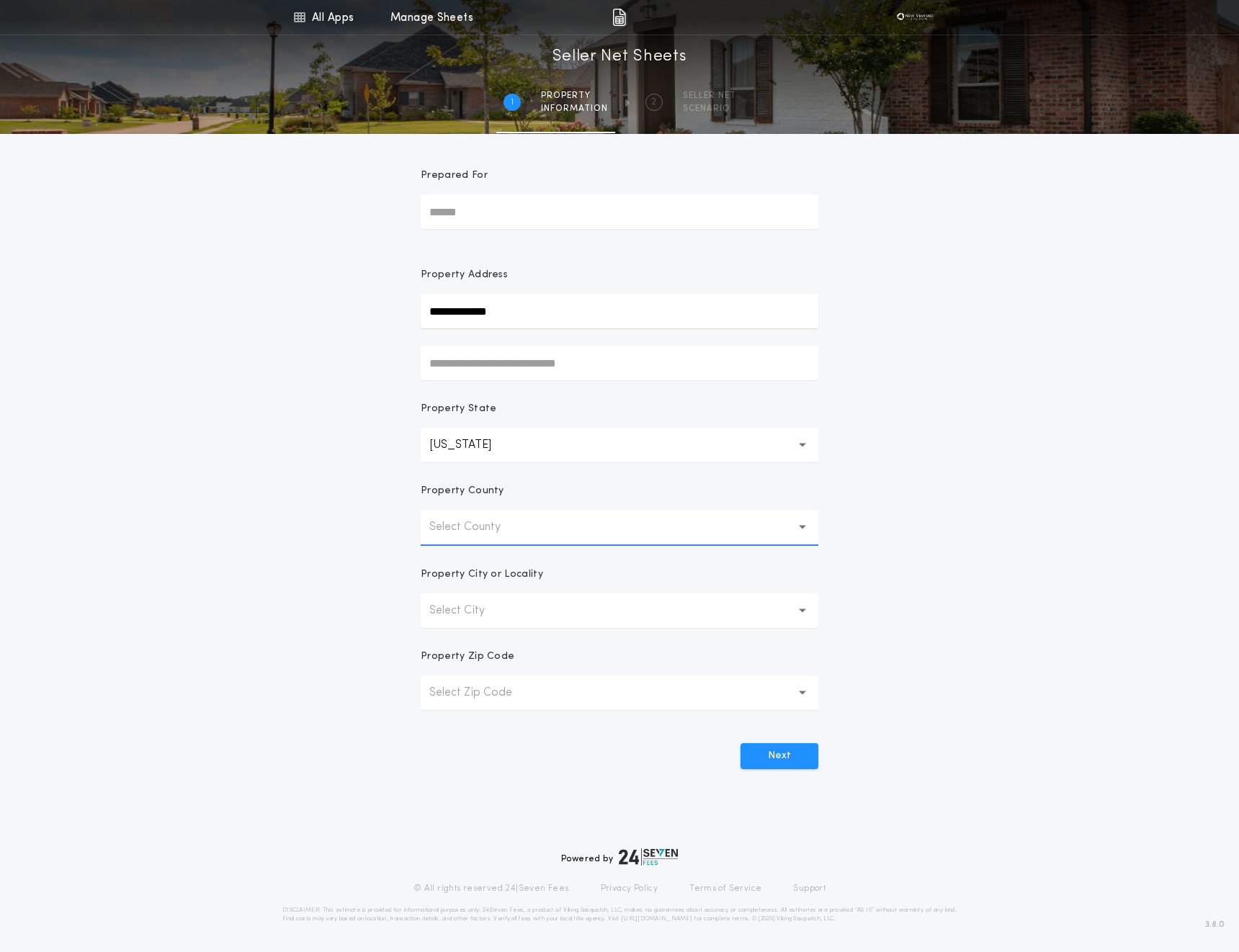
click at [520, 209] on input "Prepared For" at bounding box center [619, 212] width 398 height 35
type input "**"
click at [791, 744] on button "Next" at bounding box center [779, 754] width 78 height 26
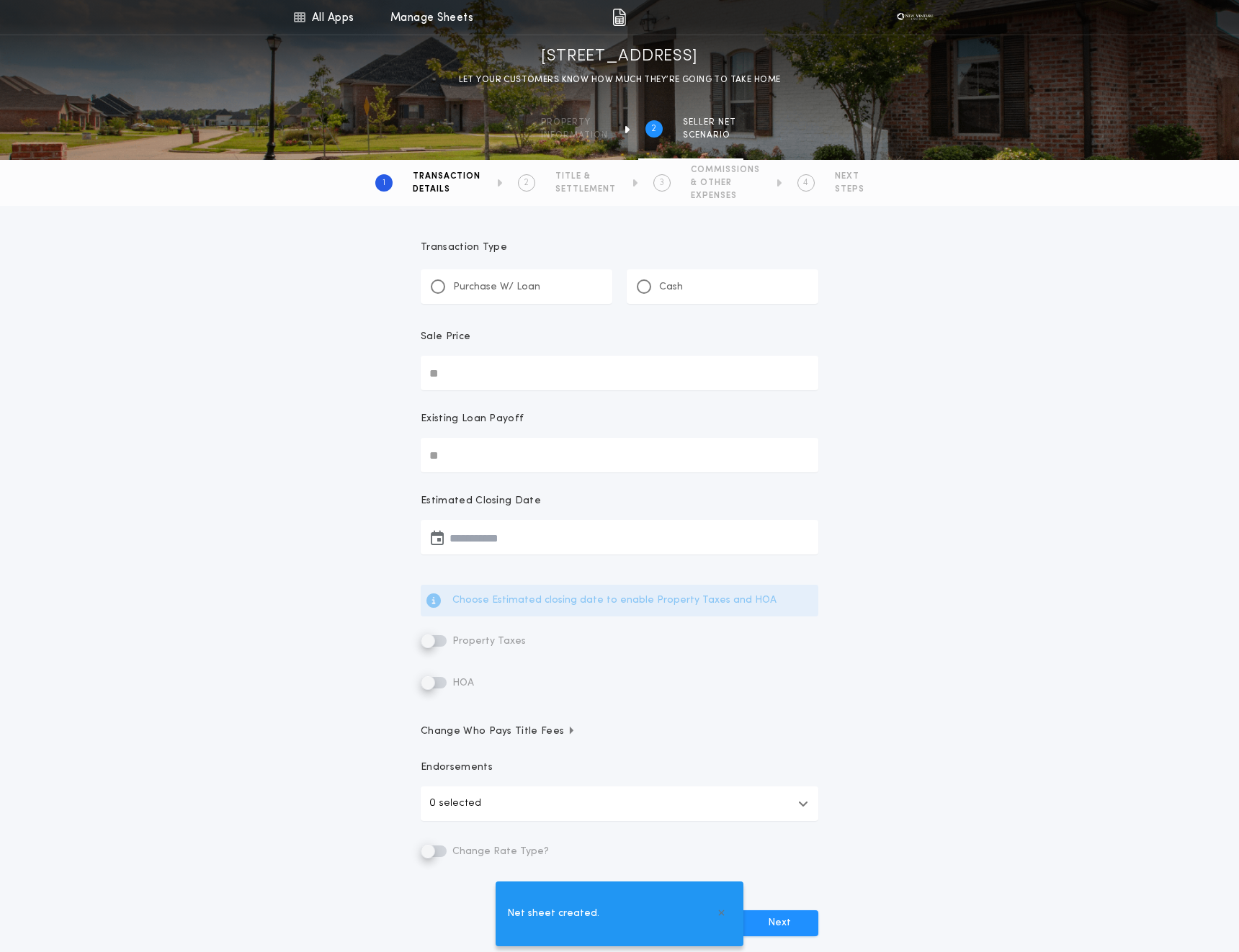
click at [530, 273] on div "Purchase W/ Loan" at bounding box center [516, 286] width 192 height 35
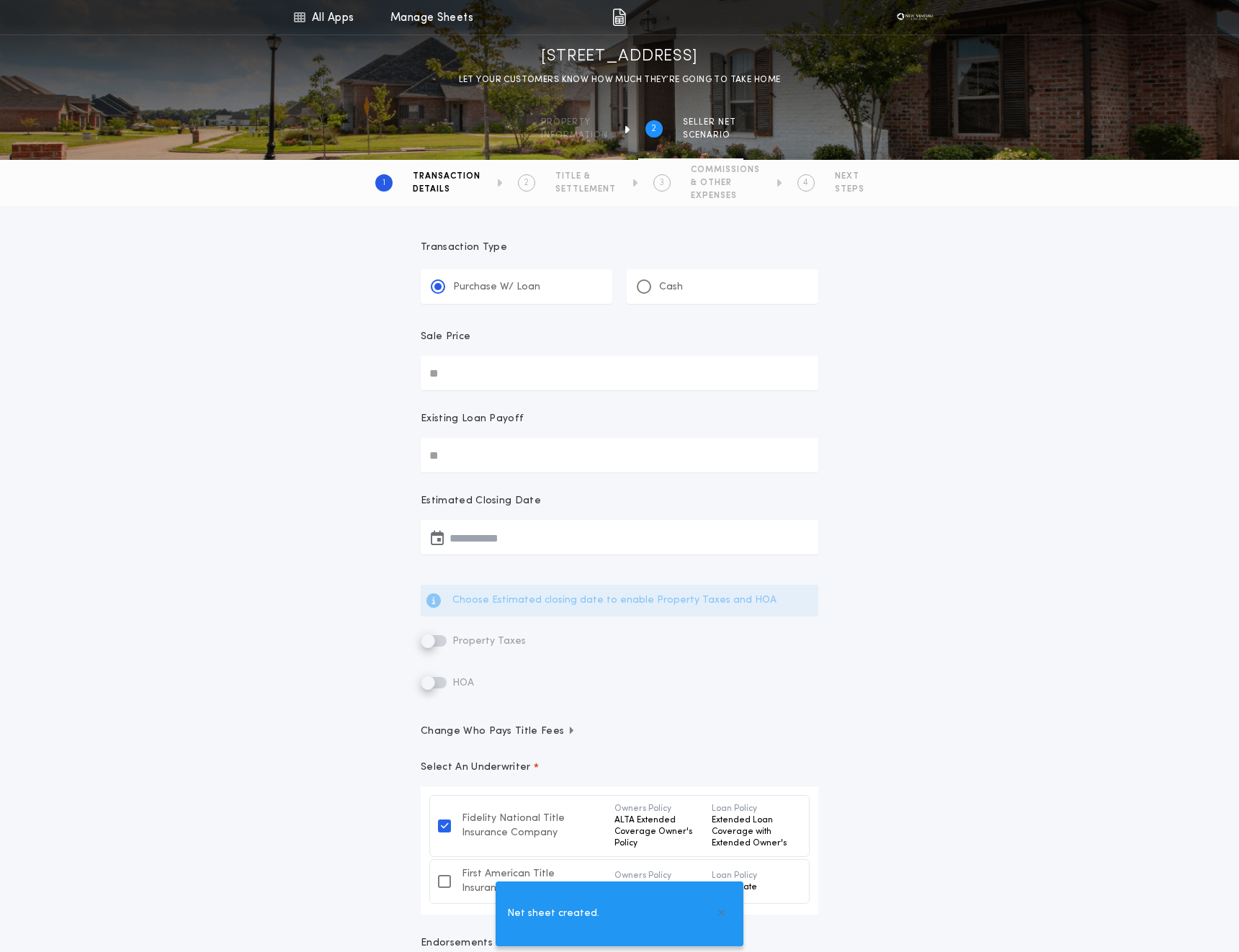
click at [483, 364] on input "Sale Price" at bounding box center [619, 373] width 398 height 35
type input "********"
click at [463, 477] on div "**********" at bounding box center [620, 687] width 433 height 929
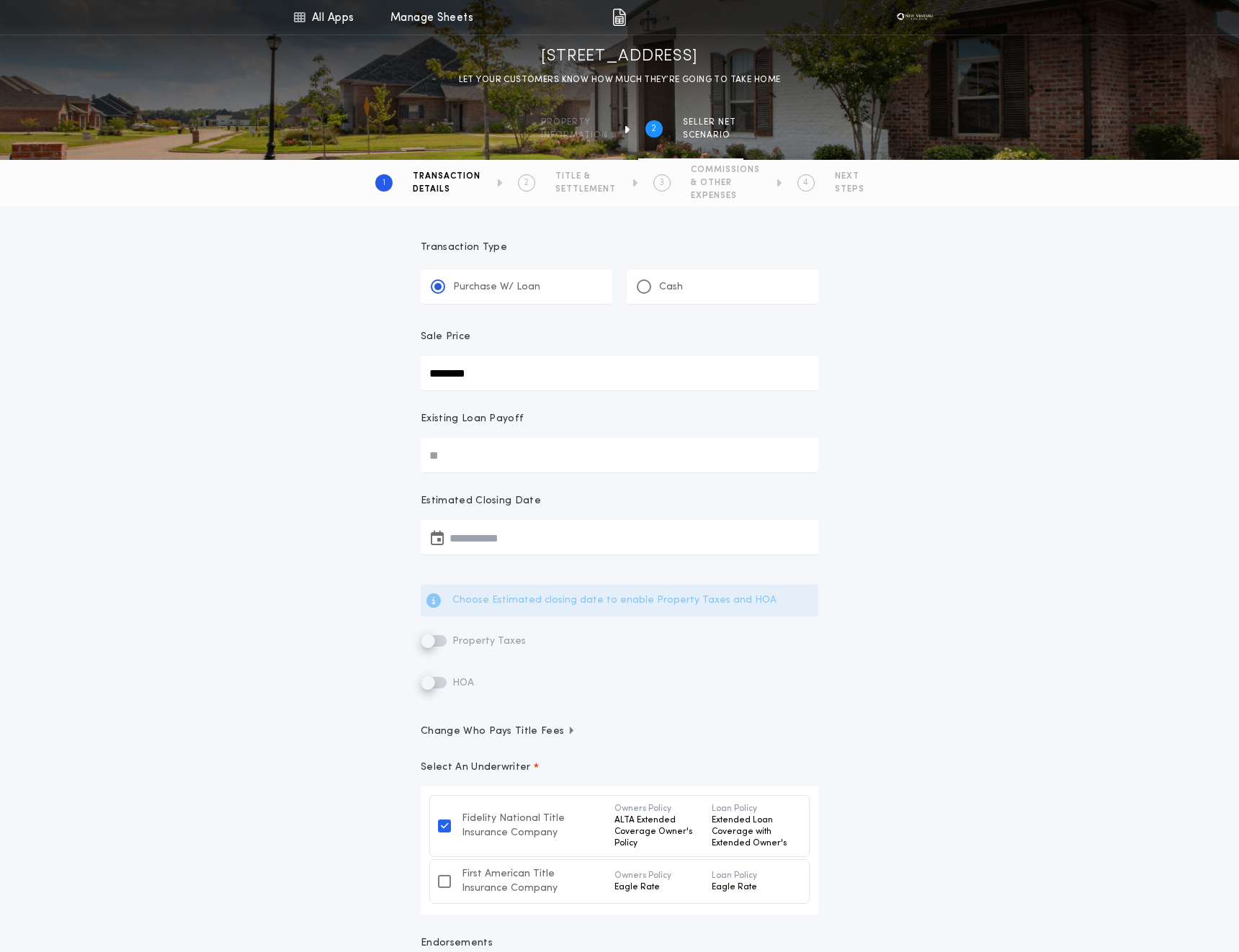
click at [457, 458] on input "Existing Loan Payoff" at bounding box center [619, 455] width 398 height 35
type input "*******"
click at [483, 535] on button "button" at bounding box center [619, 536] width 398 height 35
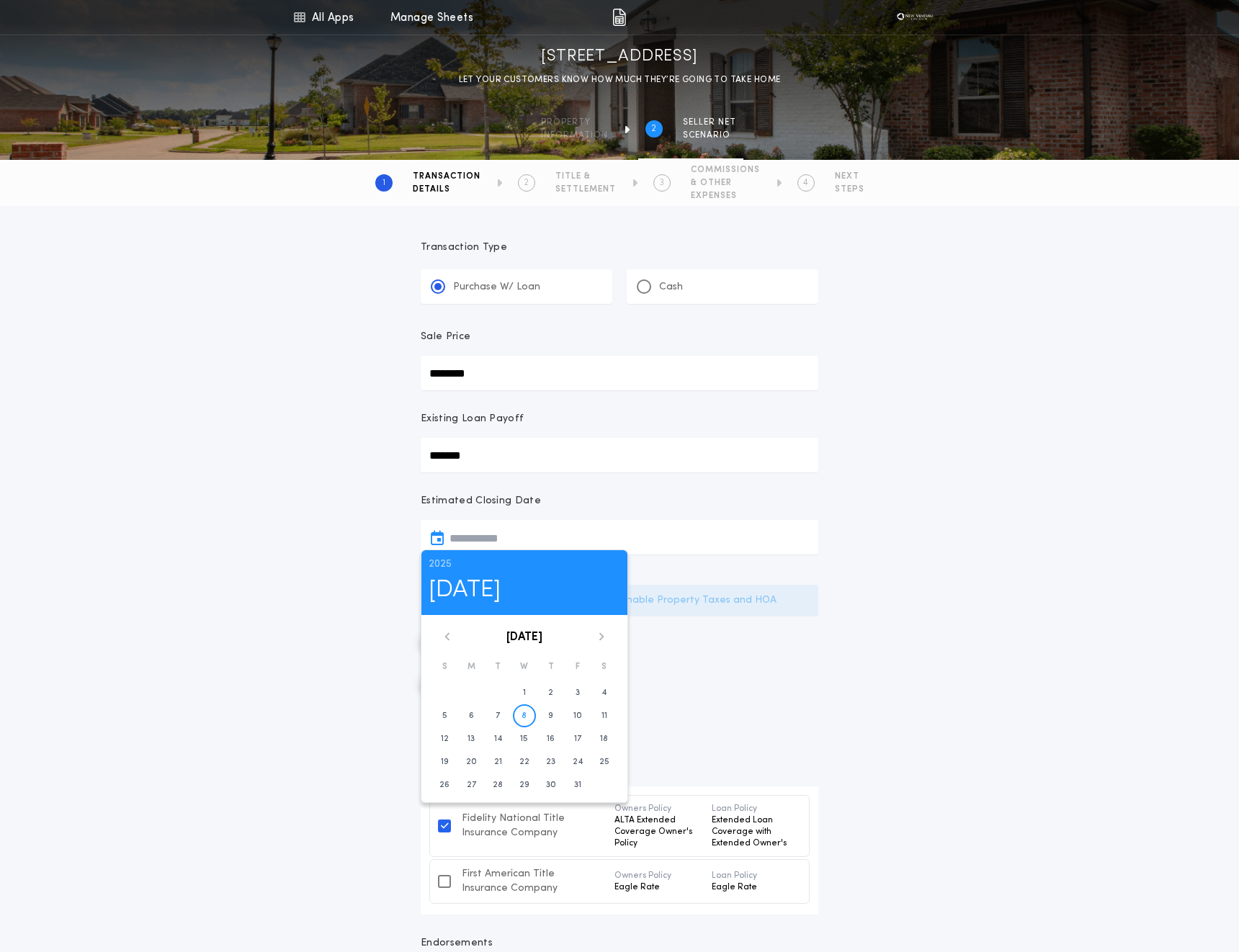
click at [598, 637] on icon at bounding box center [601, 636] width 8 height 8
click at [607, 782] on time "31" at bounding box center [605, 784] width 7 height 11
type input "**********"
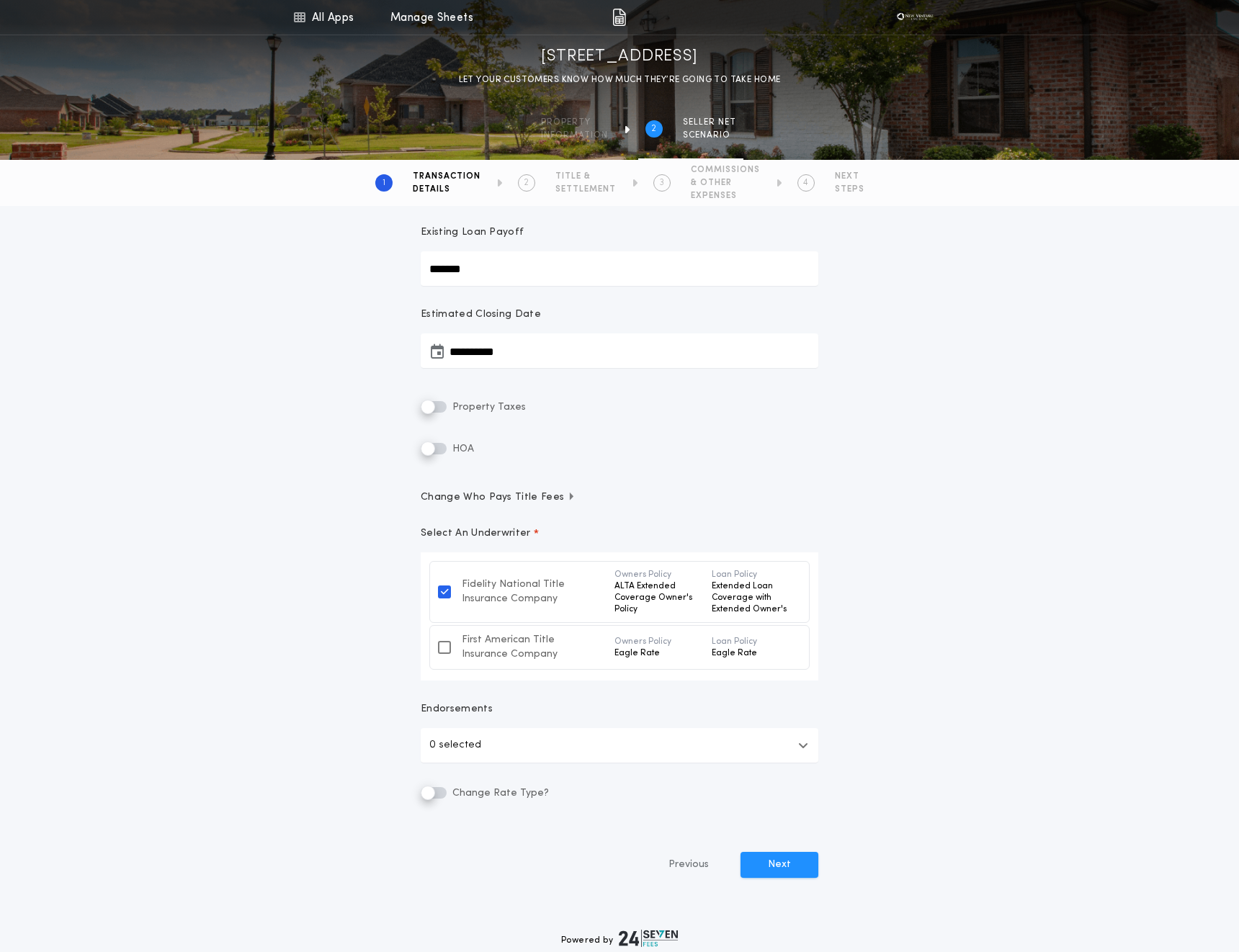
scroll to position [268, 0]
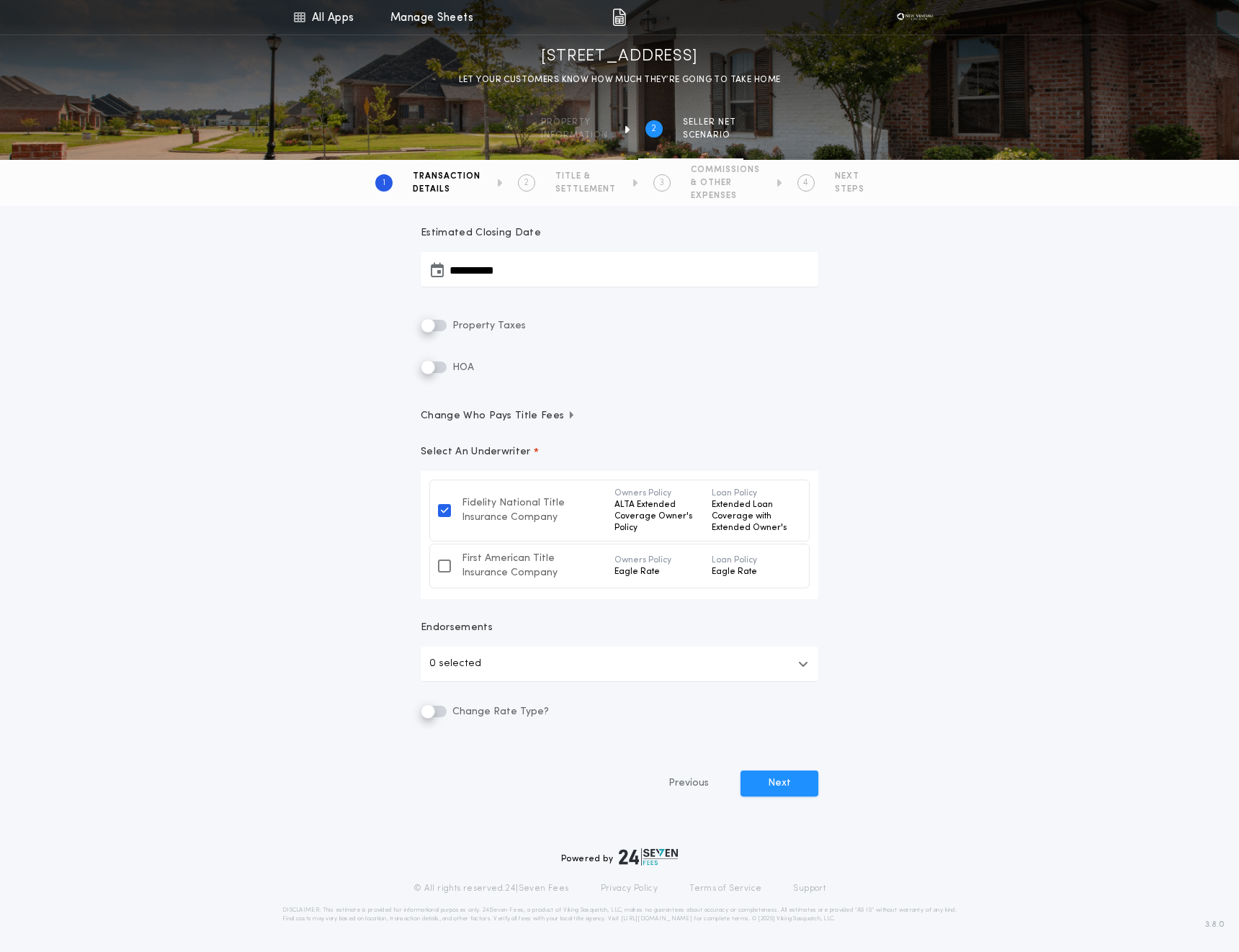
click at [482, 663] on button "0 selected" at bounding box center [619, 664] width 398 height 35
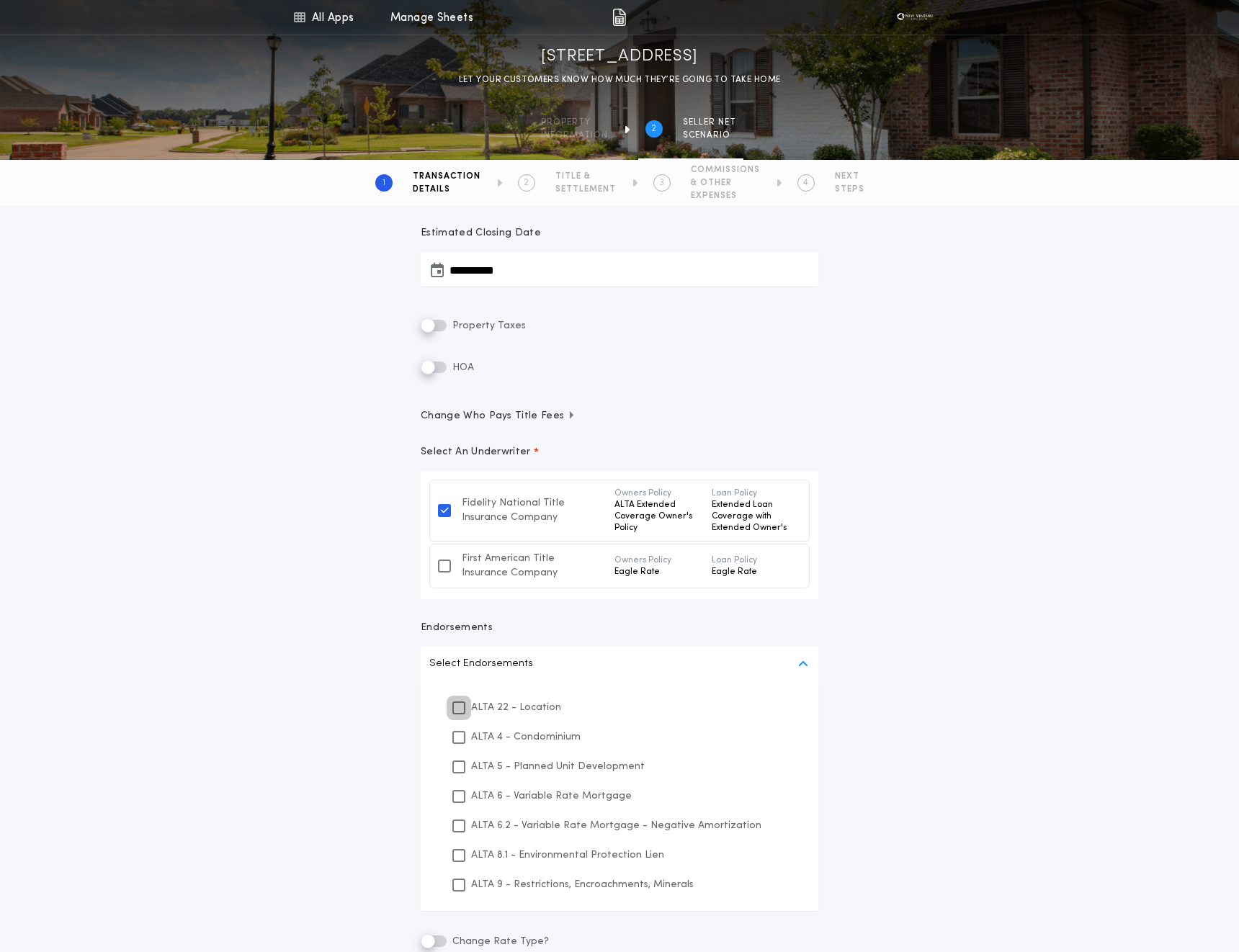
click at [461, 710] on icon at bounding box center [458, 708] width 8 height 10
click at [461, 742] on div at bounding box center [459, 738] width 13 height 13
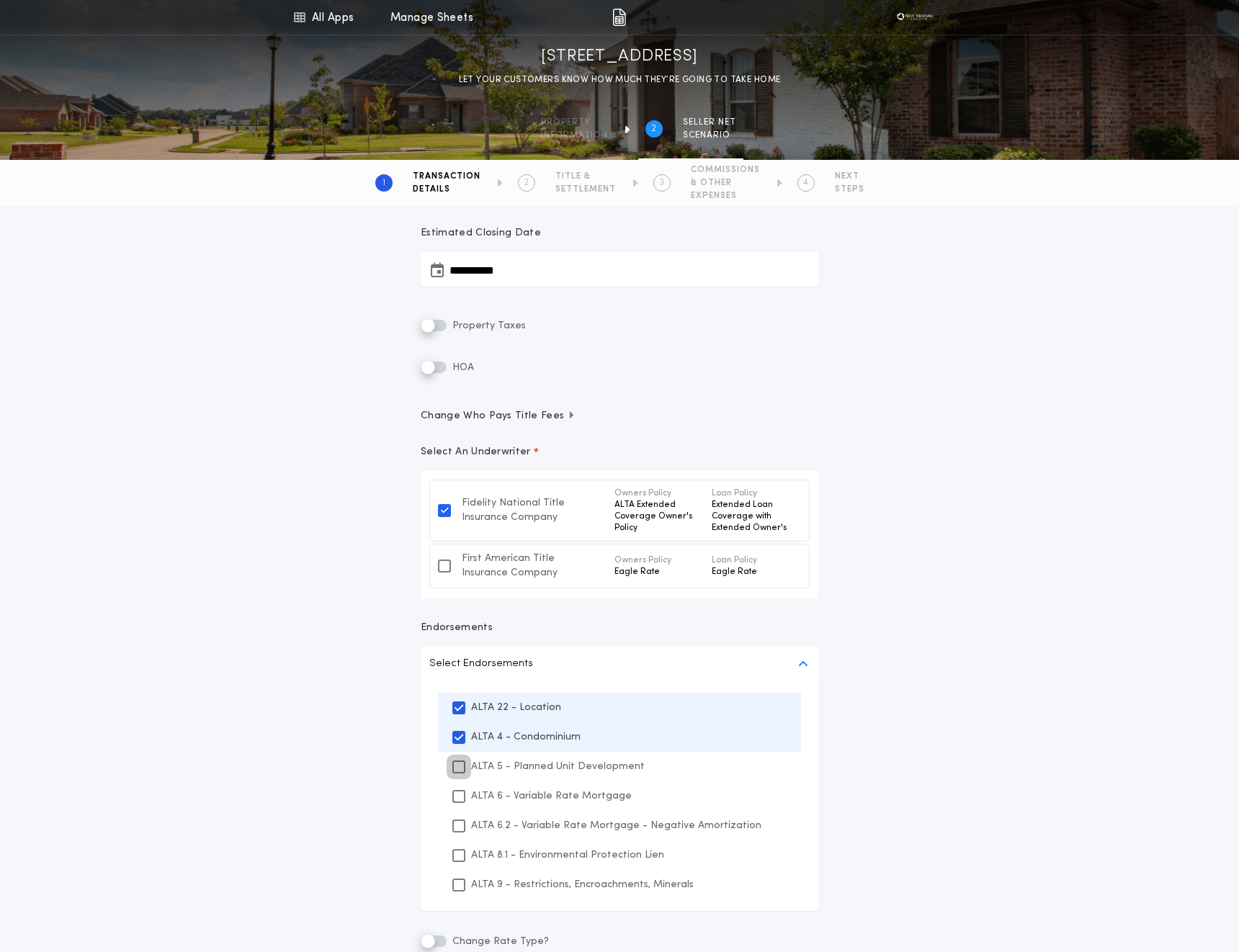
click at [455, 772] on div at bounding box center [459, 767] width 13 height 13
click at [454, 798] on icon at bounding box center [458, 796] width 8 height 10
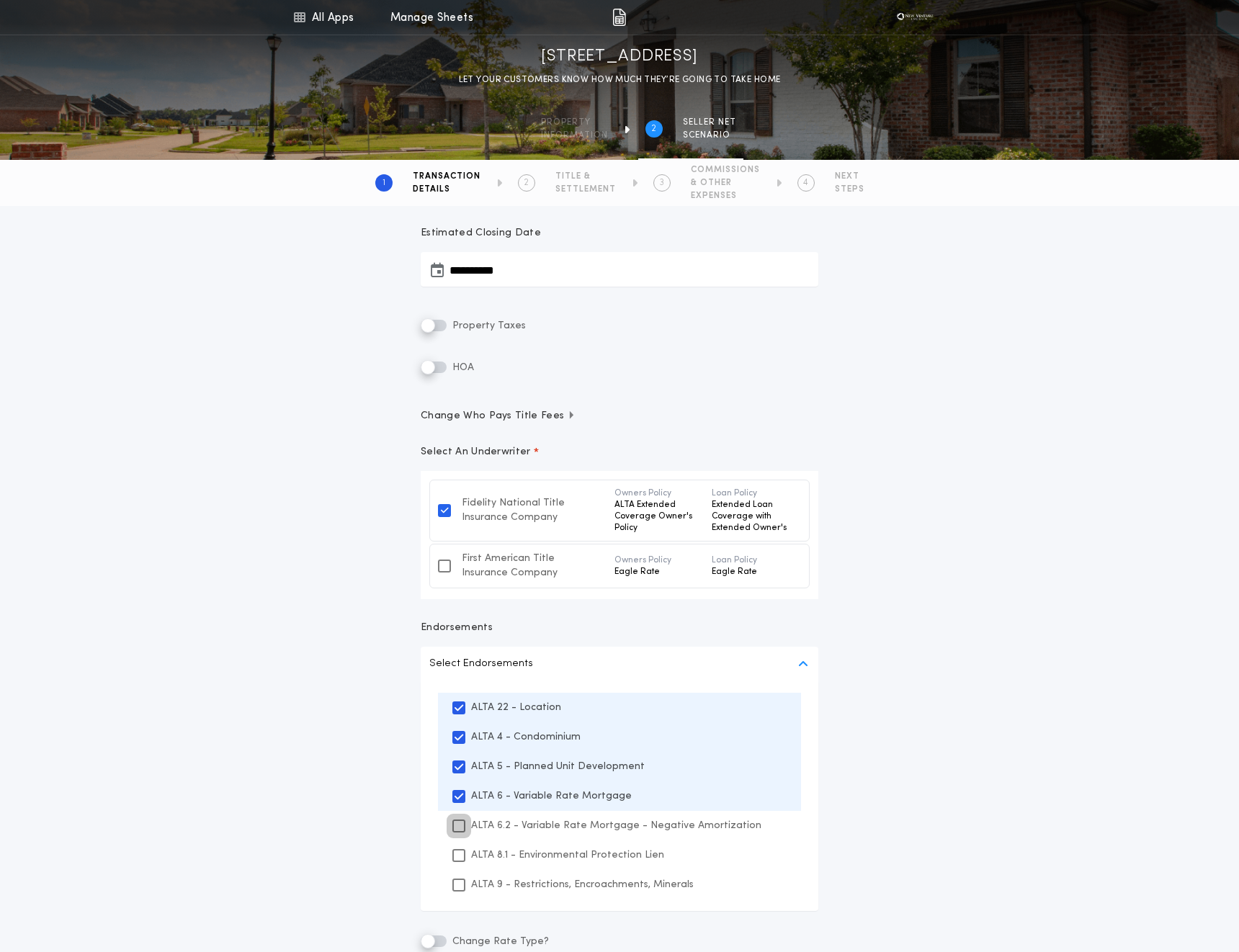
click at [456, 831] on div at bounding box center [459, 826] width 13 height 13
click at [456, 859] on icon at bounding box center [458, 855] width 8 height 10
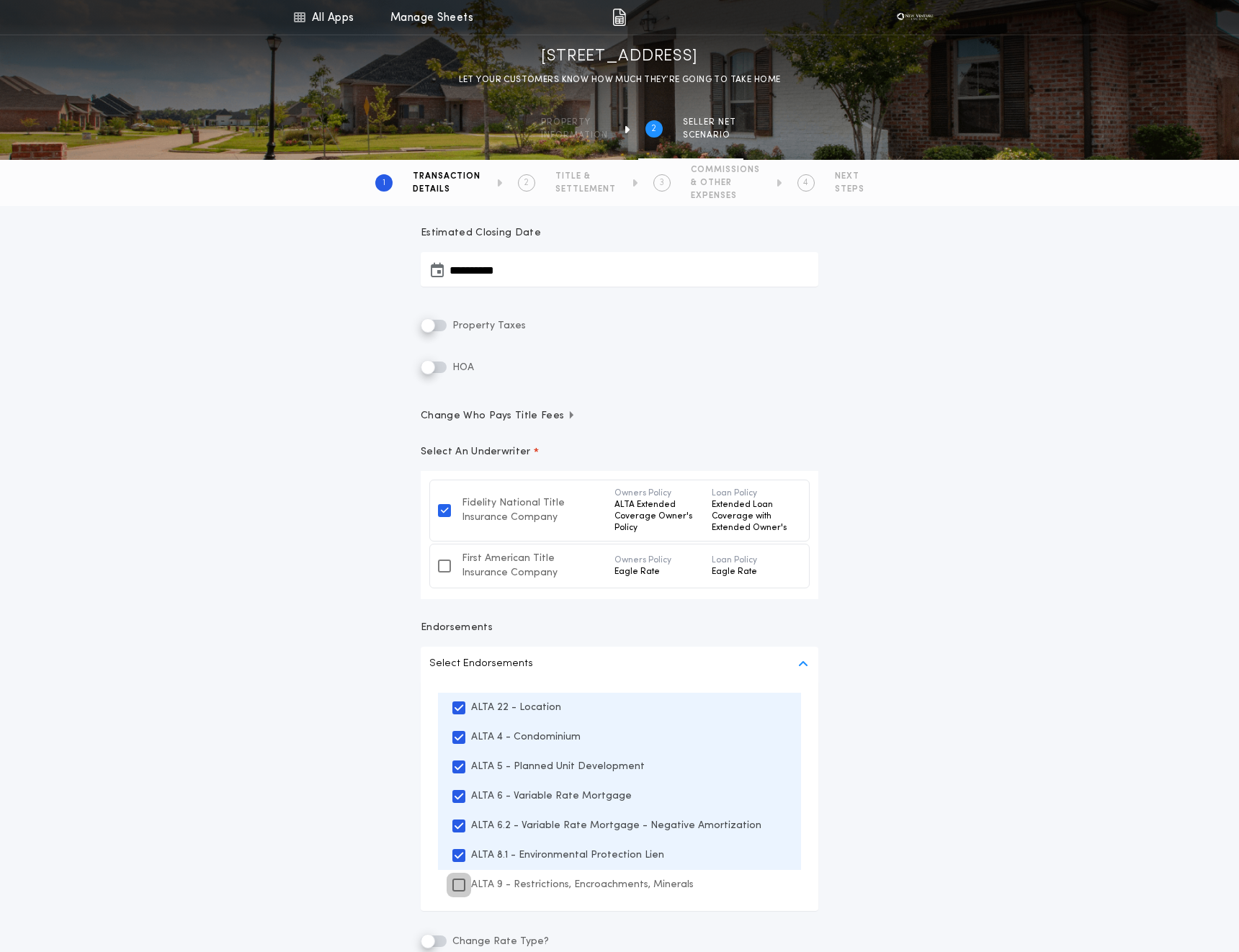
click at [454, 889] on icon at bounding box center [458, 885] width 8 height 10
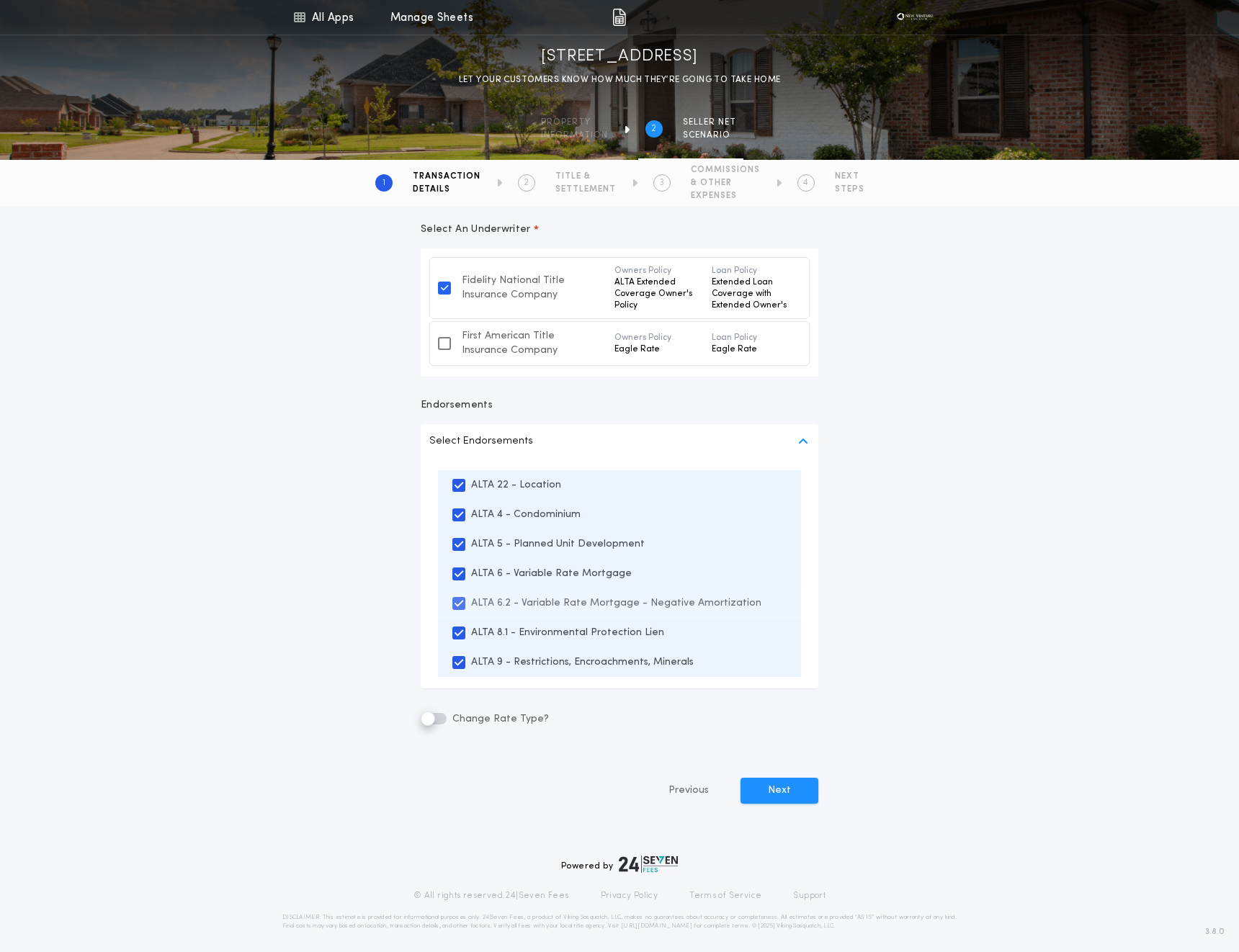
scroll to position [498, 0]
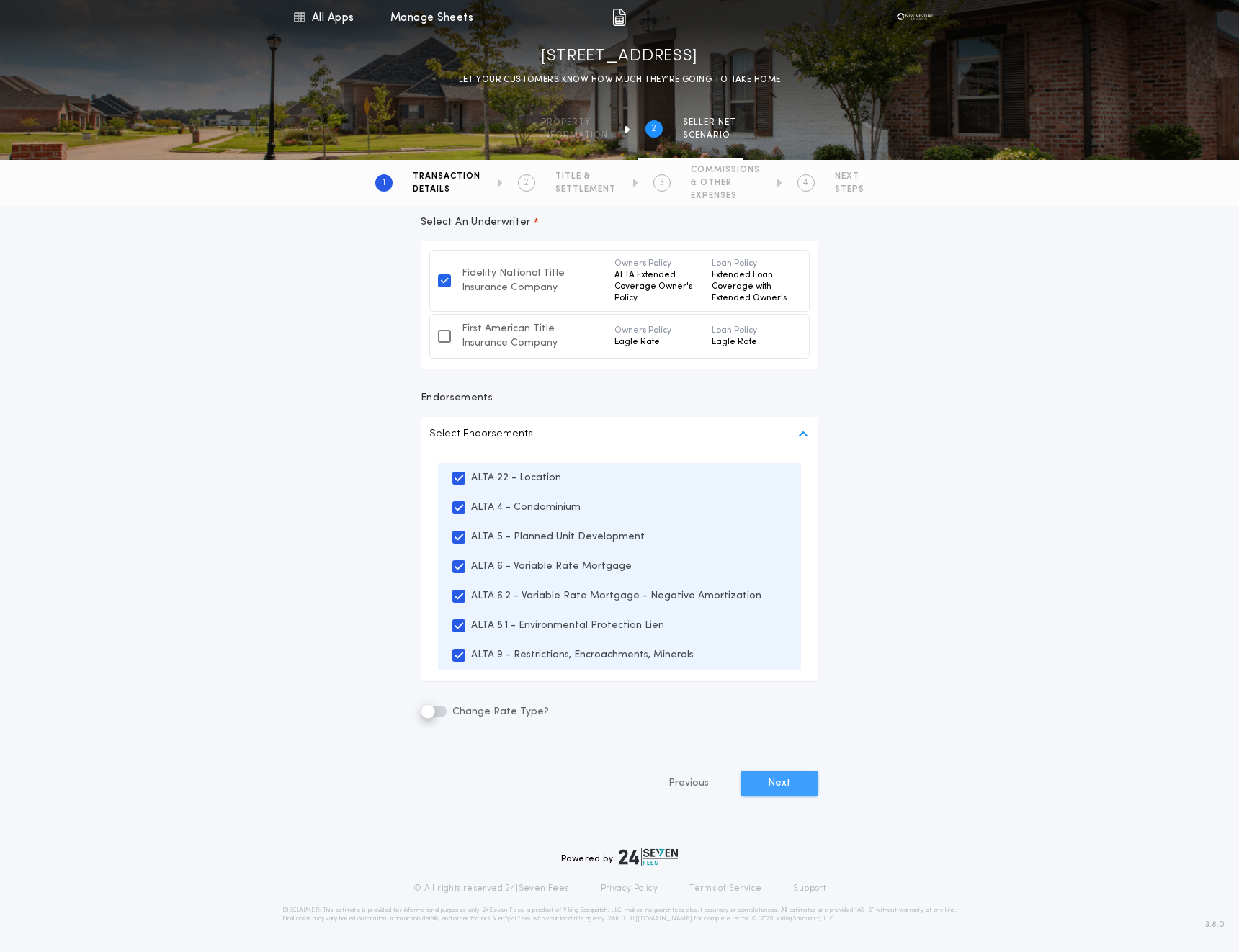
click at [763, 785] on button "Next" at bounding box center [779, 784] width 78 height 26
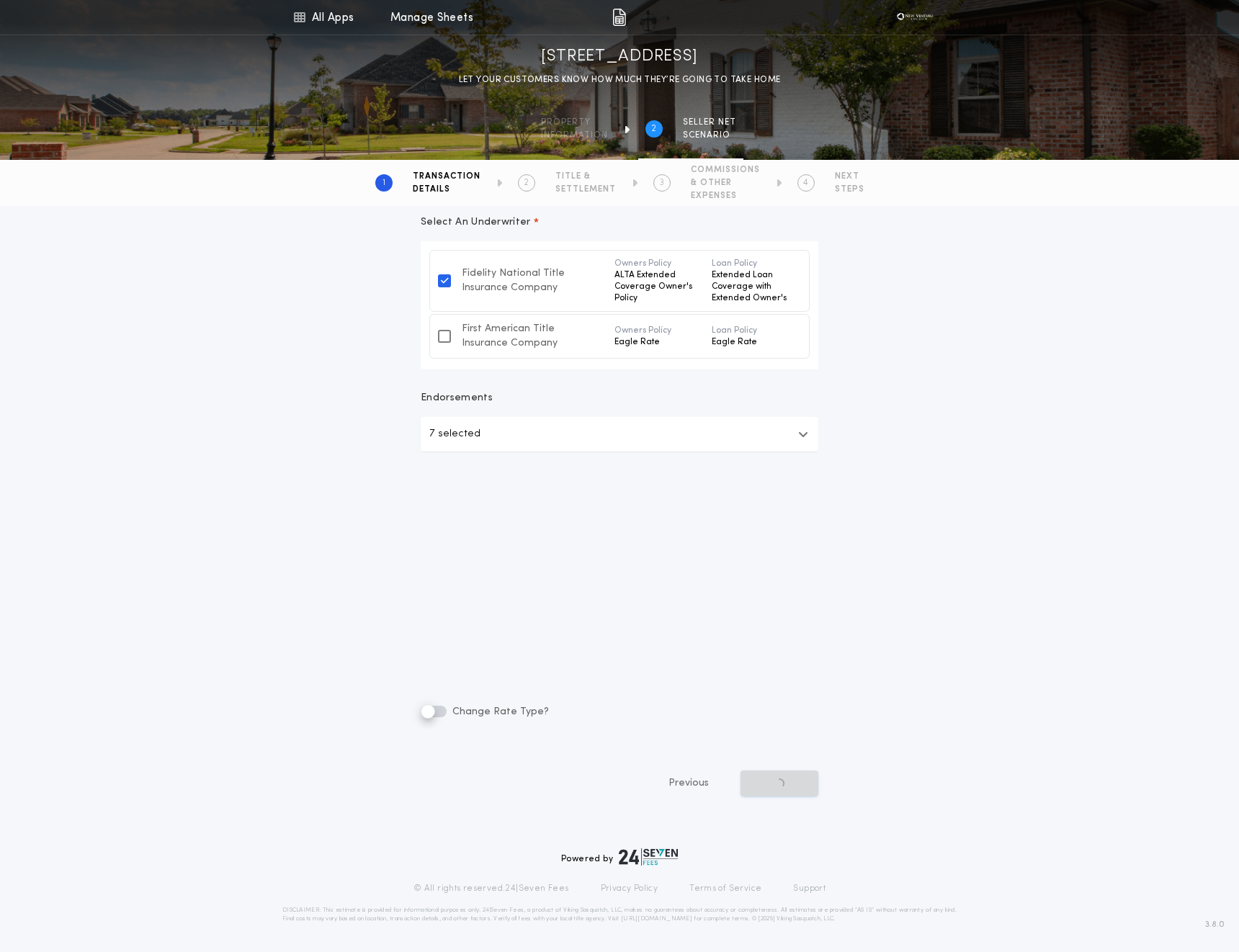
scroll to position [268, 0]
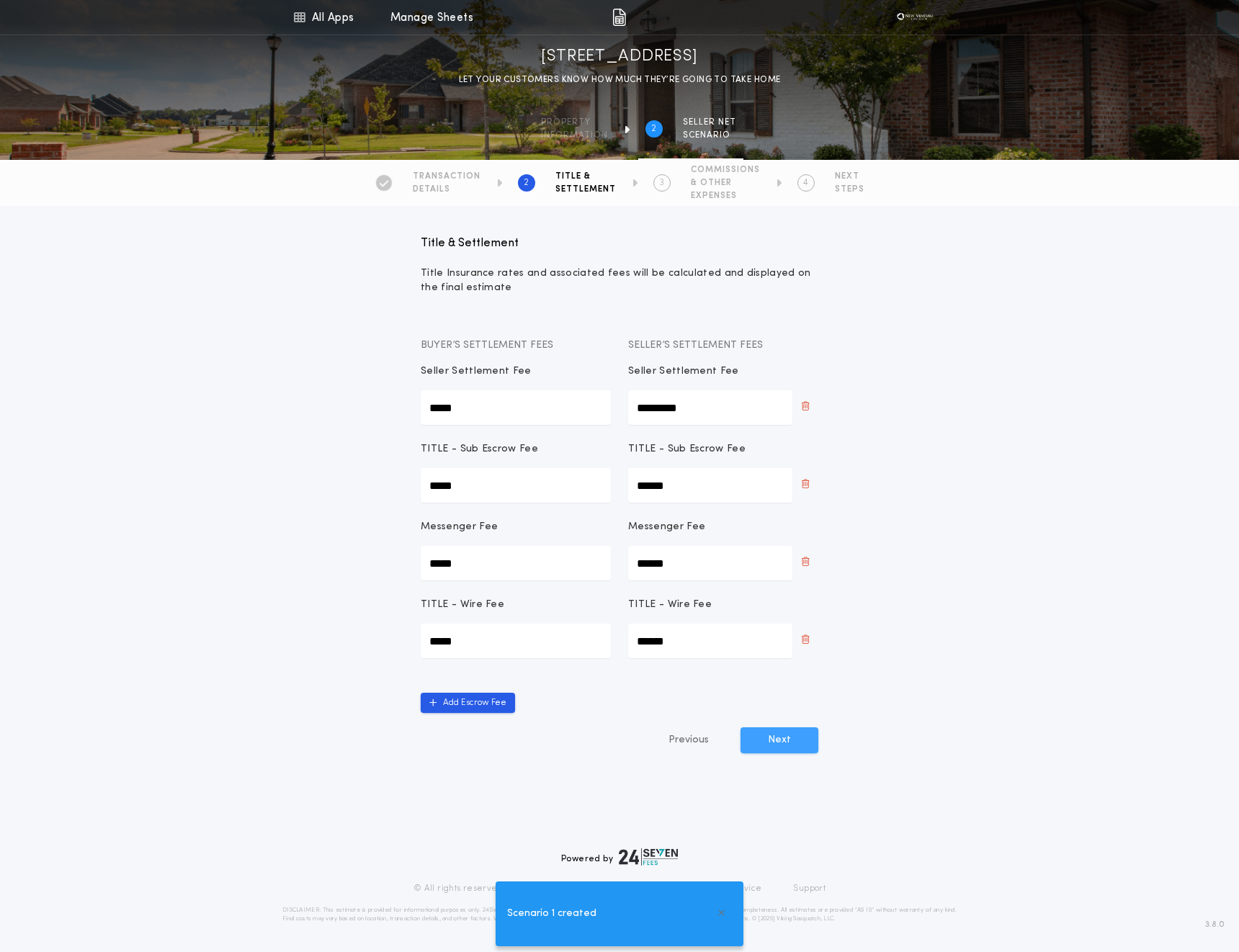
click at [788, 751] on button "Next" at bounding box center [779, 740] width 78 height 26
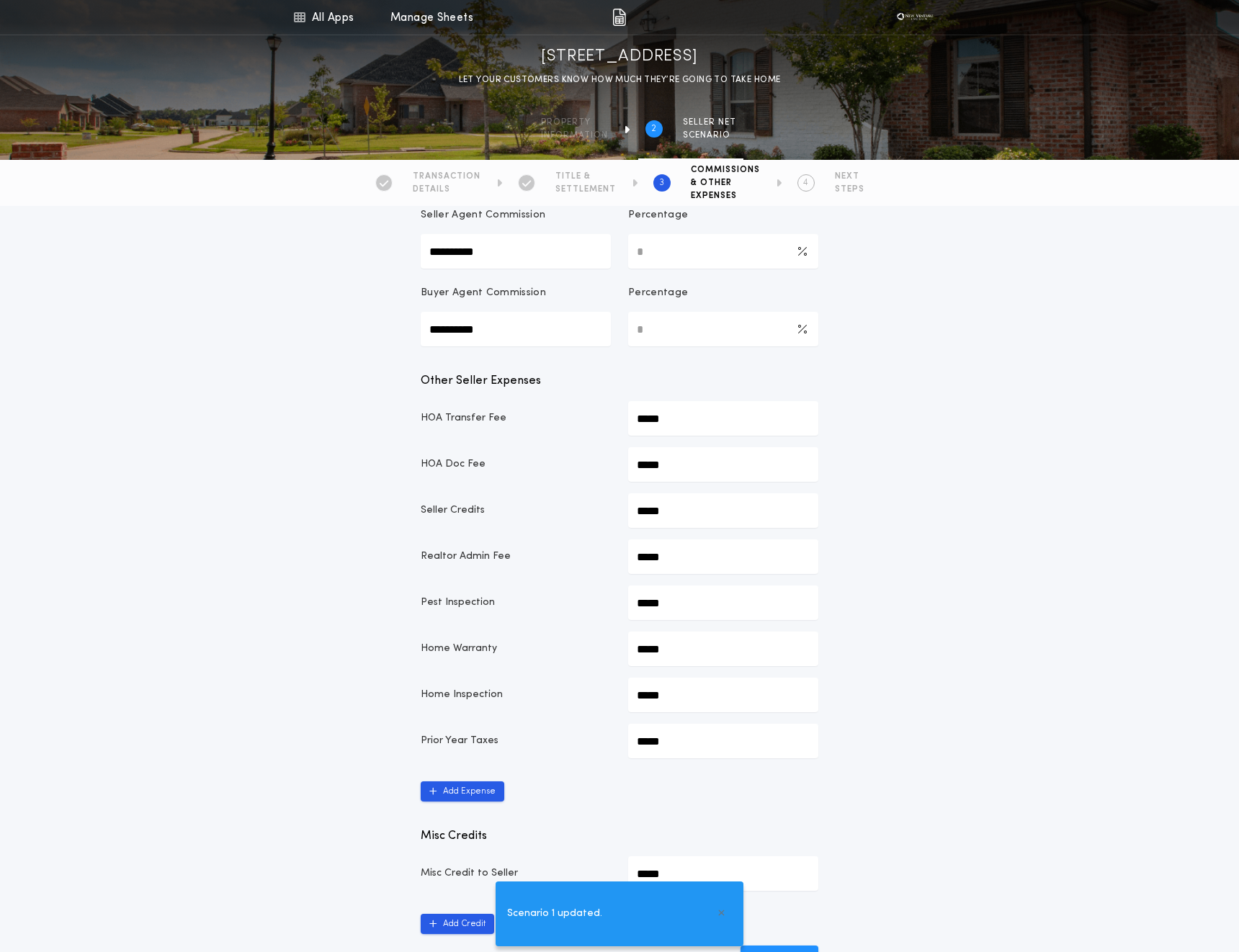
scroll to position [597, 0]
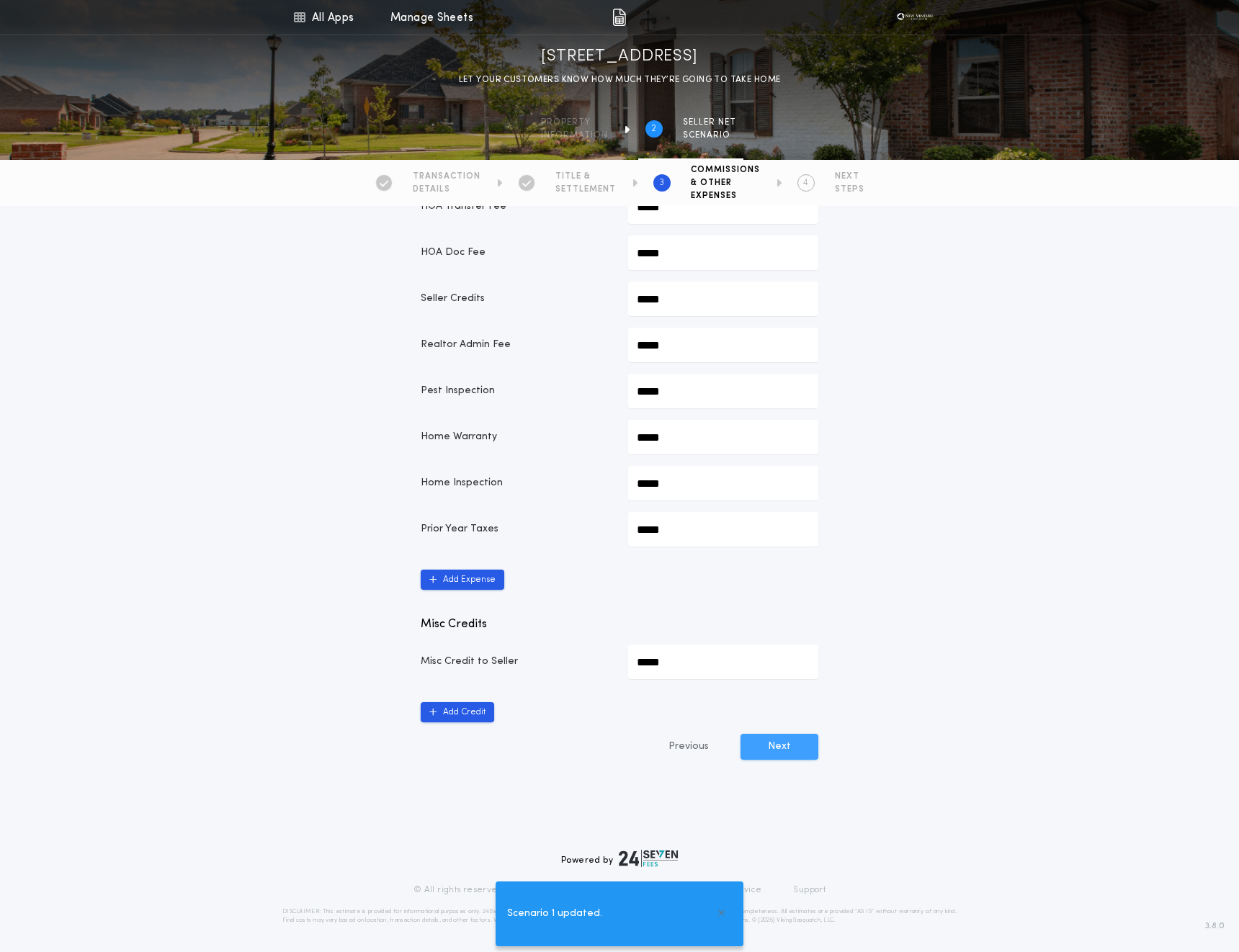
click at [784, 743] on button "Next" at bounding box center [779, 747] width 78 height 26
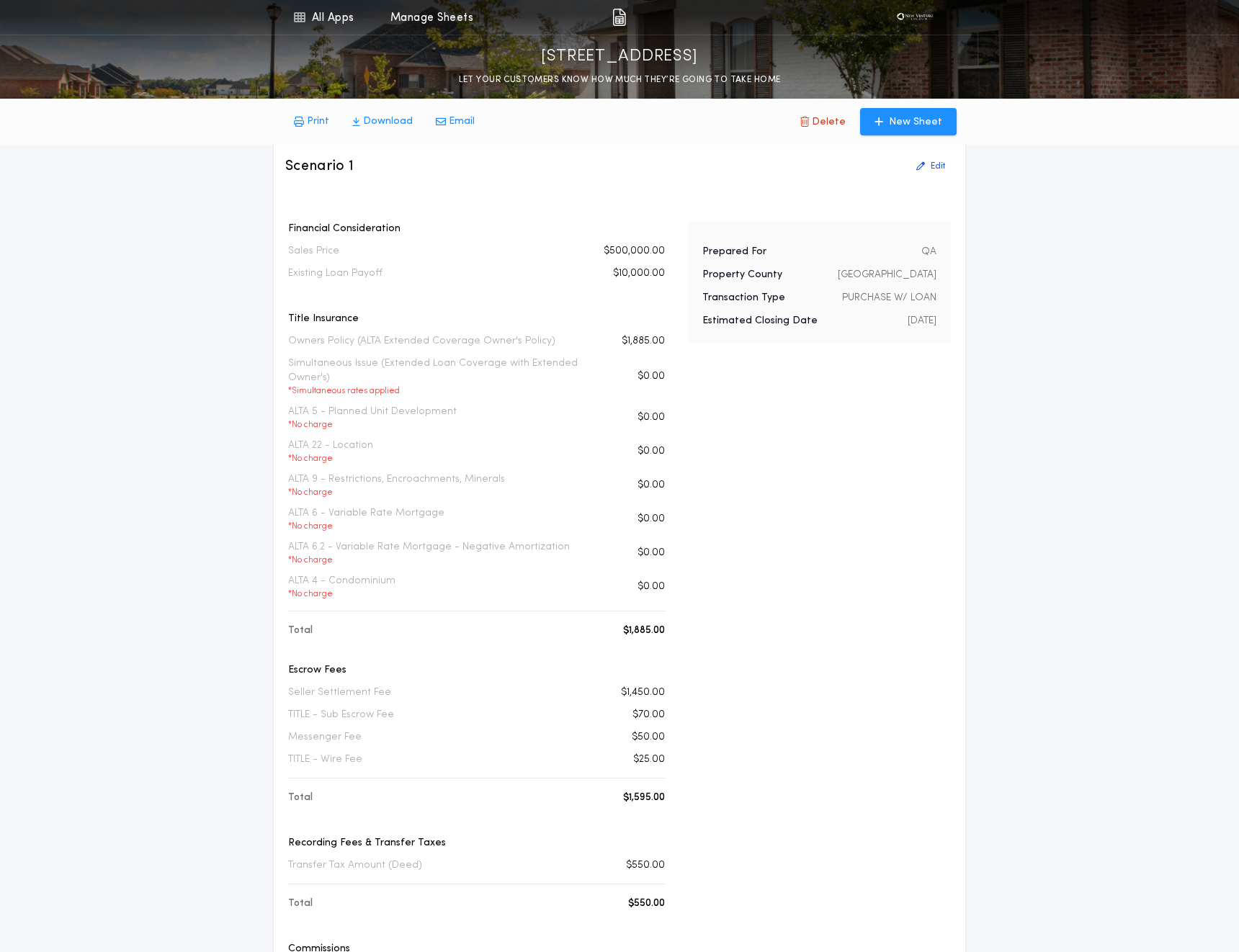
scroll to position [27, 0]
click at [349, 31] on link "All Apps" at bounding box center [323, 17] width 65 height 35
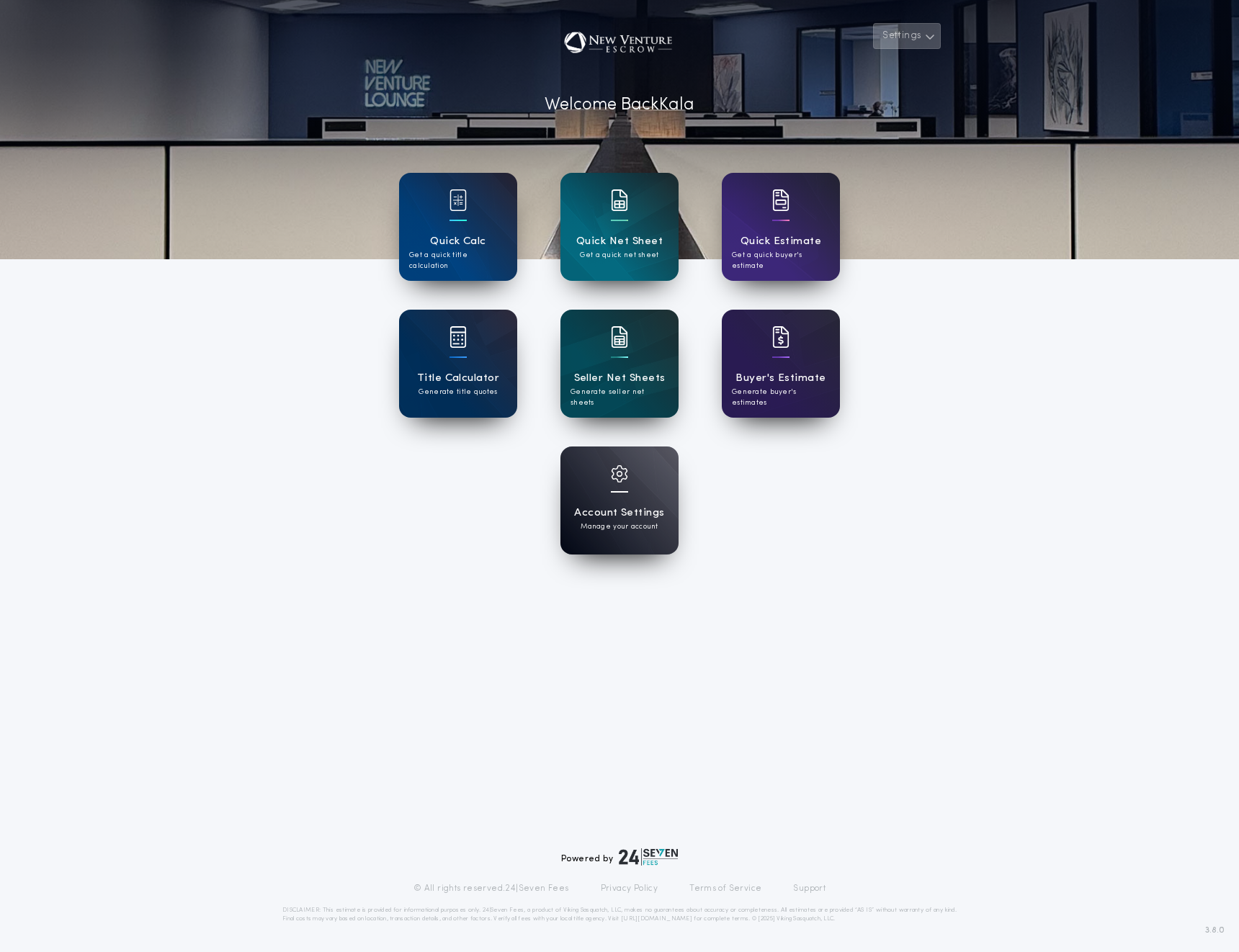
click at [916, 30] on button "Settings" at bounding box center [907, 37] width 67 height 26
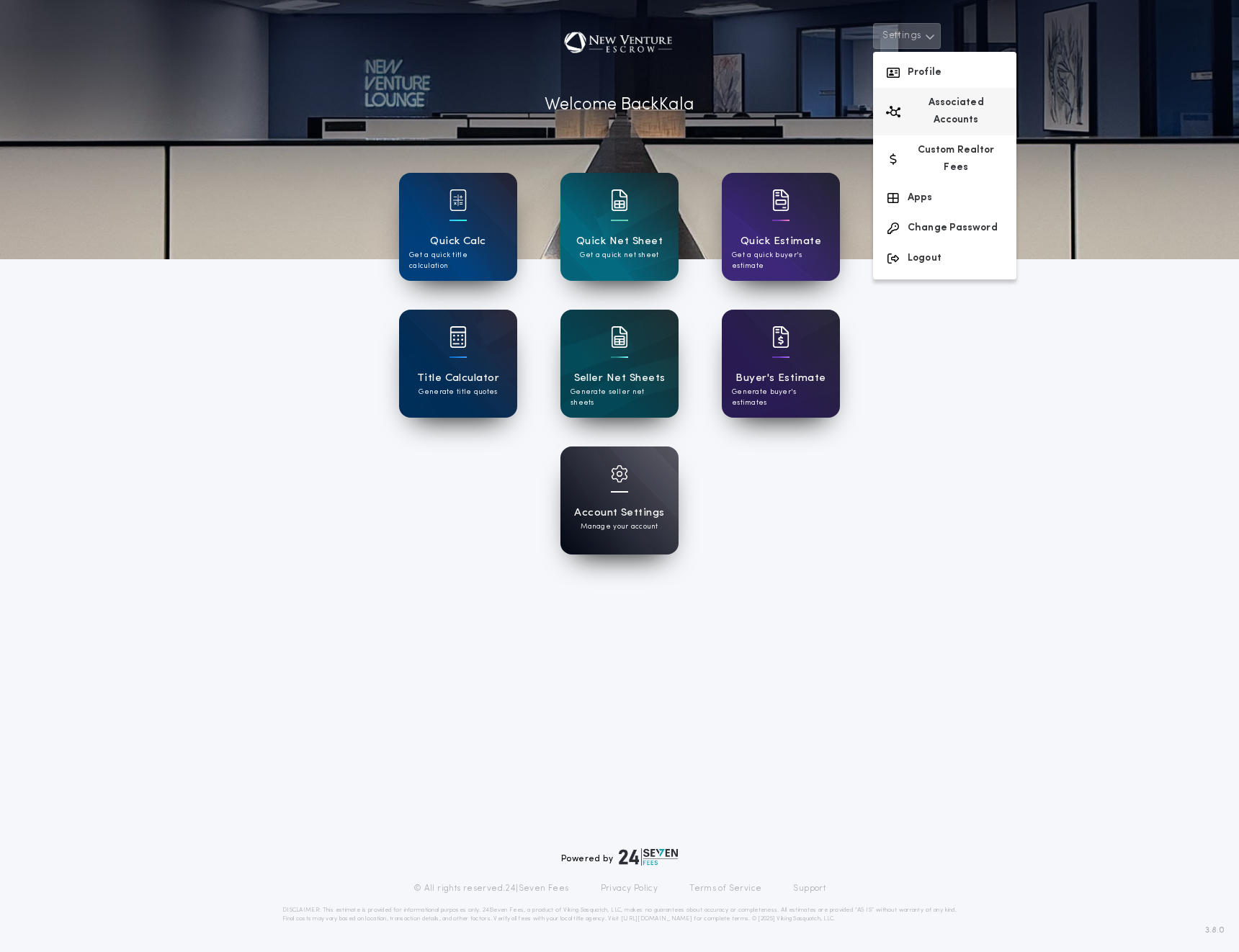
click at [929, 105] on button "Associated Accounts" at bounding box center [944, 111] width 143 height 48
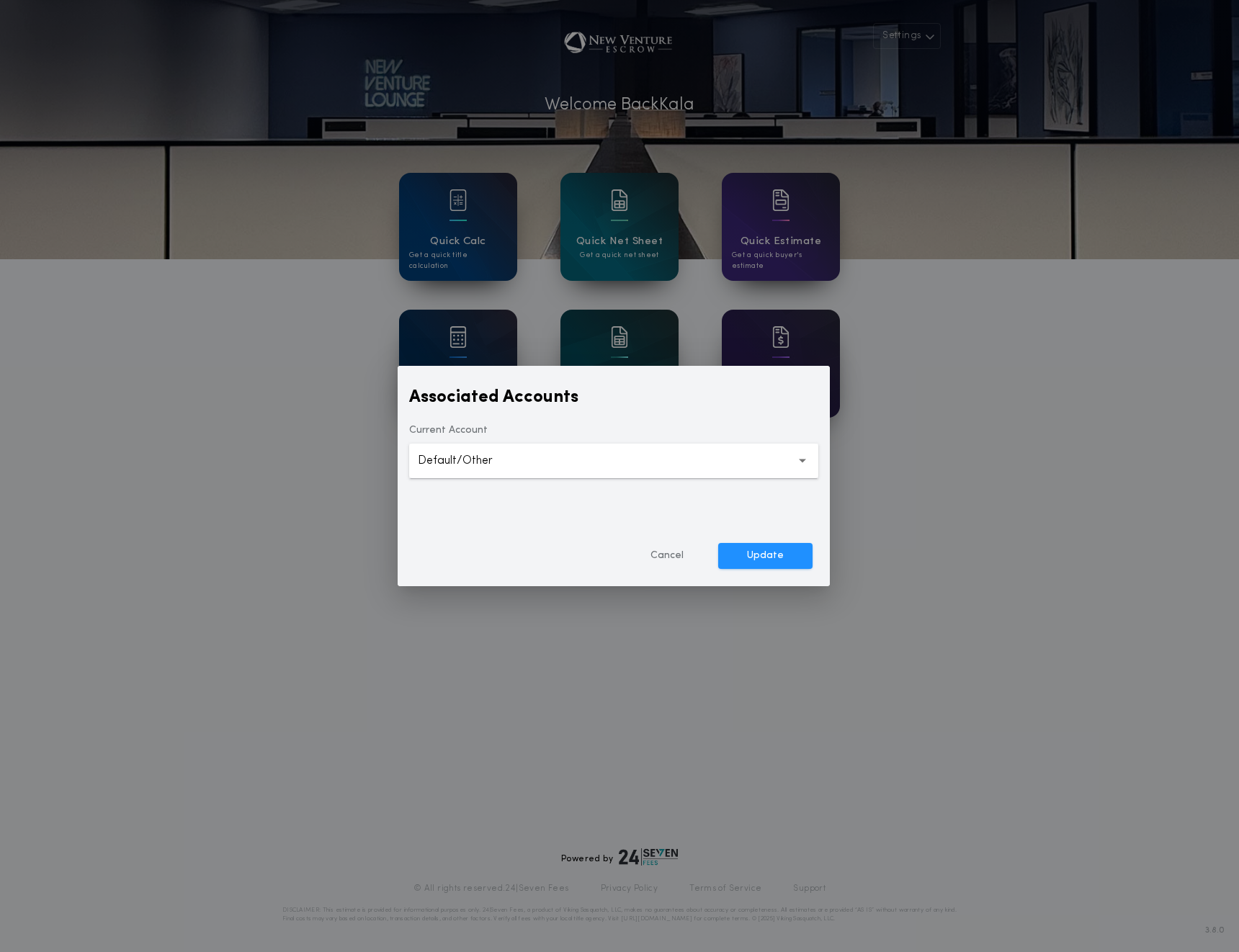
click at [524, 461] on button "**********" at bounding box center [613, 461] width 409 height 35
